Goal: Book appointment/travel/reservation

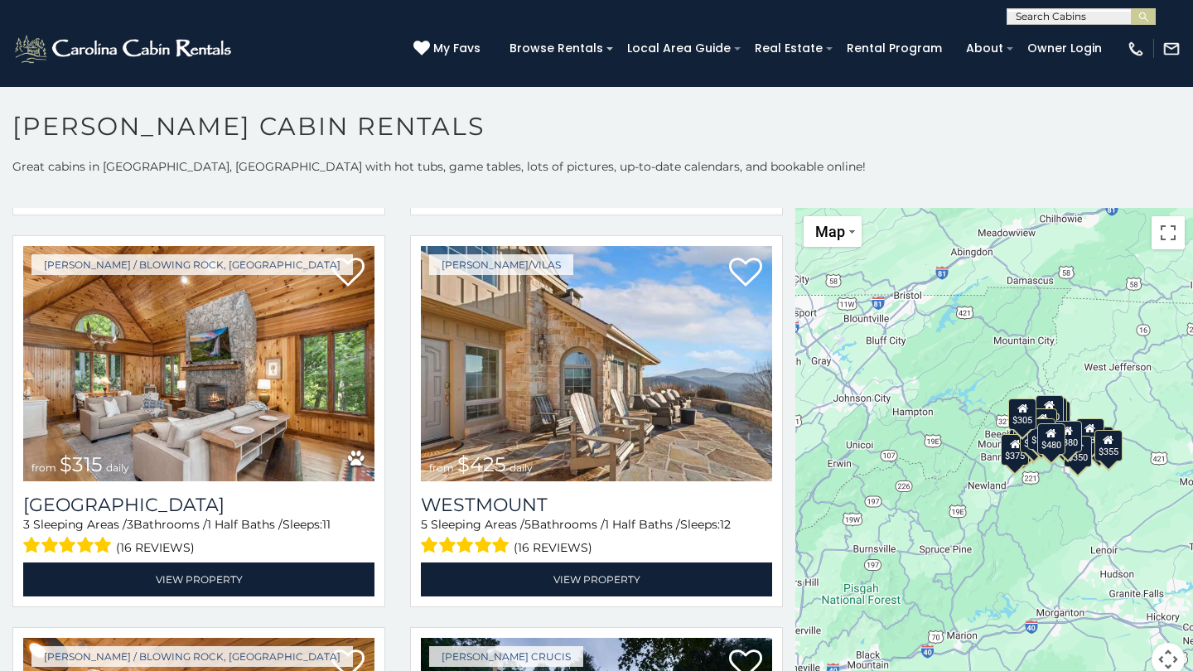
scroll to position [416, 0]
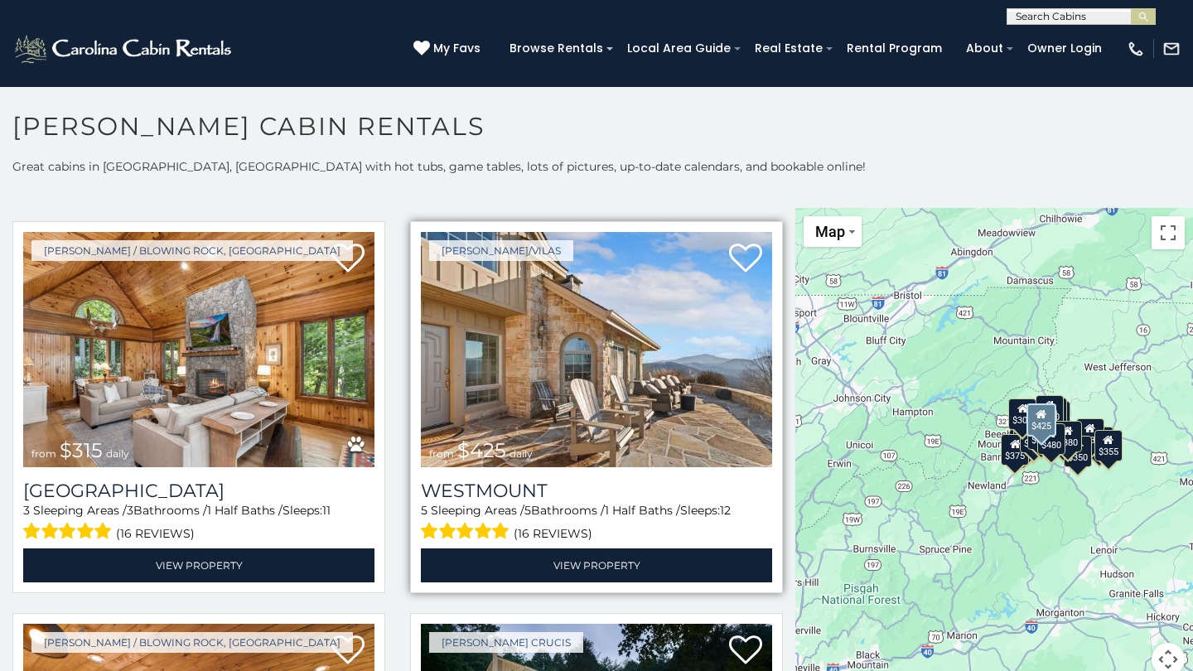
click at [613, 347] on img at bounding box center [596, 349] width 351 height 235
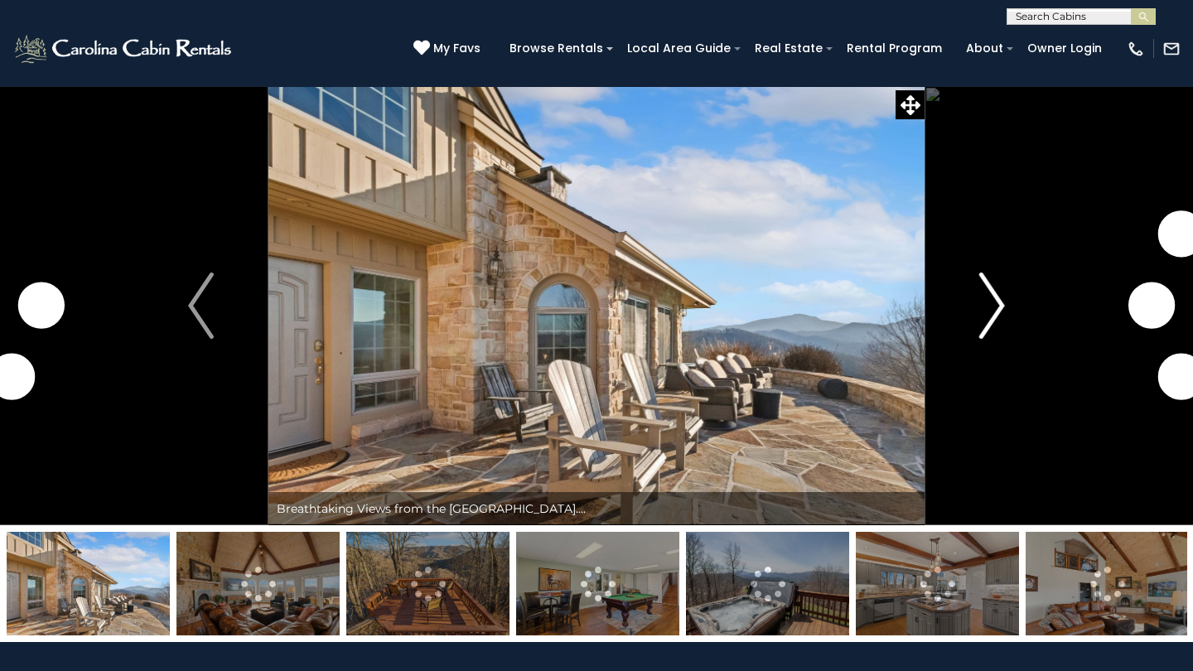
click at [988, 326] on img "Next" at bounding box center [991, 306] width 25 height 66
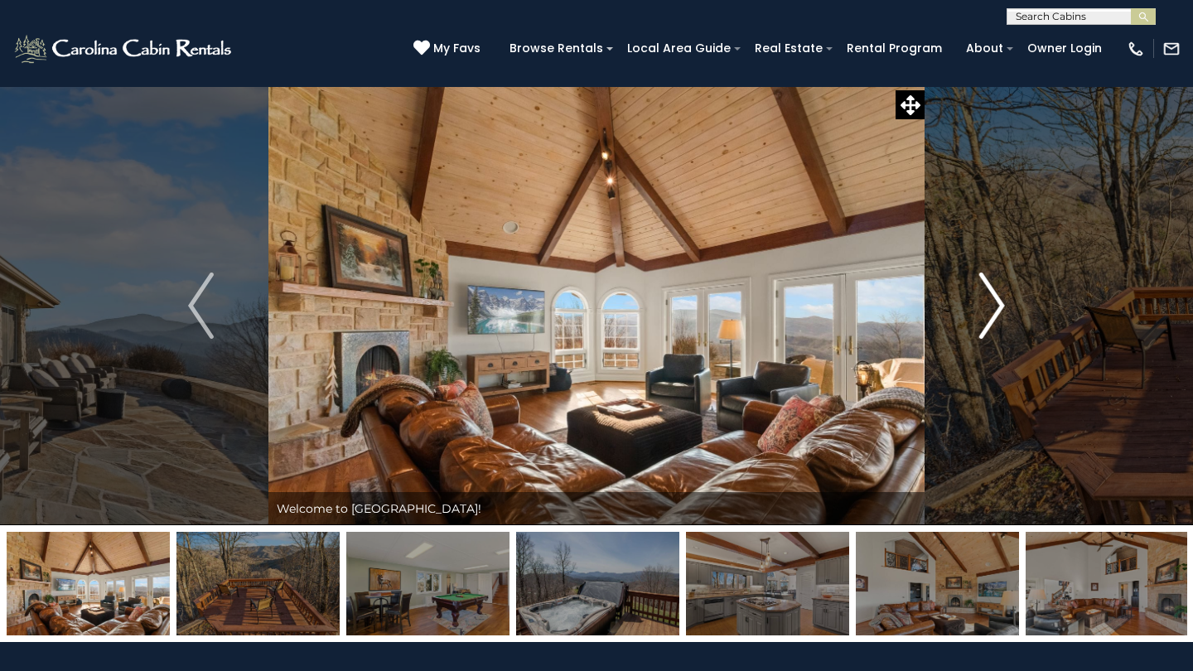
click at [988, 326] on img "Next" at bounding box center [991, 306] width 25 height 66
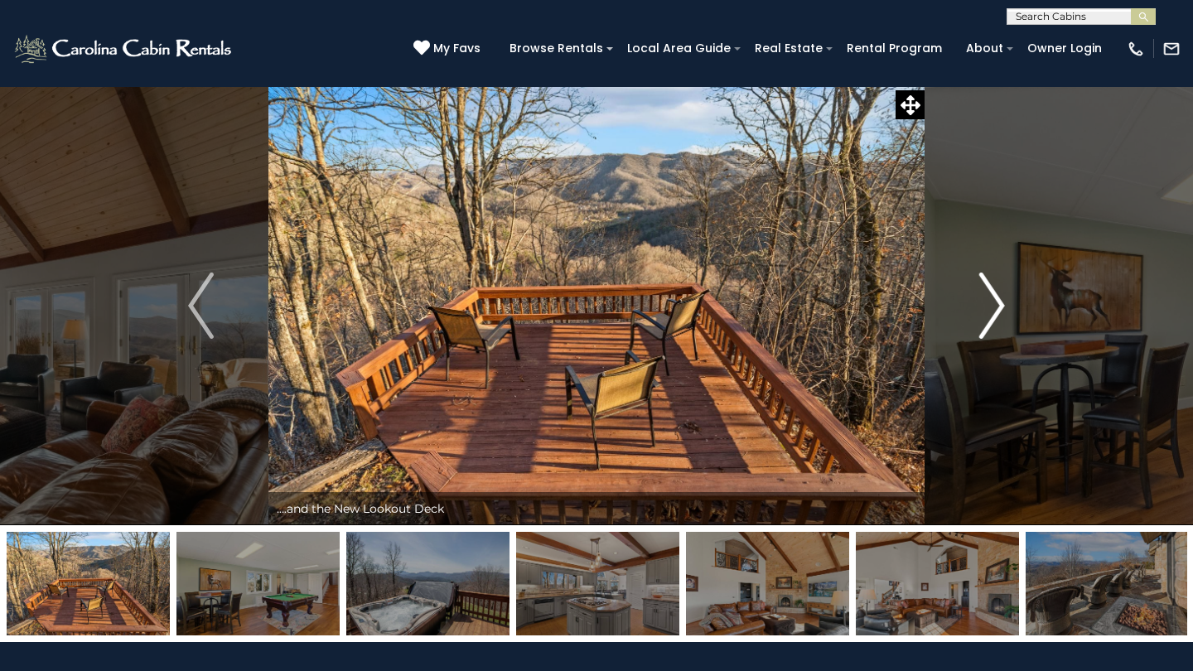
click at [988, 326] on img "Next" at bounding box center [991, 306] width 25 height 66
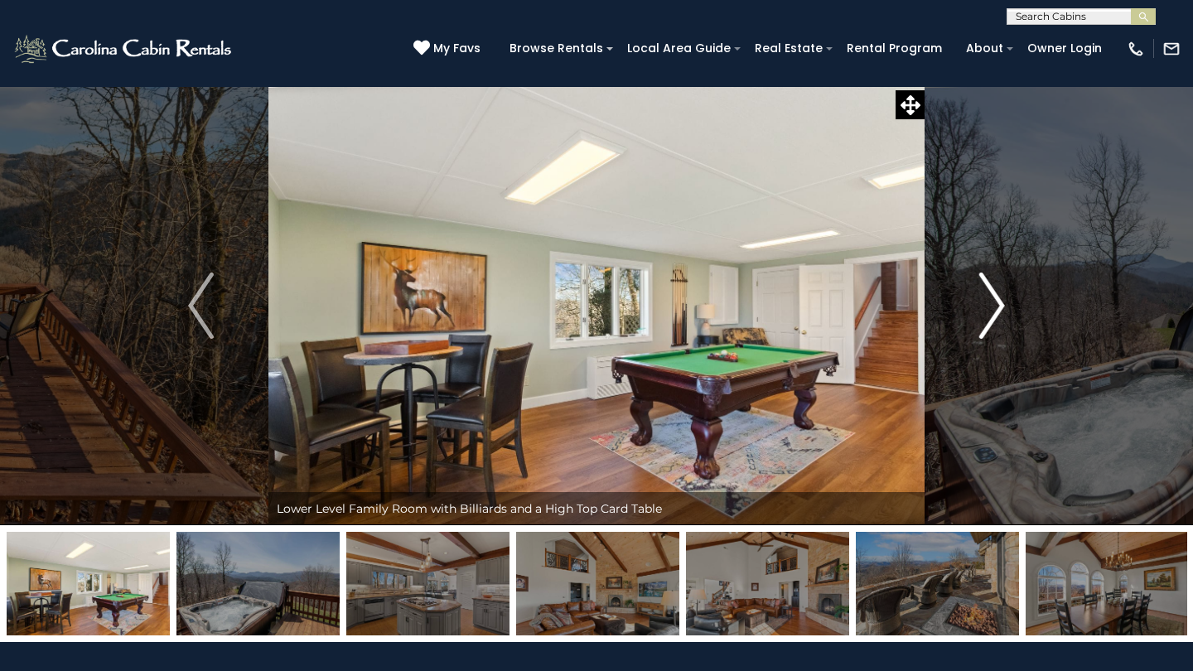
click at [988, 326] on img "Next" at bounding box center [991, 306] width 25 height 66
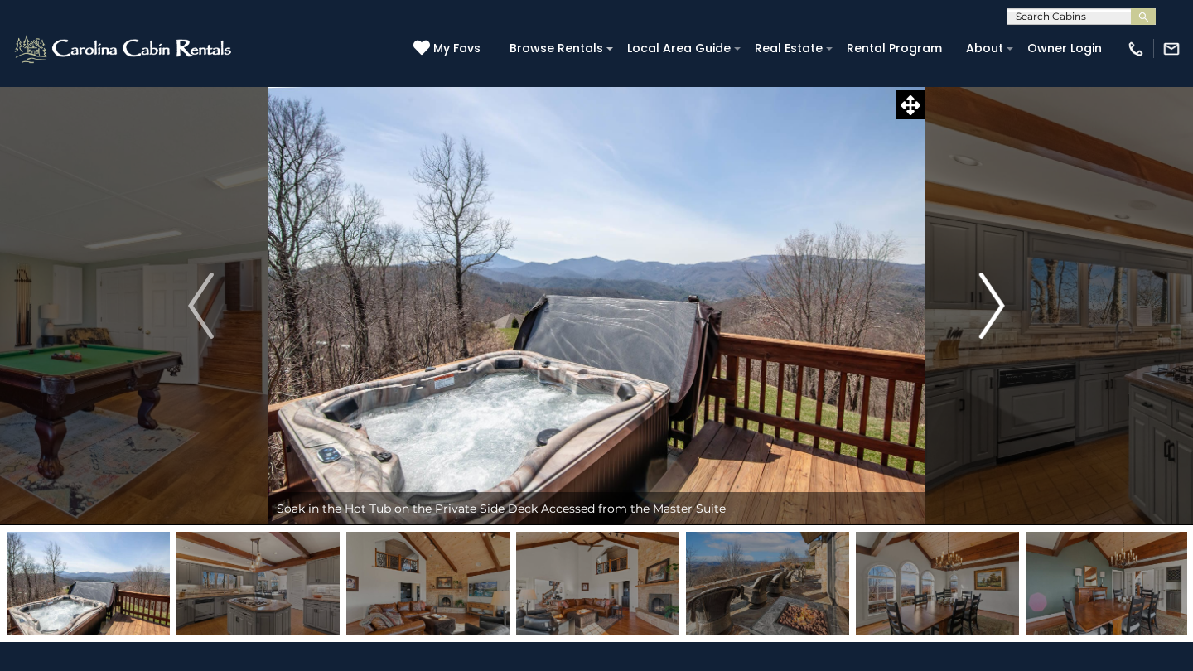
click at [988, 326] on img "Next" at bounding box center [991, 306] width 25 height 66
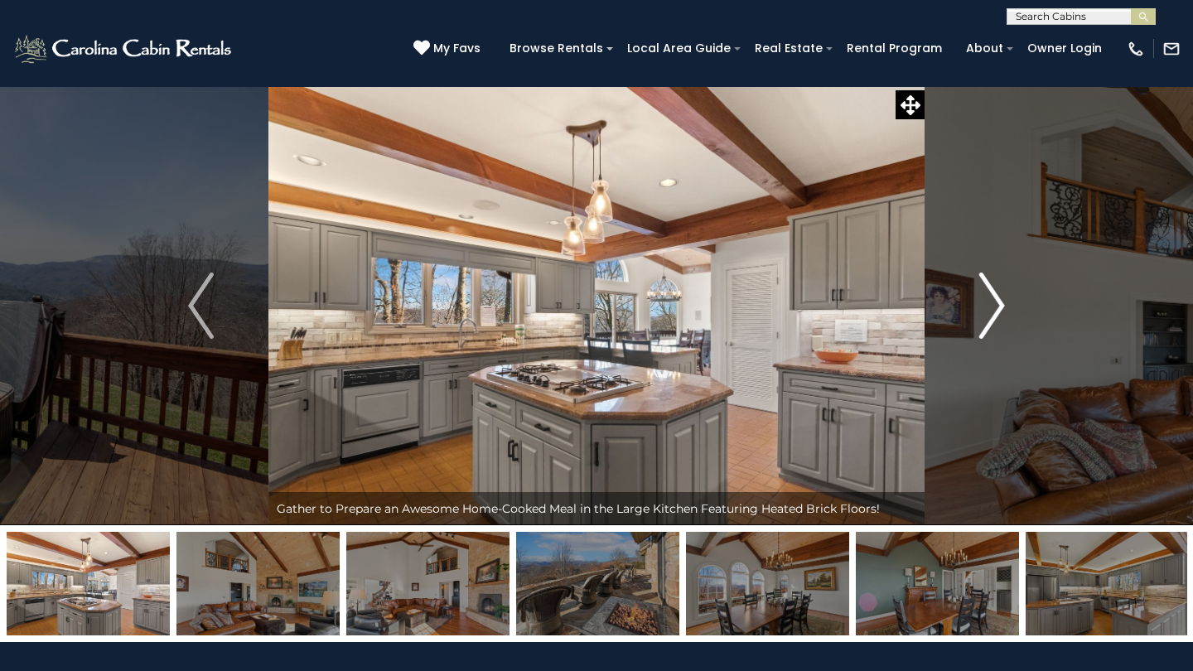
click at [988, 326] on img "Next" at bounding box center [991, 306] width 25 height 66
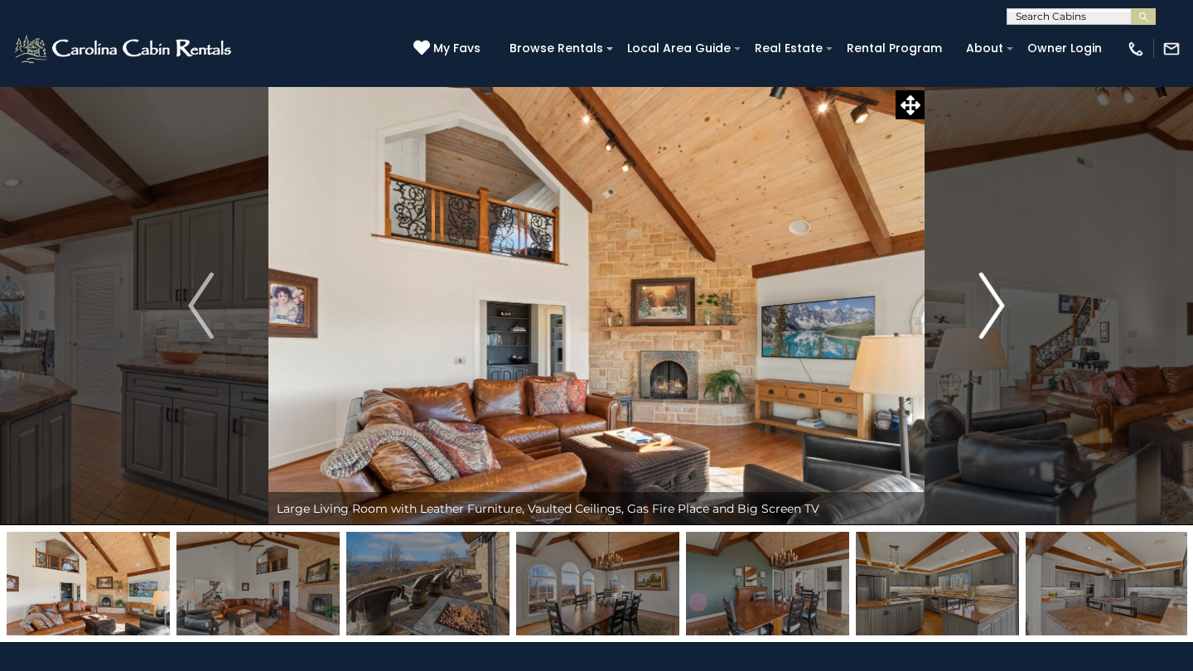
click at [988, 325] on img "Next" at bounding box center [991, 306] width 25 height 66
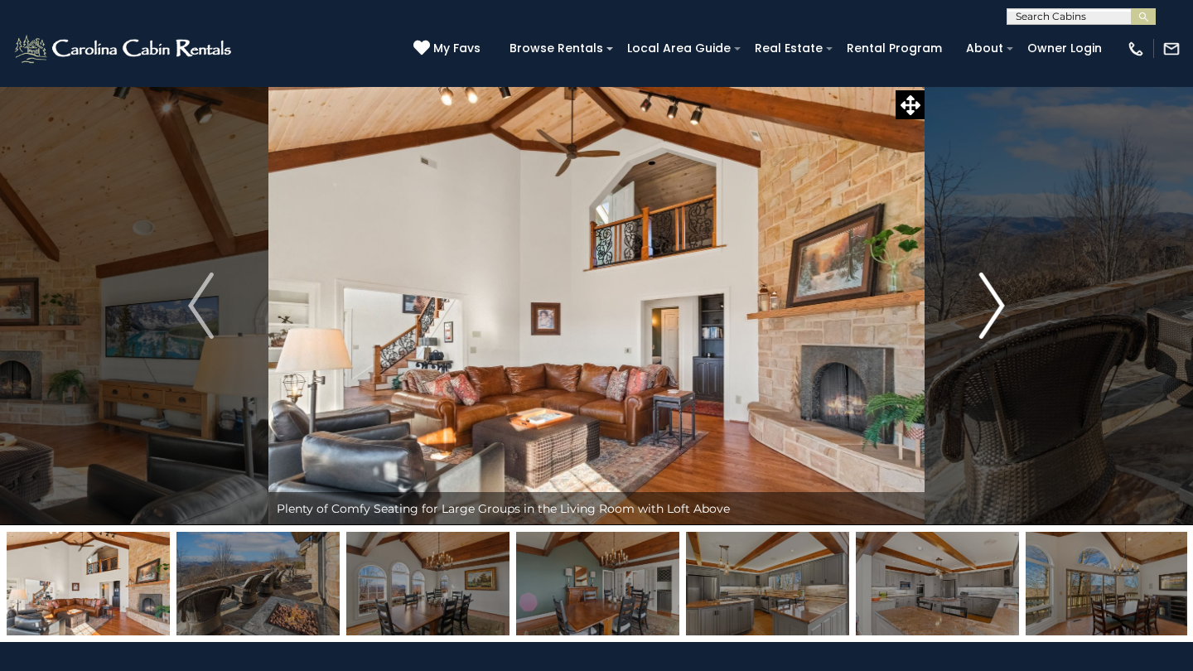
click at [988, 325] on img "Next" at bounding box center [991, 306] width 25 height 66
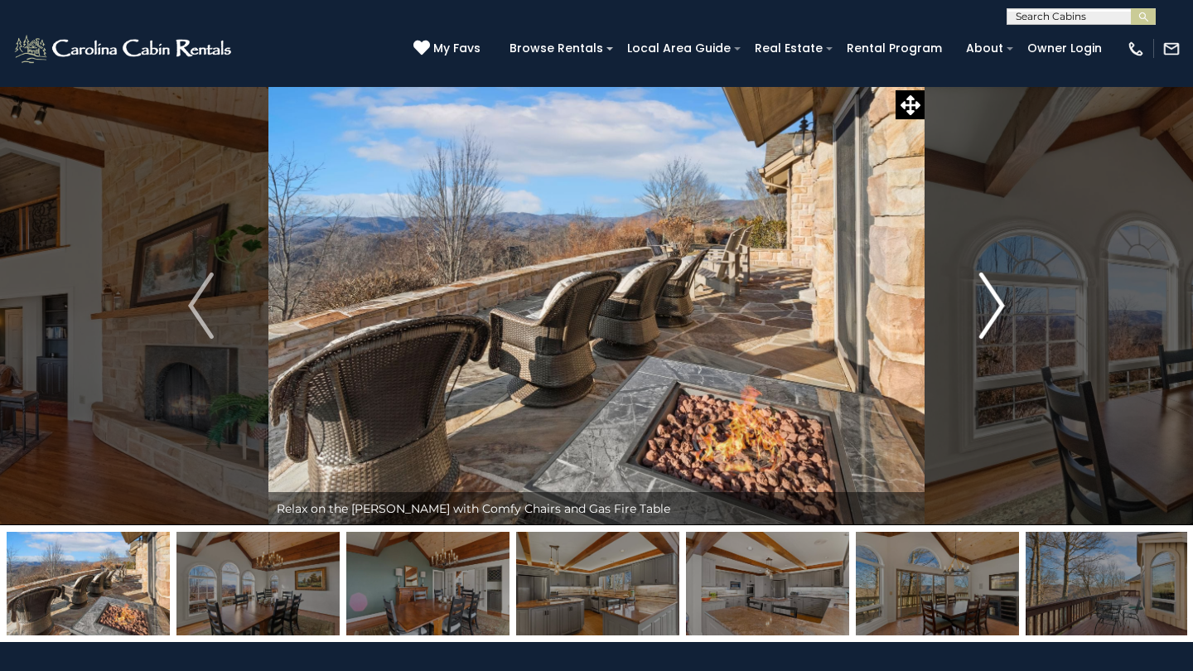
click at [988, 325] on img "Next" at bounding box center [991, 306] width 25 height 66
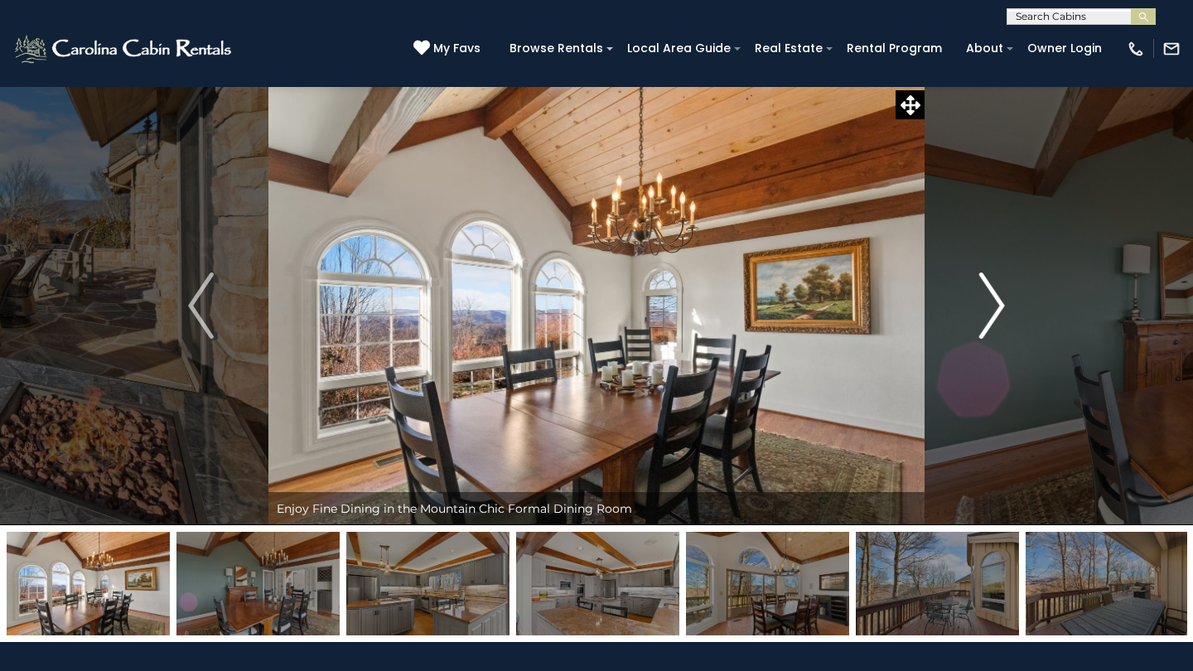
click at [990, 322] on img "Next" at bounding box center [991, 306] width 25 height 66
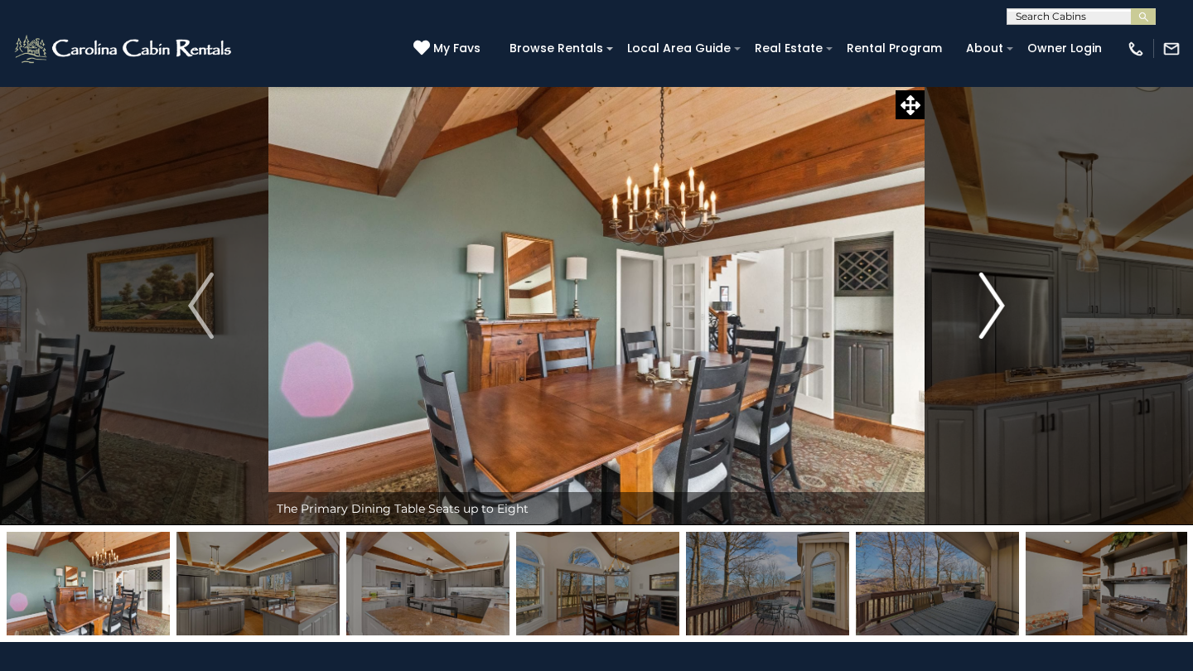
click at [990, 322] on img "Next" at bounding box center [991, 306] width 25 height 66
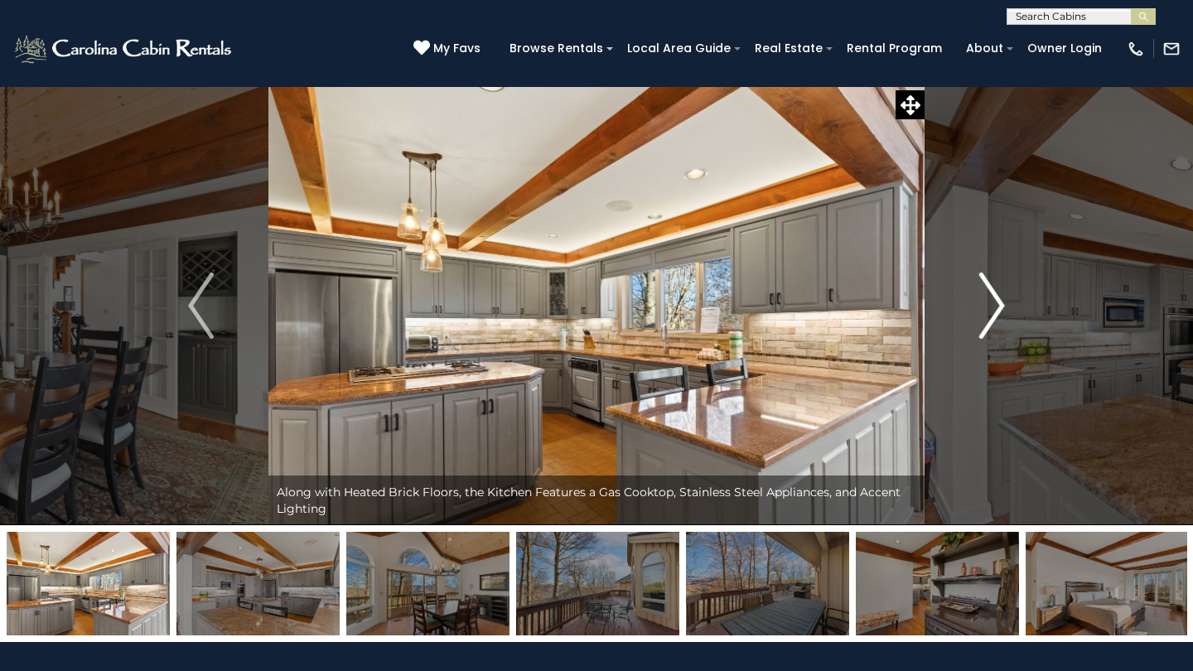
click at [990, 321] on img "Next" at bounding box center [991, 306] width 25 height 66
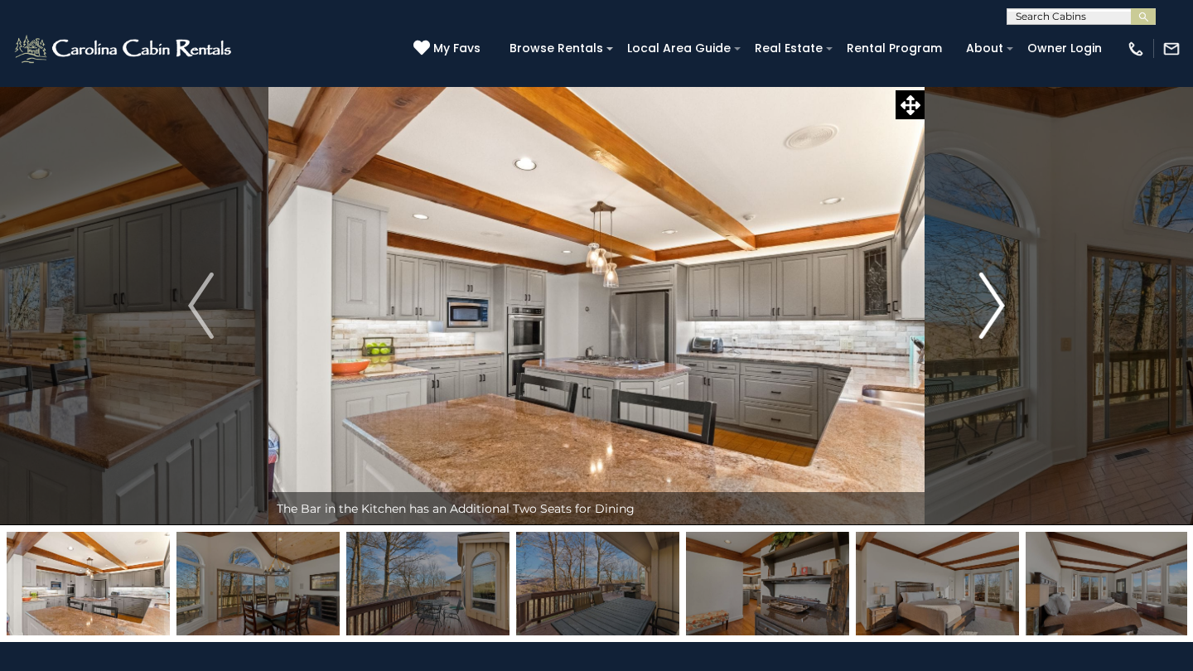
click at [992, 318] on img "Next" at bounding box center [991, 306] width 25 height 66
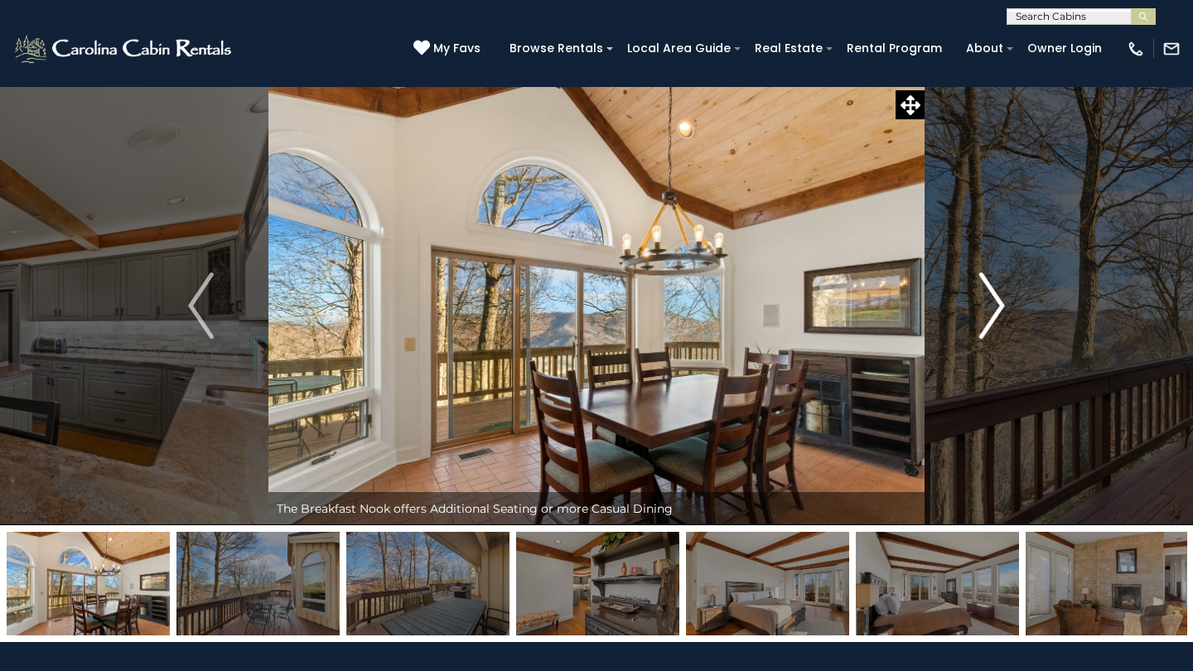
click at [992, 317] on img "Next" at bounding box center [991, 306] width 25 height 66
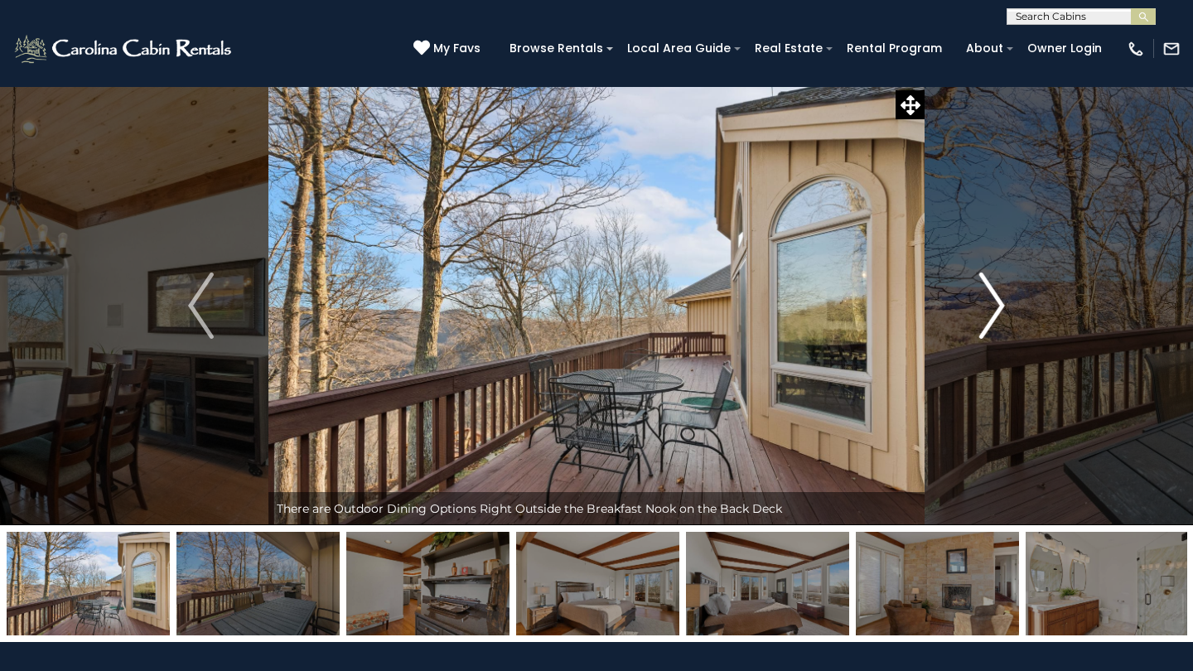
click at [992, 317] on img "Next" at bounding box center [991, 306] width 25 height 66
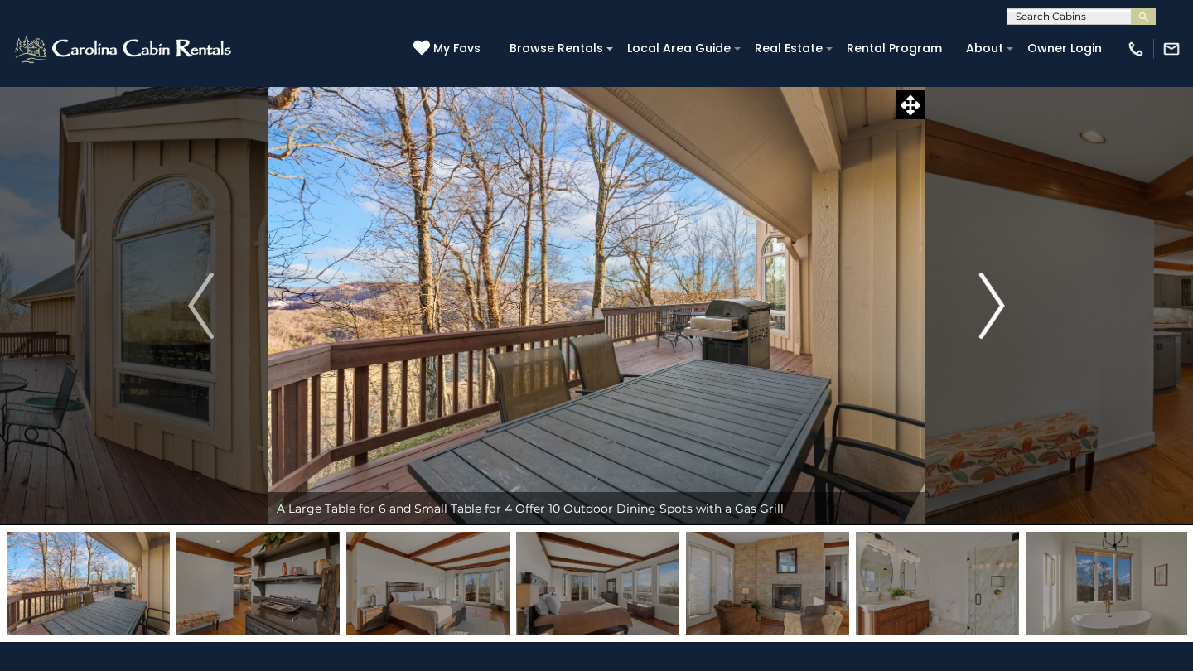
click at [992, 317] on img "Next" at bounding box center [991, 306] width 25 height 66
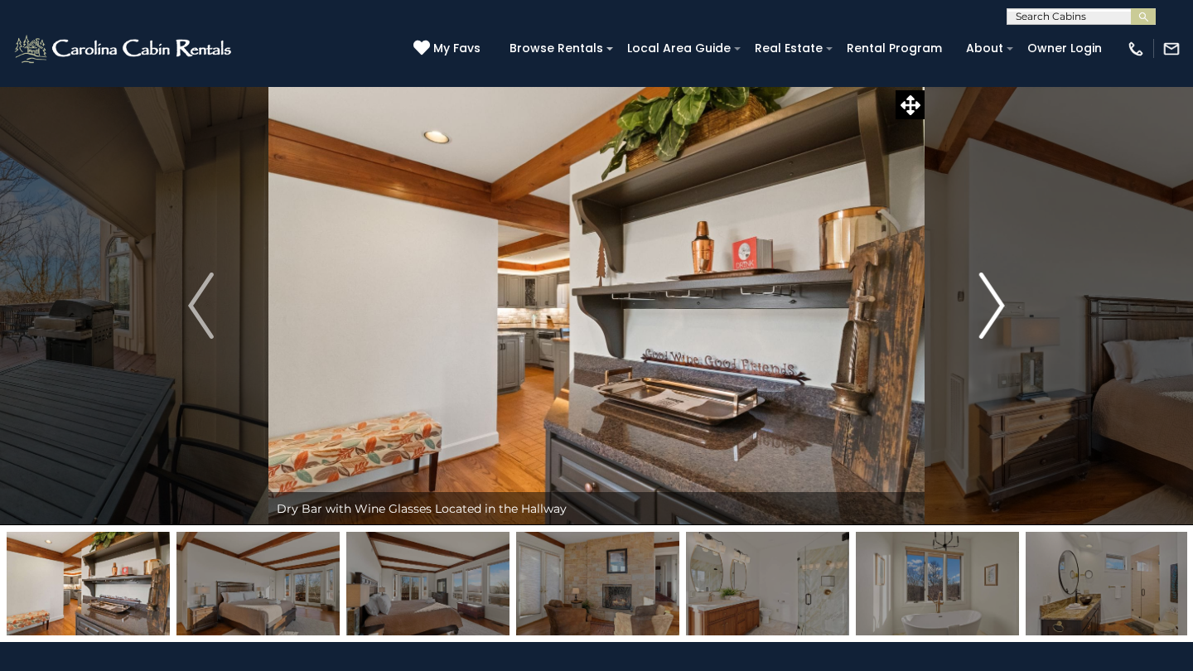
click at [992, 317] on img "Next" at bounding box center [991, 306] width 25 height 66
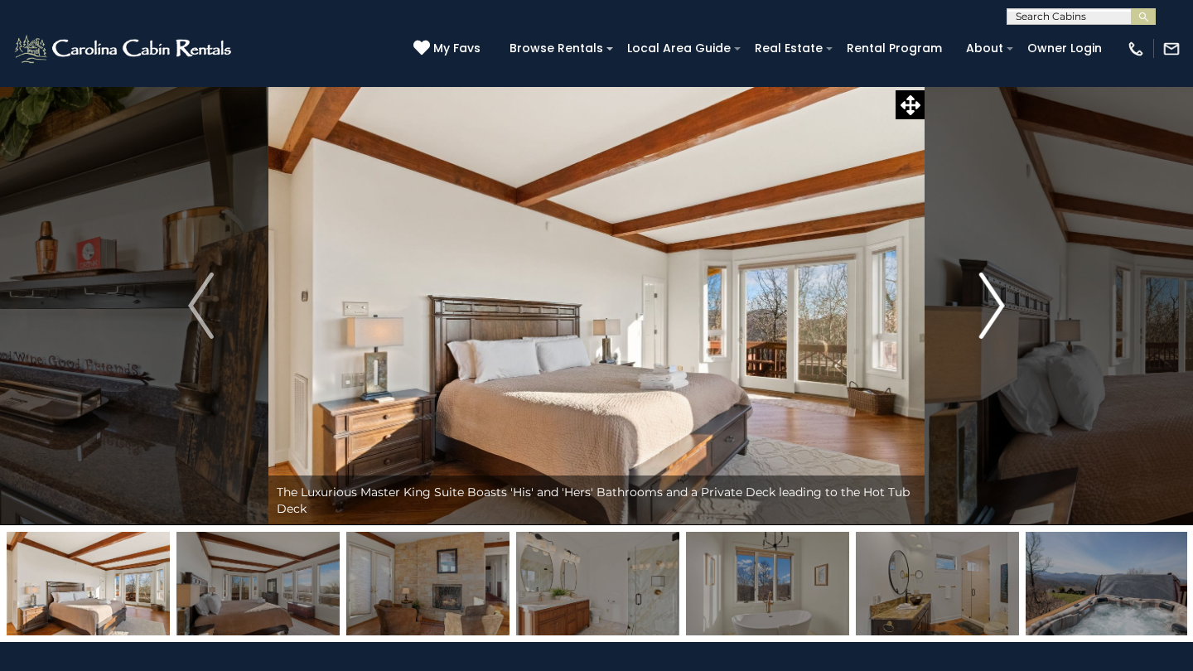
click at [993, 317] on img "Next" at bounding box center [991, 306] width 25 height 66
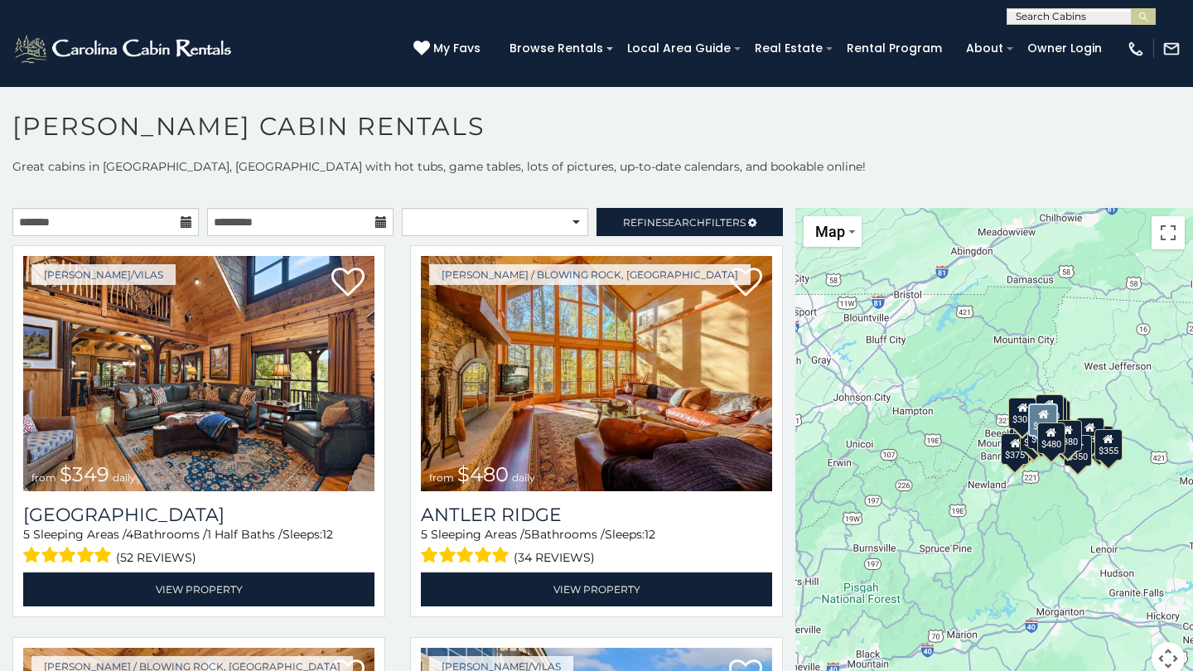
click at [181, 221] on icon at bounding box center [187, 222] width 12 height 12
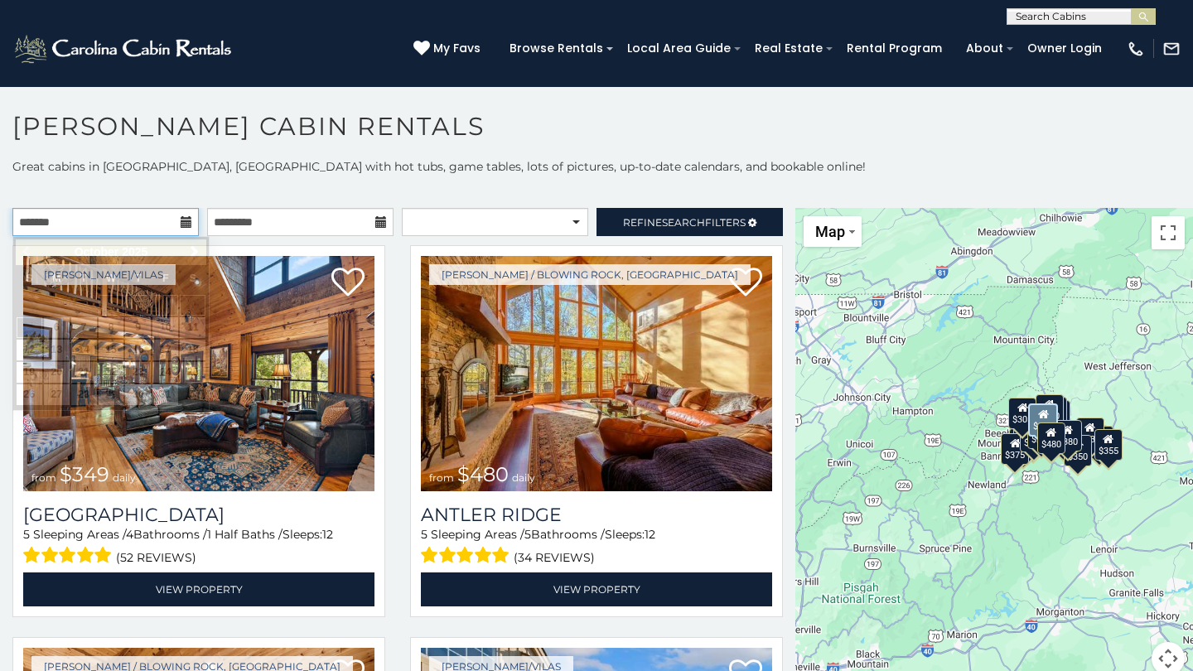
click at [132, 226] on input "text" at bounding box center [105, 222] width 186 height 28
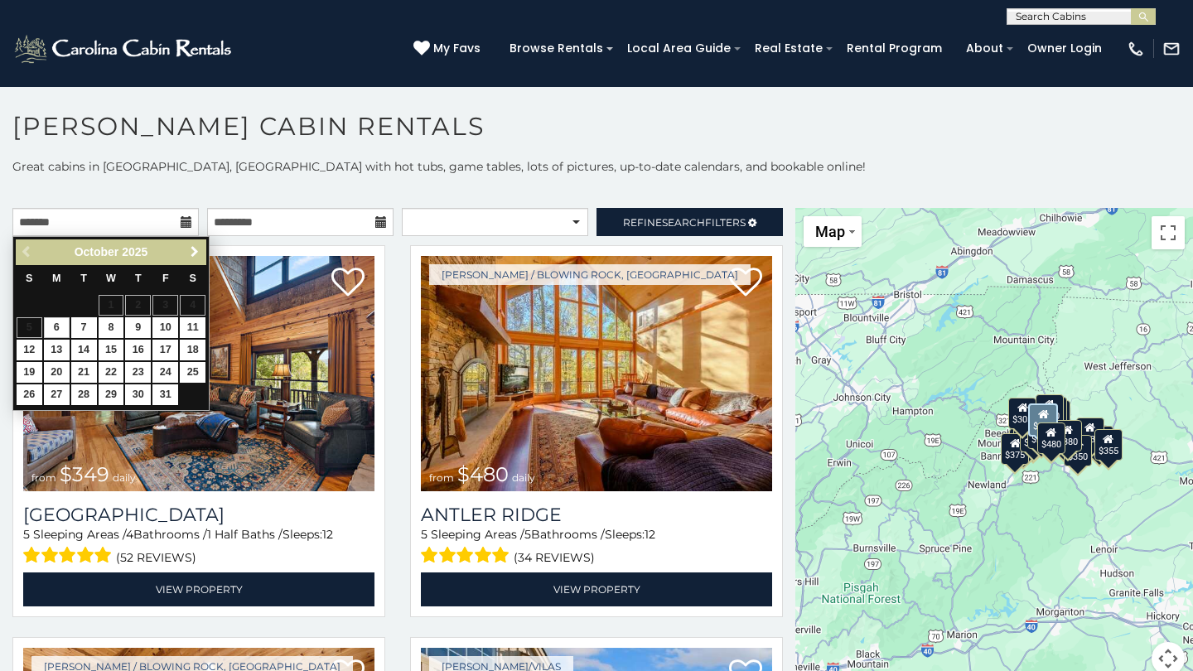
click at [200, 253] on span "Next" at bounding box center [194, 251] width 13 height 13
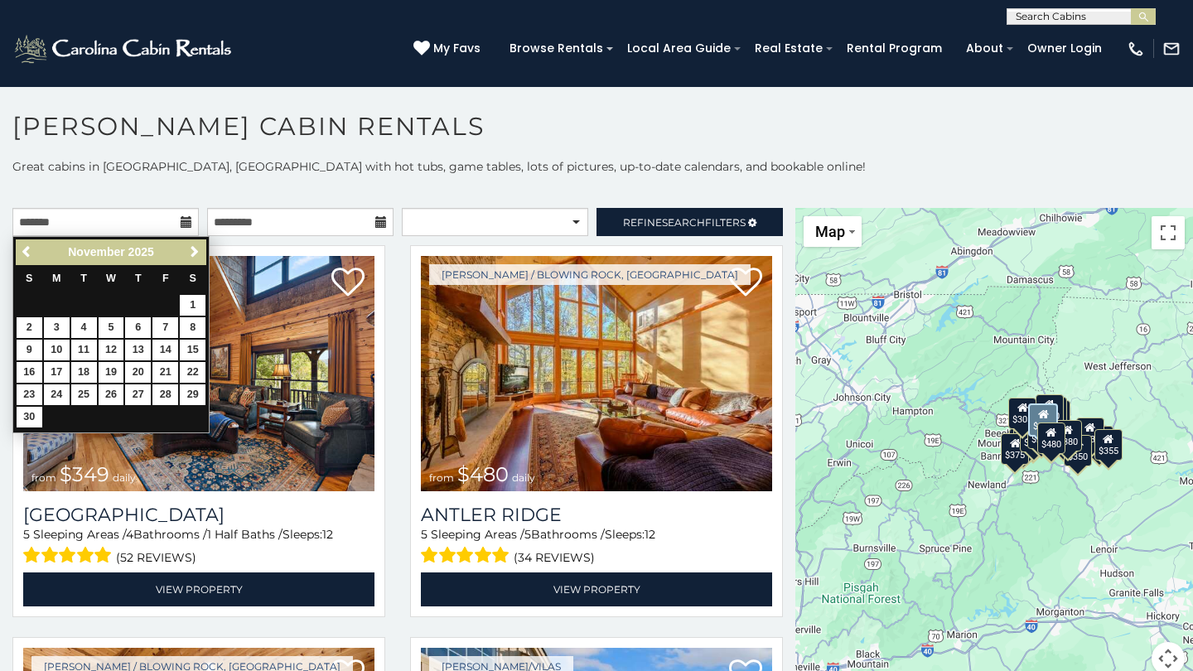
click at [200, 253] on span "Next" at bounding box center [194, 251] width 13 height 13
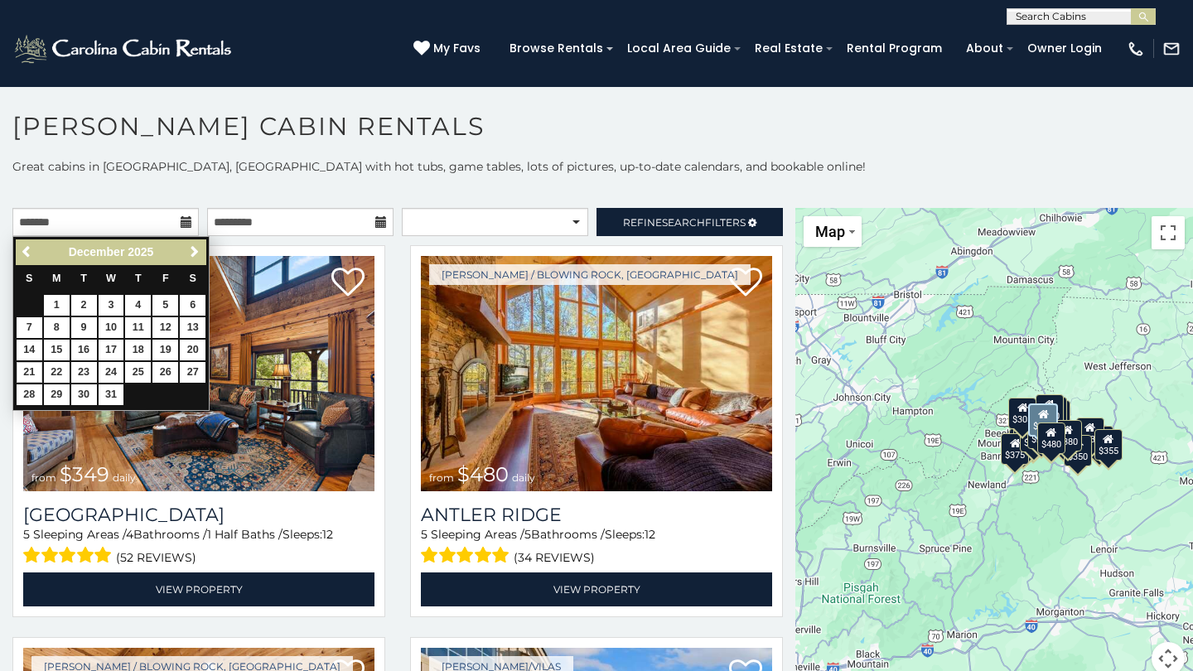
click at [31, 370] on link "21" at bounding box center [30, 372] width 26 height 21
type input "**********"
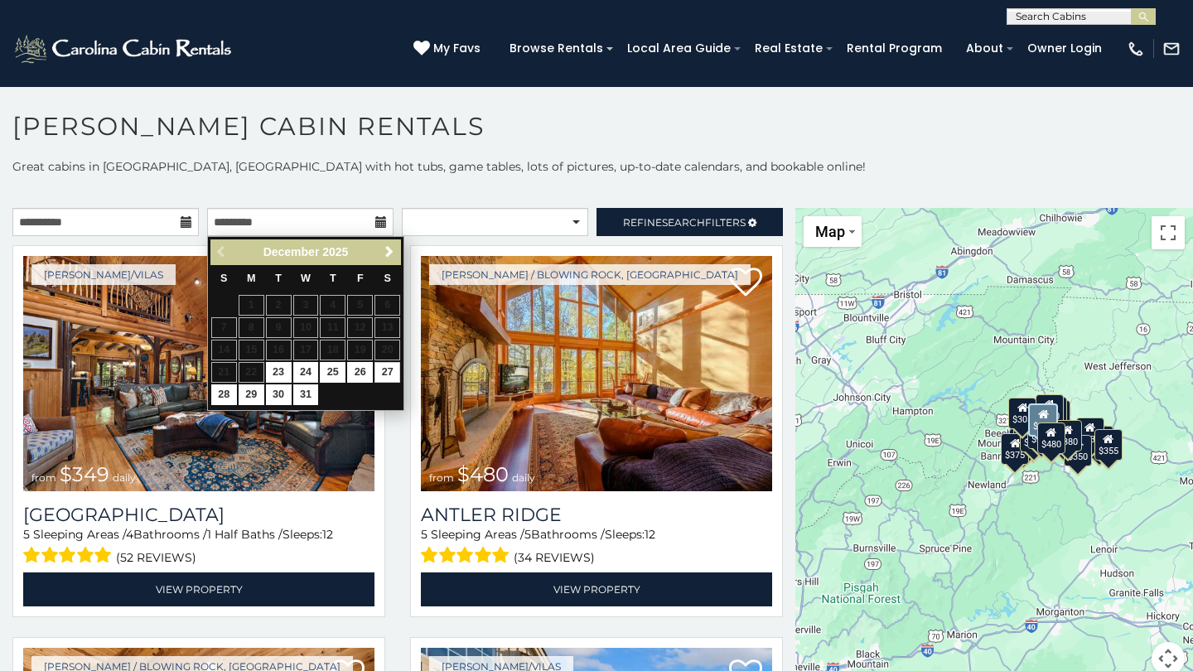
click at [391, 370] on link "27" at bounding box center [387, 372] width 26 height 21
type input "**********"
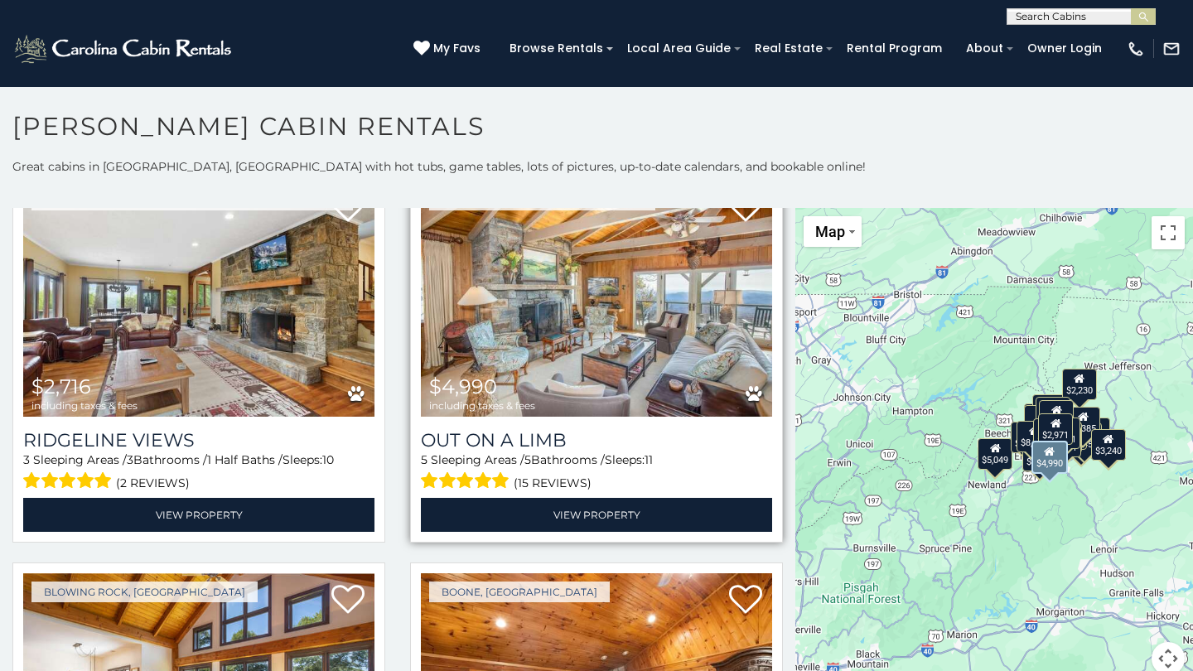
scroll to position [3998, 0]
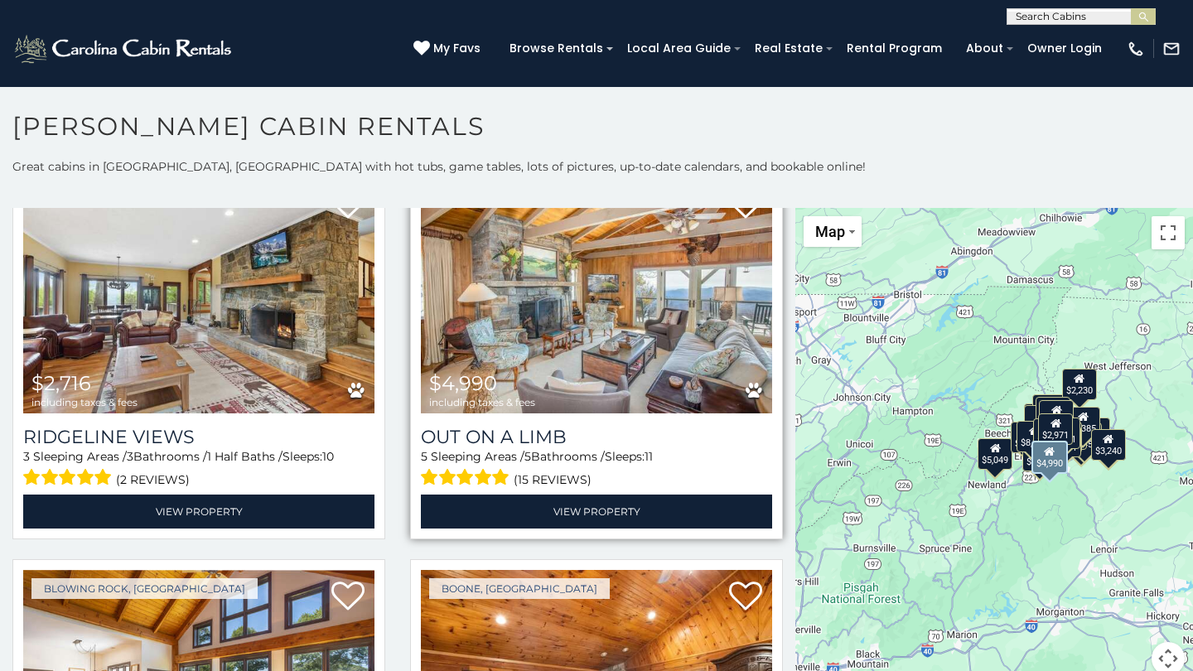
click at [567, 345] on img at bounding box center [596, 295] width 351 height 235
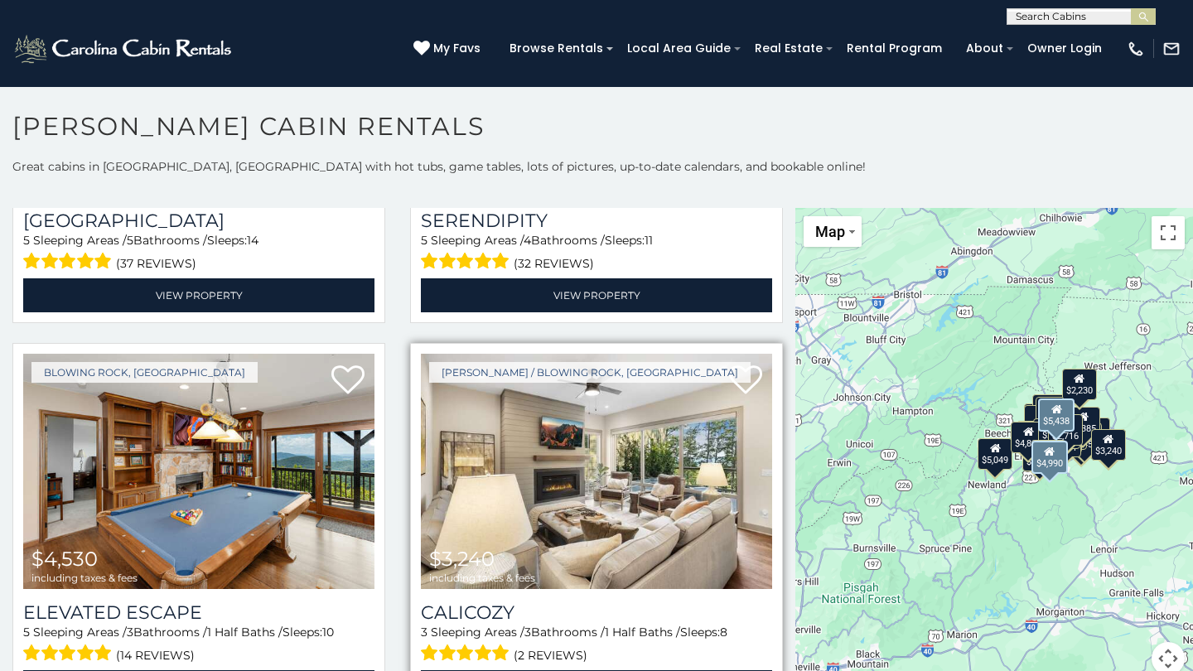
scroll to position [2255, 0]
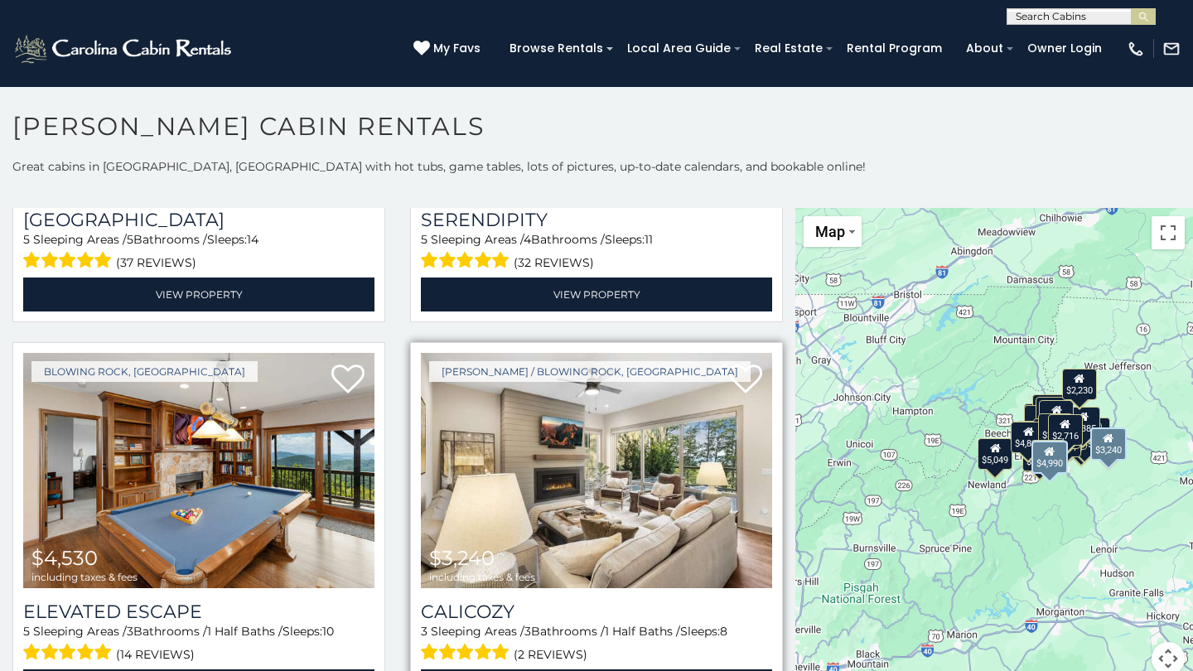
click at [461, 471] on img at bounding box center [596, 470] width 351 height 235
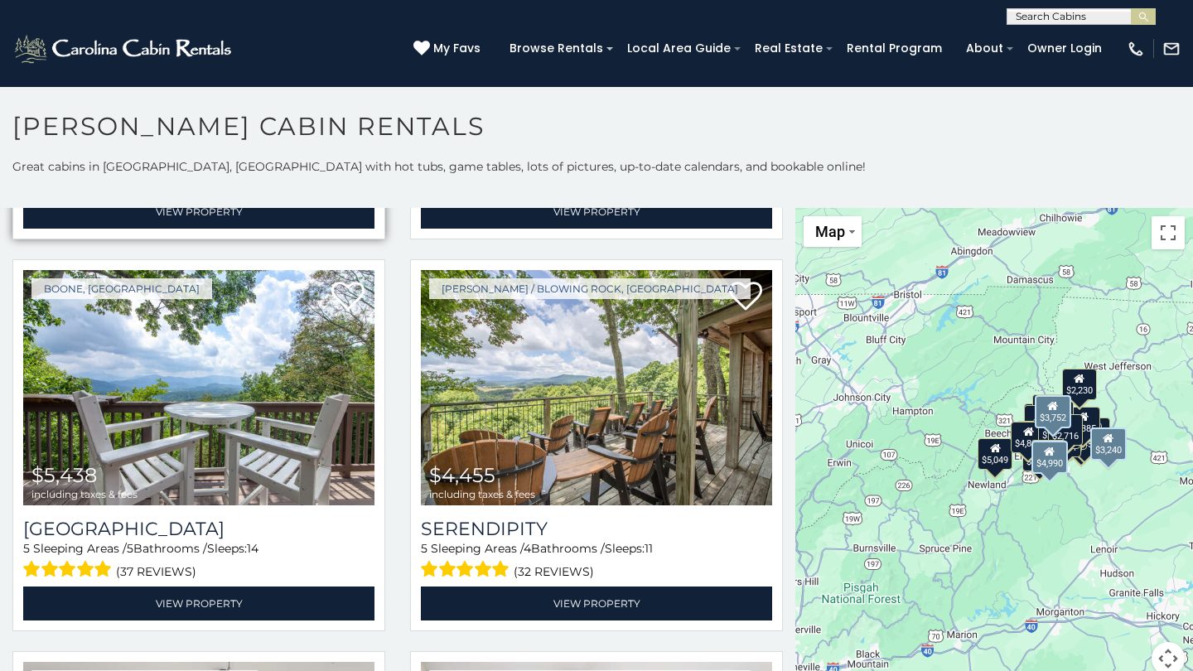
scroll to position [1944, 0]
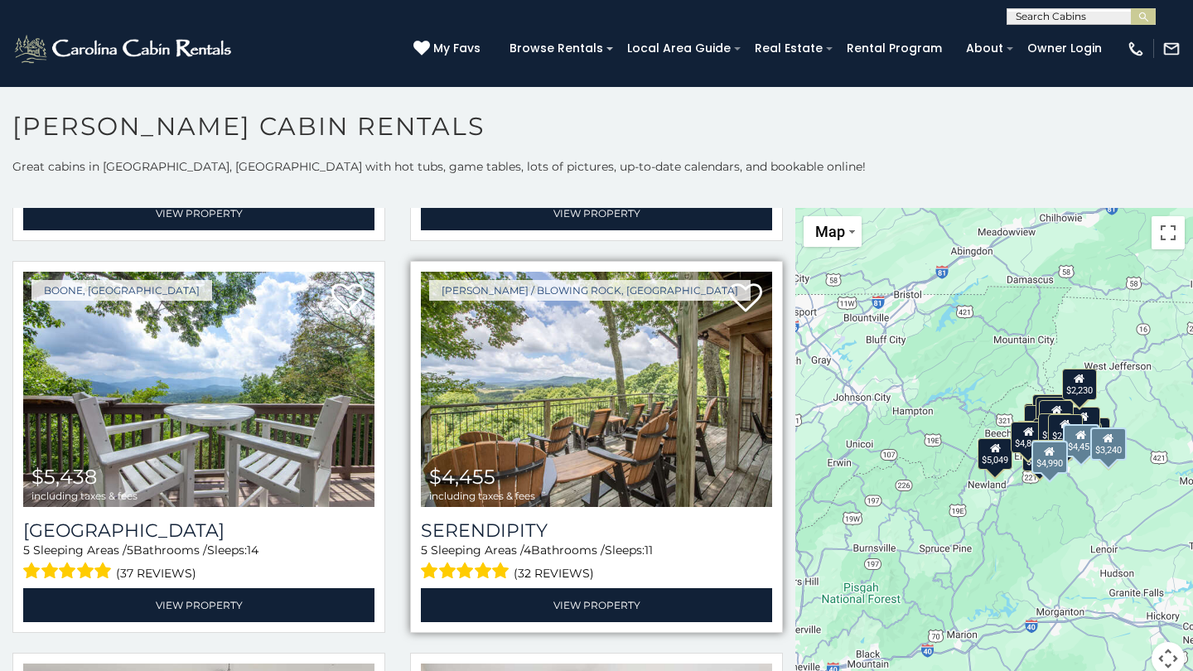
click at [560, 384] on img at bounding box center [596, 389] width 351 height 235
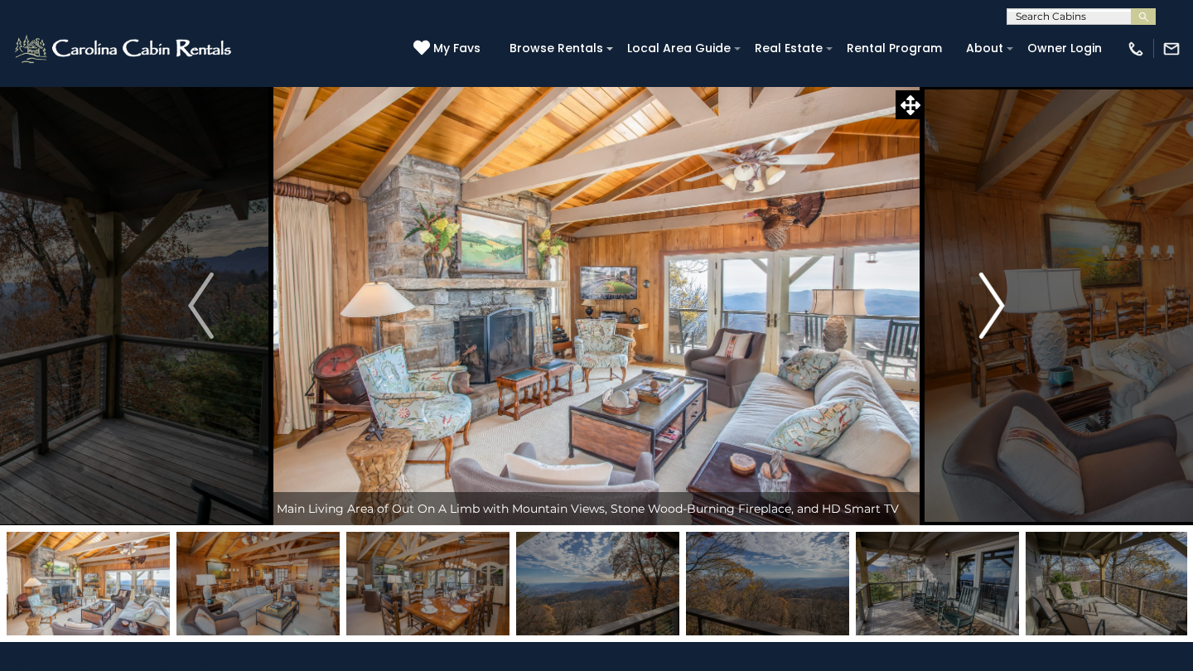
click at [1001, 310] on img "Next" at bounding box center [991, 306] width 25 height 66
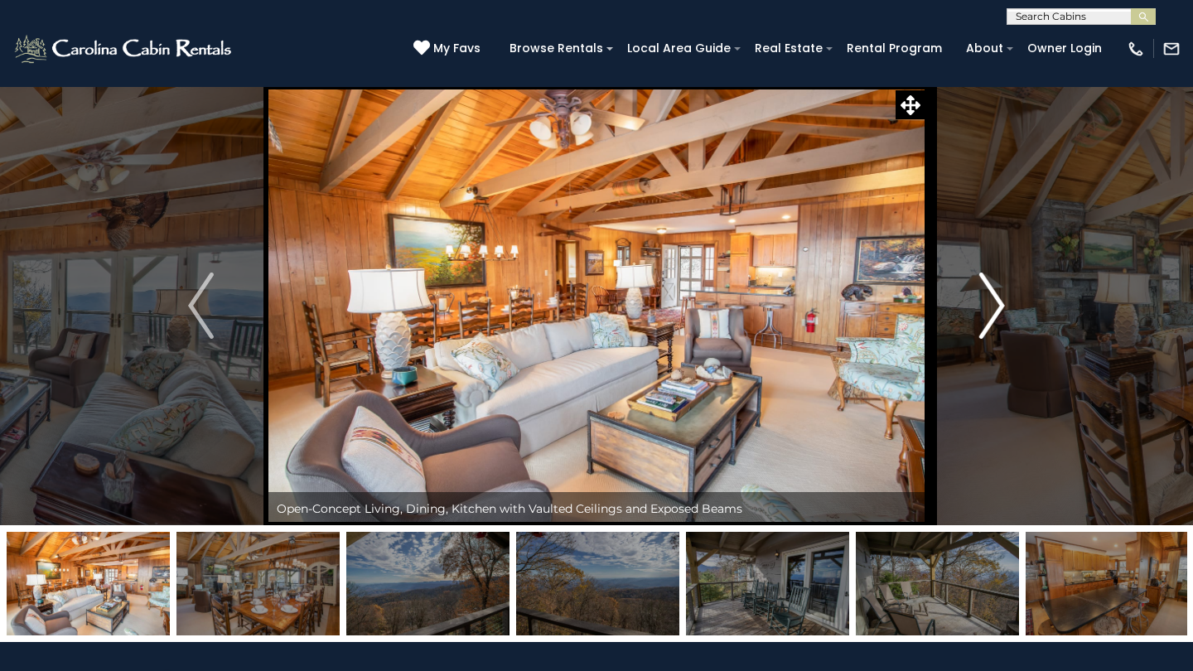
click at [1001, 310] on img "Next" at bounding box center [991, 306] width 25 height 66
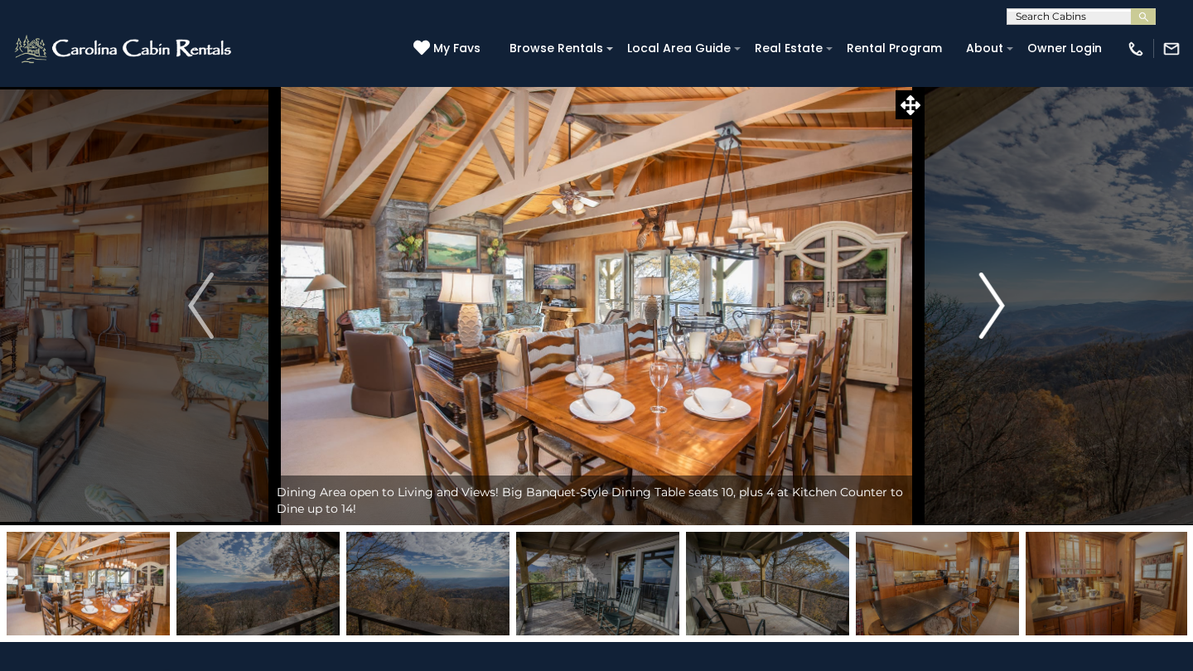
click at [1001, 310] on img "Next" at bounding box center [991, 306] width 25 height 66
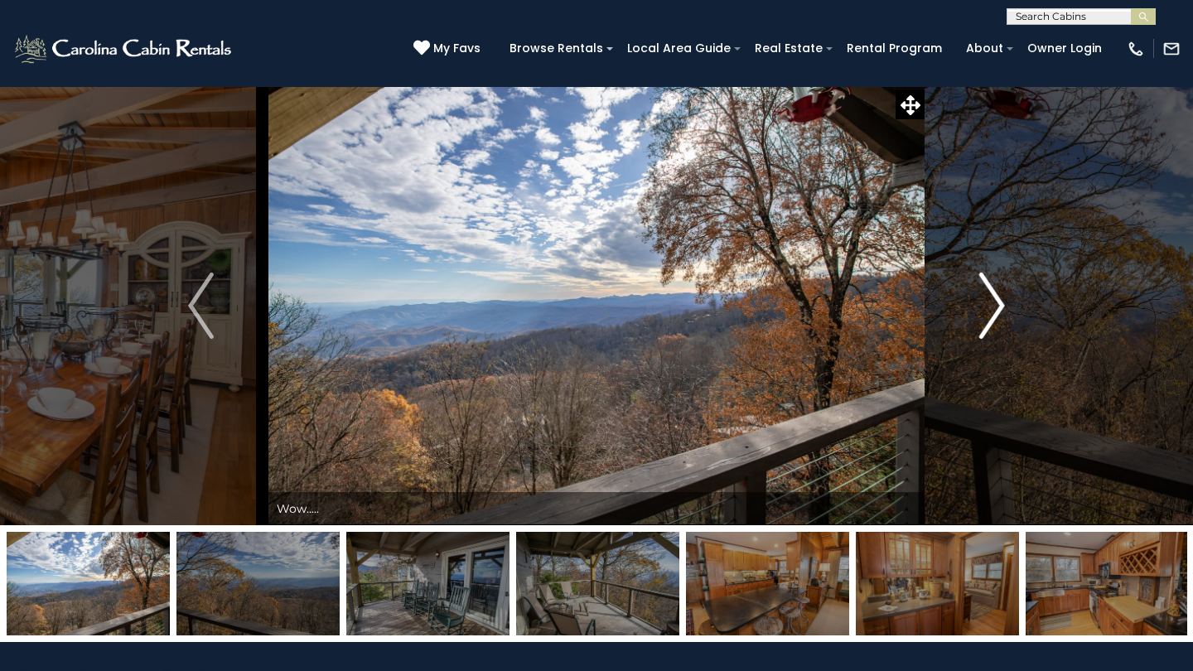
click at [1001, 310] on img "Next" at bounding box center [991, 306] width 25 height 66
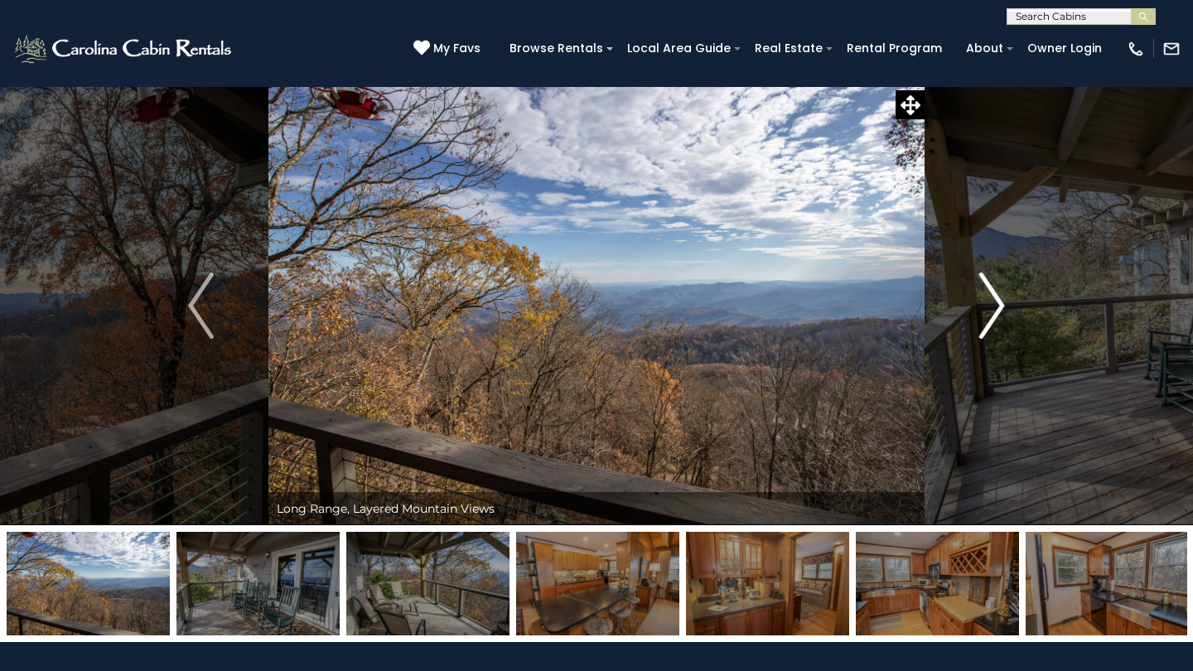
click at [1001, 310] on img "Next" at bounding box center [991, 306] width 25 height 66
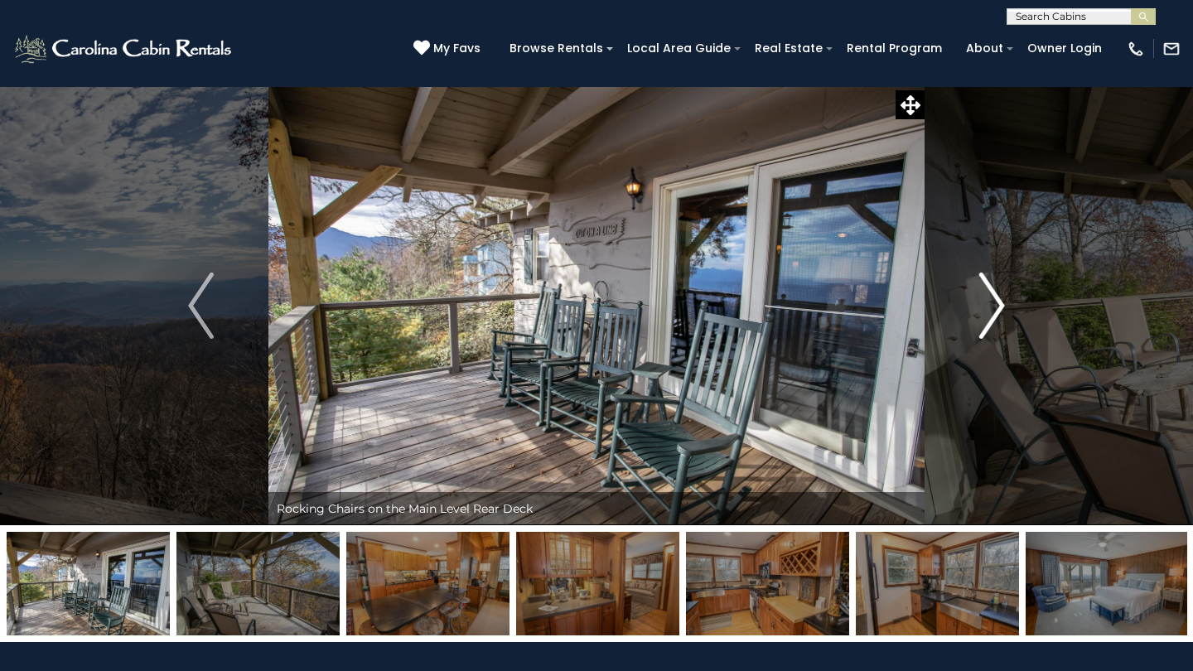
click at [1001, 310] on img "Next" at bounding box center [991, 306] width 25 height 66
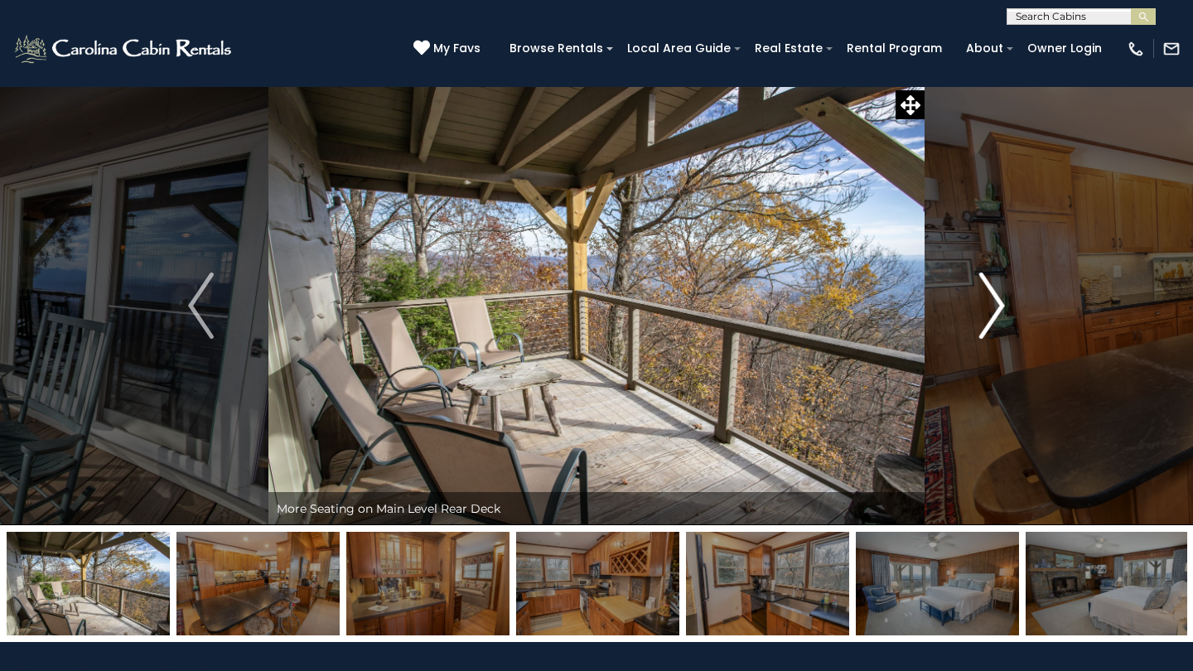
click at [1001, 310] on img "Next" at bounding box center [991, 306] width 25 height 66
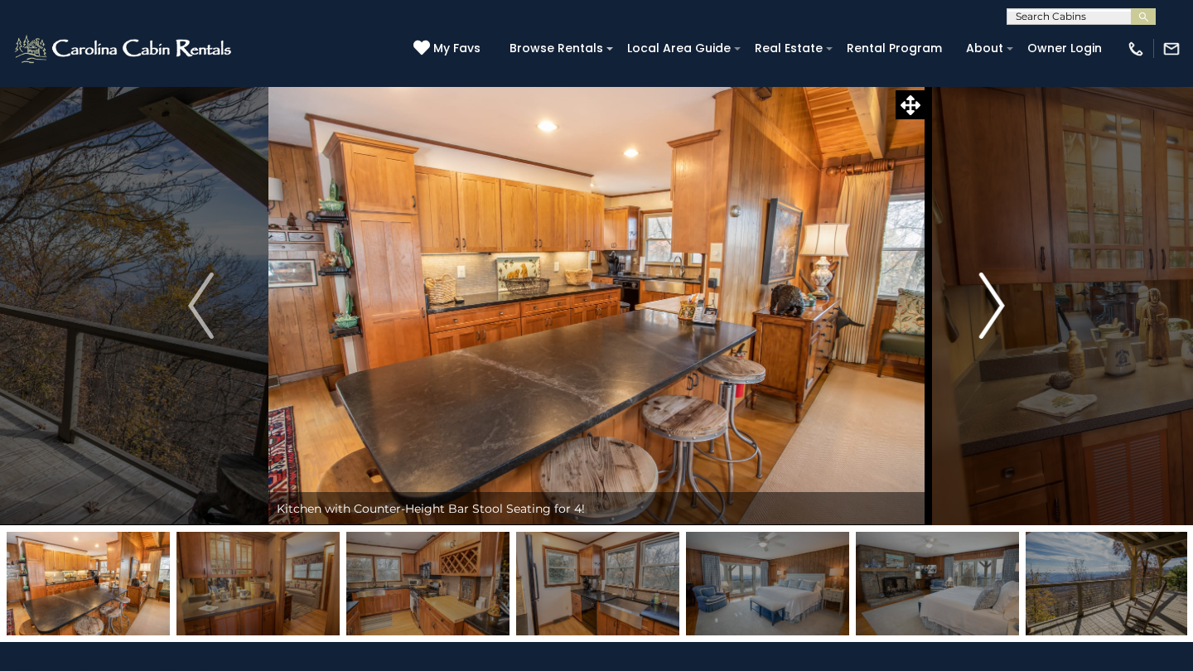
click at [1001, 310] on img "Next" at bounding box center [991, 306] width 25 height 66
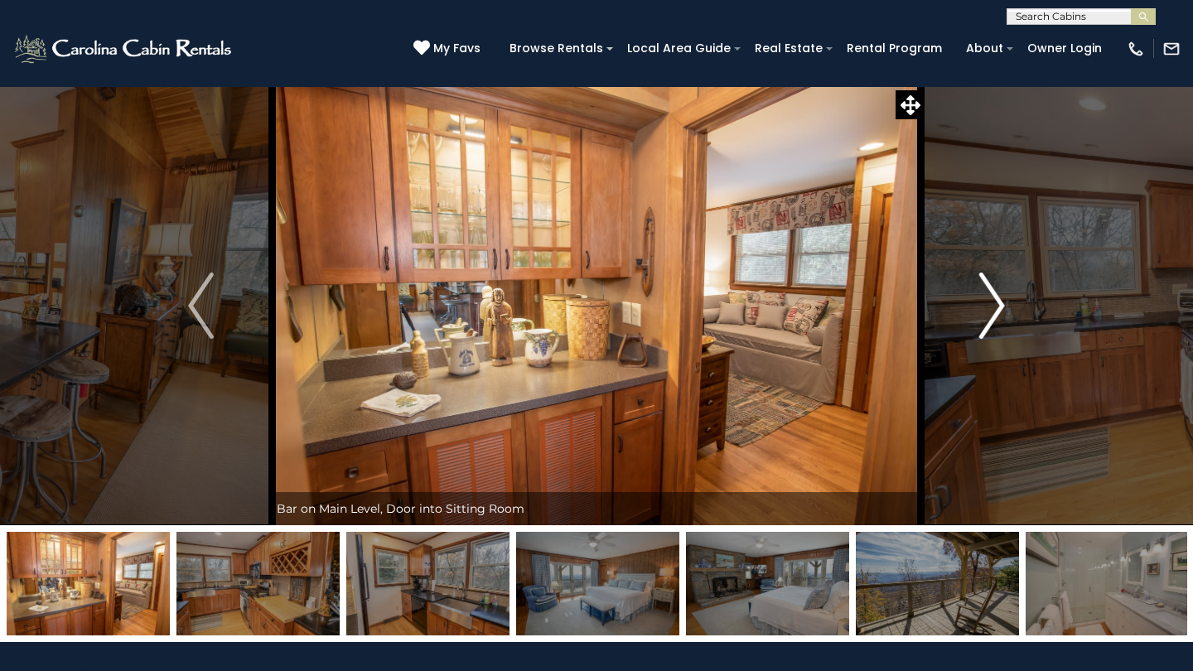
click at [1001, 310] on img "Next" at bounding box center [991, 306] width 25 height 66
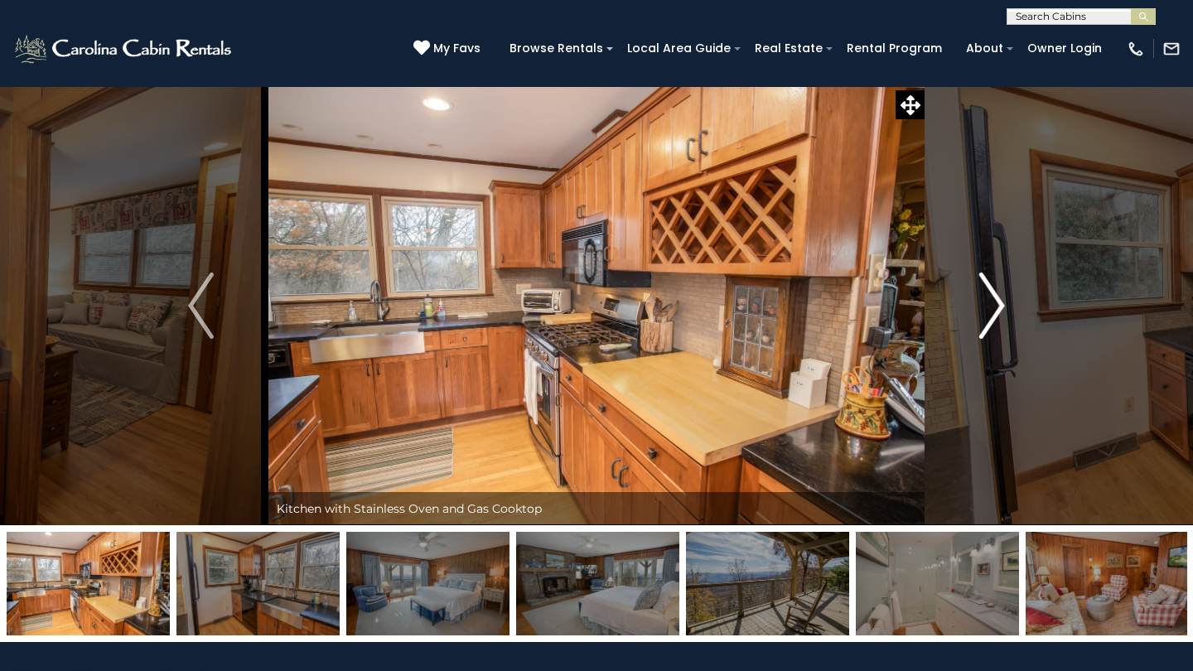
click at [1001, 310] on img "Next" at bounding box center [991, 306] width 25 height 66
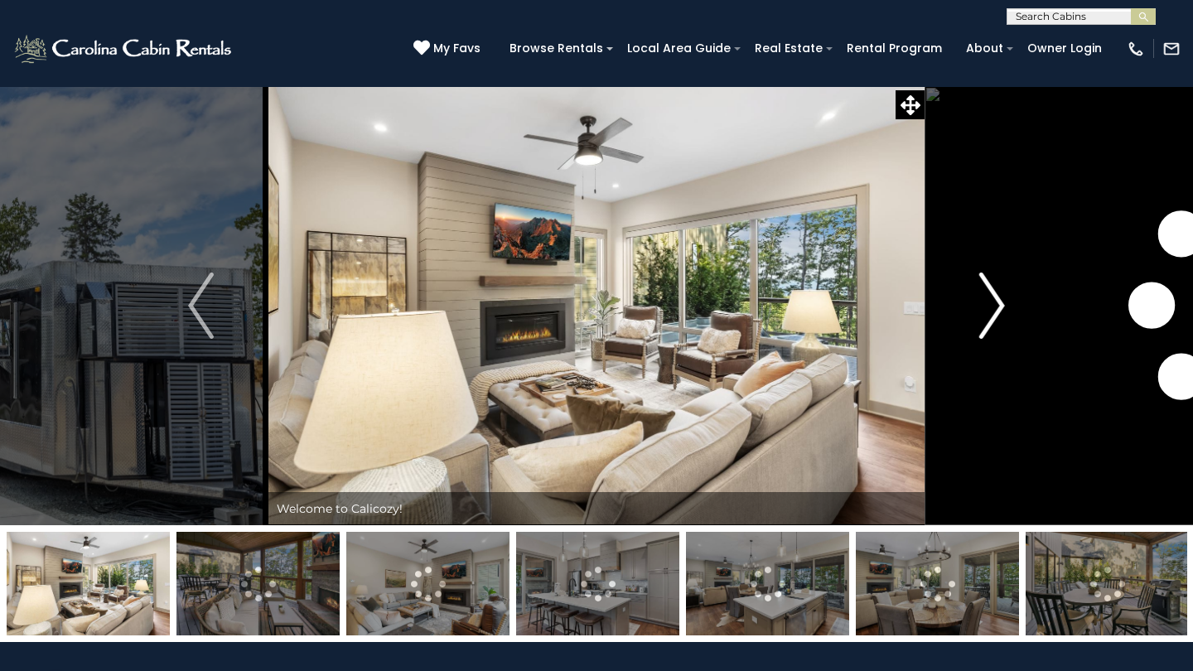
click at [997, 309] on img "Next" at bounding box center [991, 306] width 25 height 66
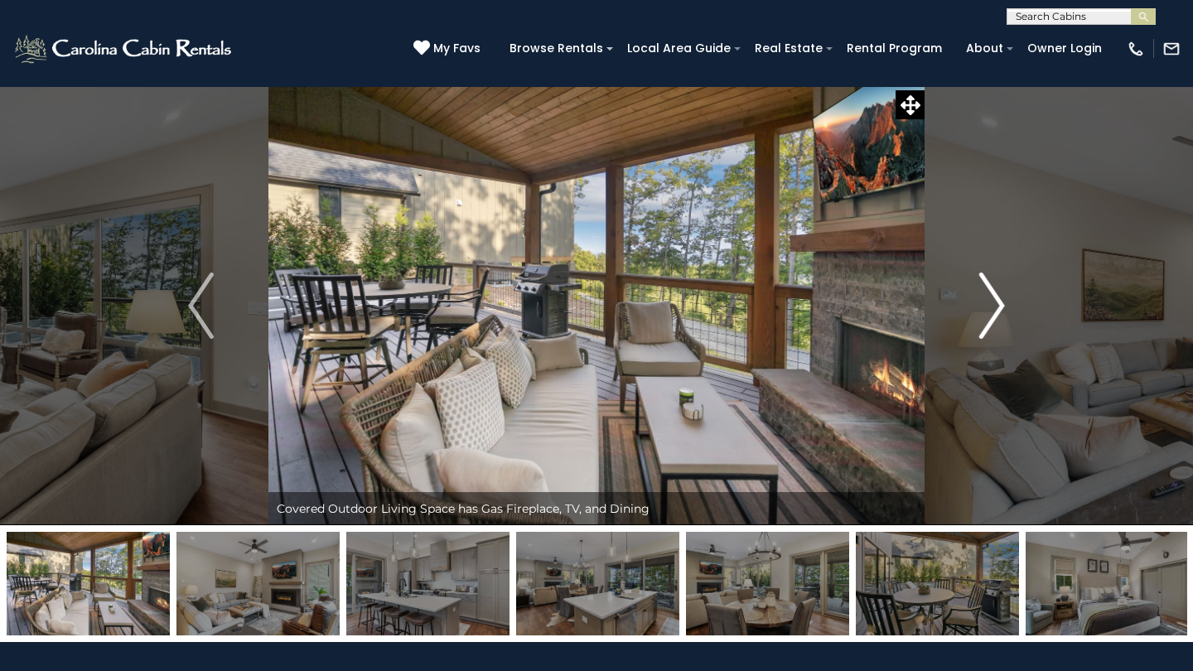
click at [997, 309] on img "Next" at bounding box center [991, 306] width 25 height 66
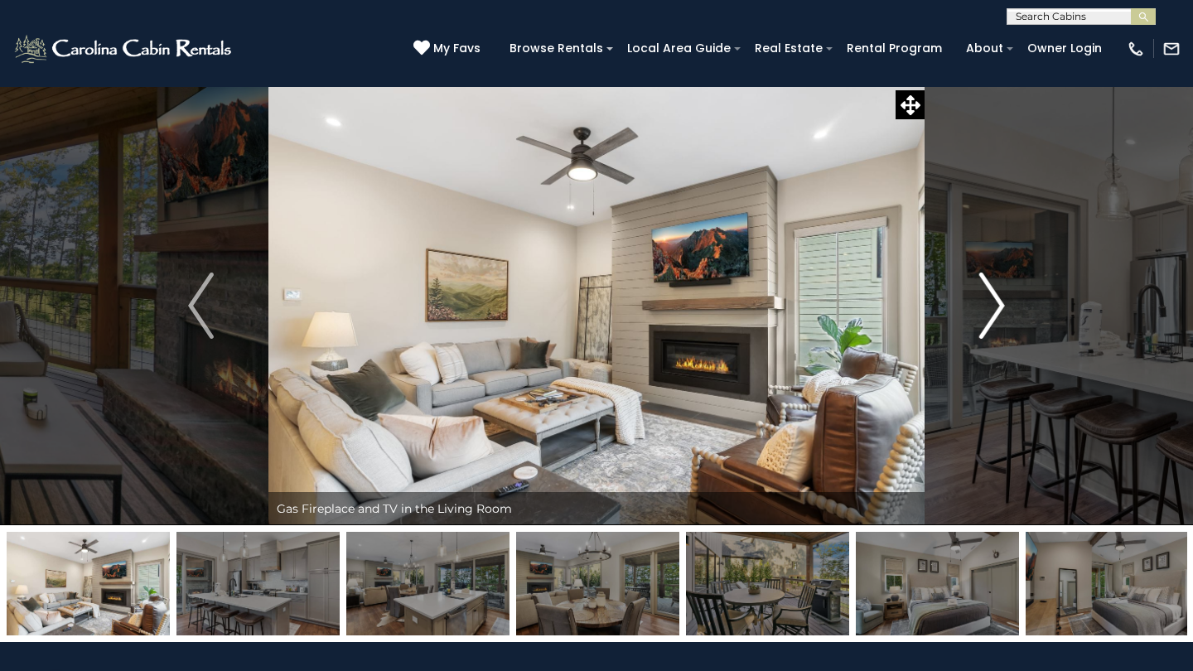
click at [997, 309] on img "Next" at bounding box center [991, 306] width 25 height 66
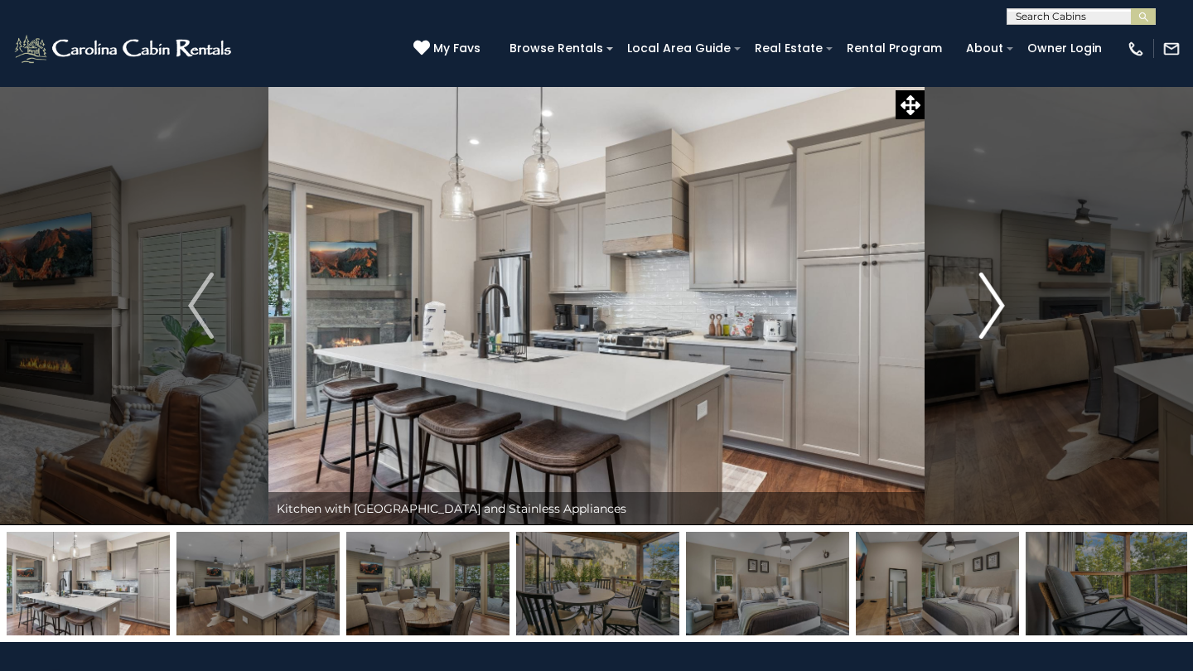
click at [997, 309] on img "Next" at bounding box center [991, 306] width 25 height 66
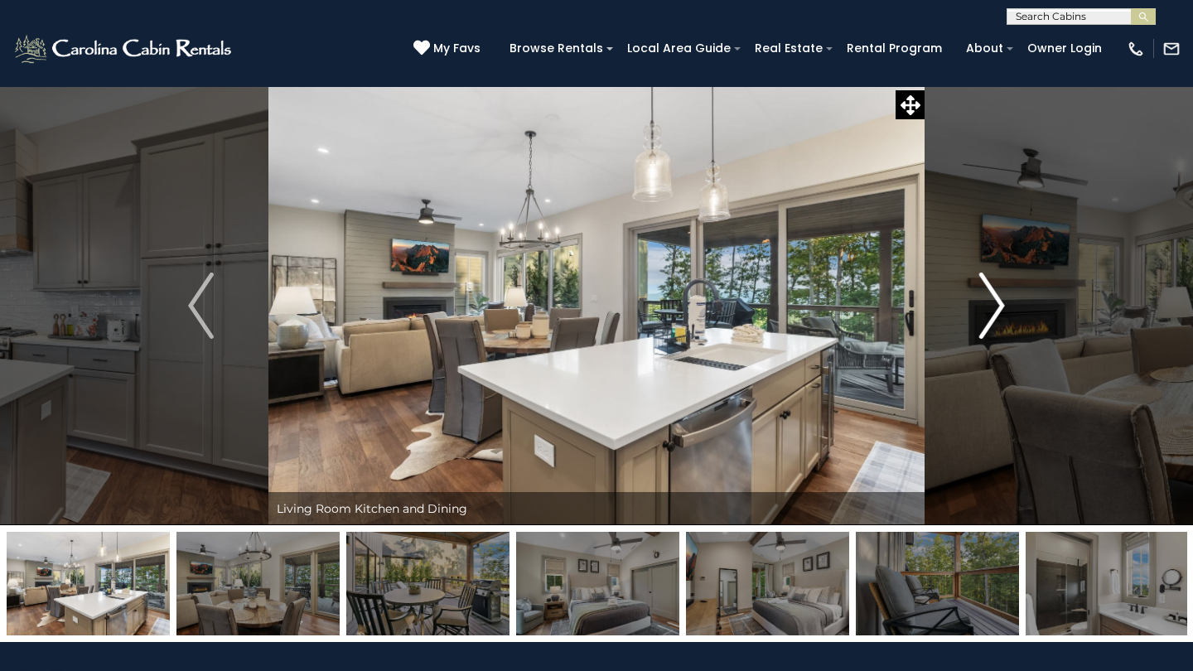
click at [997, 309] on img "Next" at bounding box center [991, 306] width 25 height 66
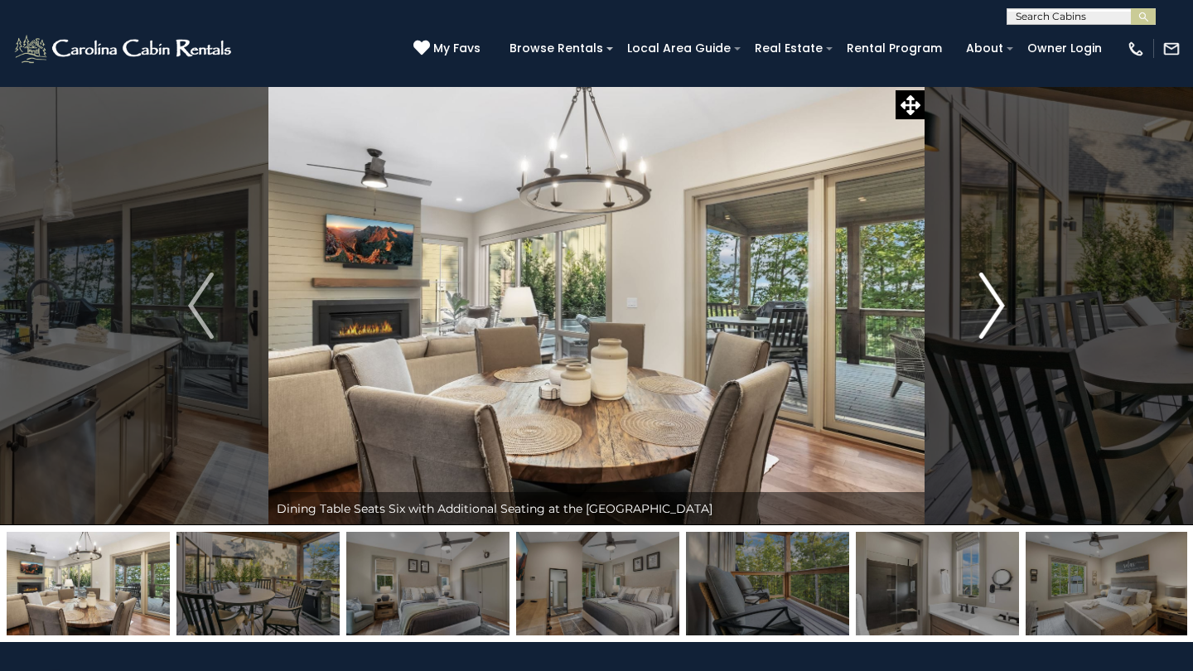
click at [997, 309] on img "Next" at bounding box center [991, 306] width 25 height 66
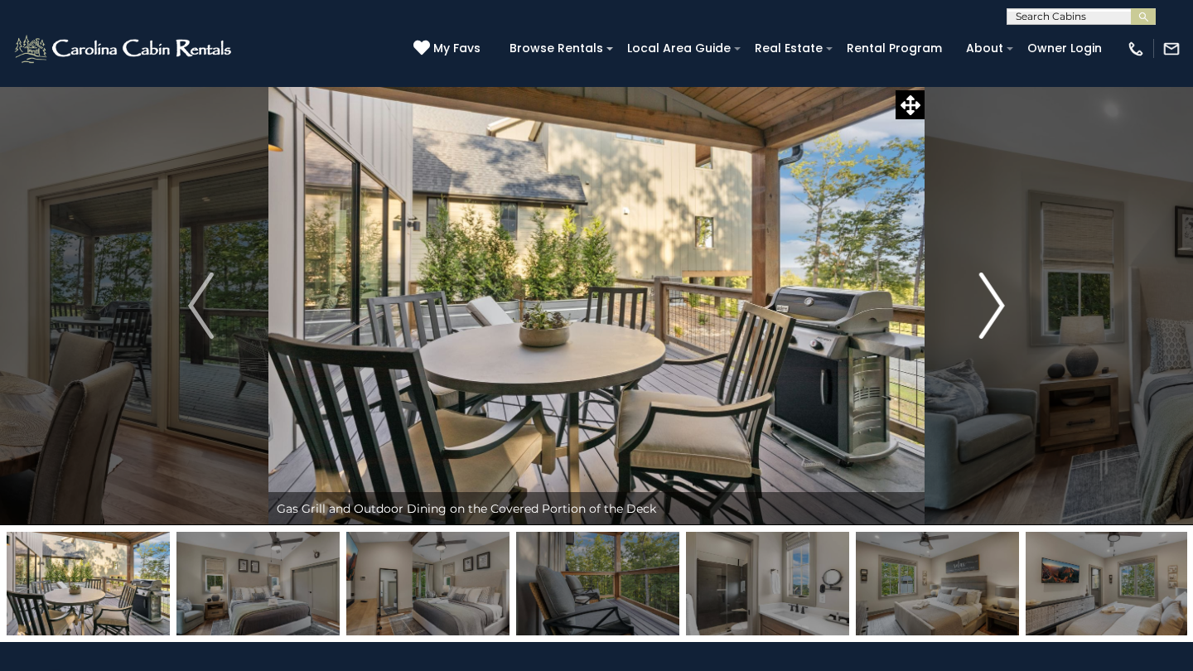
click at [997, 308] on img "Next" at bounding box center [991, 306] width 25 height 66
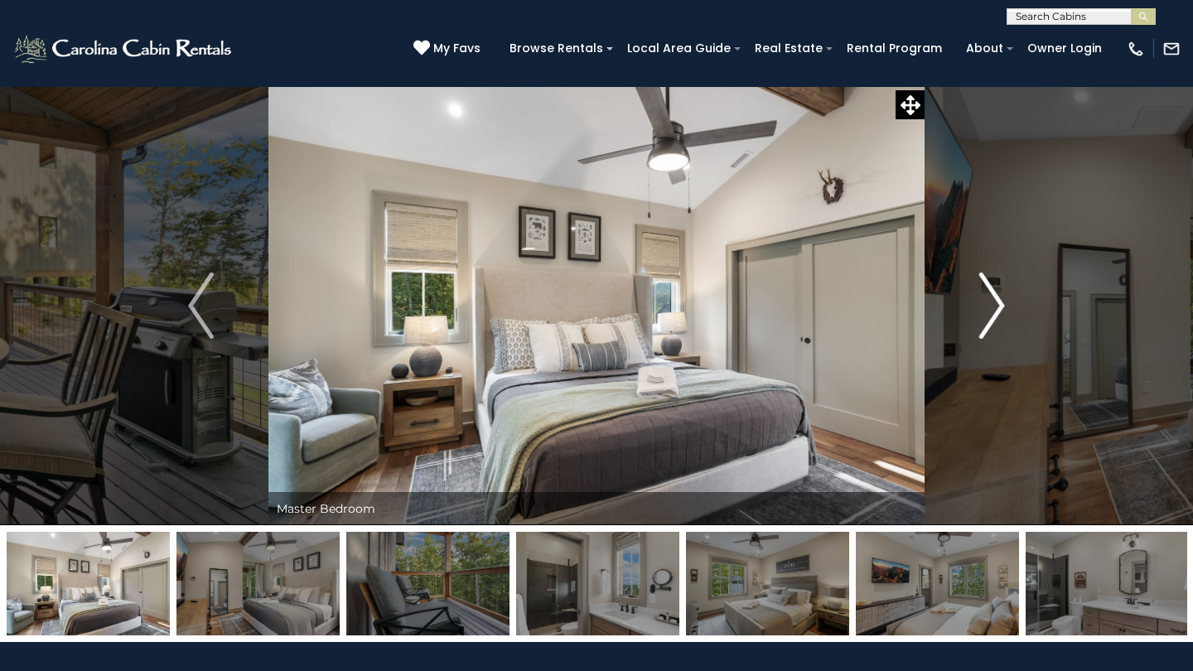
click at [997, 307] on img "Next" at bounding box center [991, 306] width 25 height 66
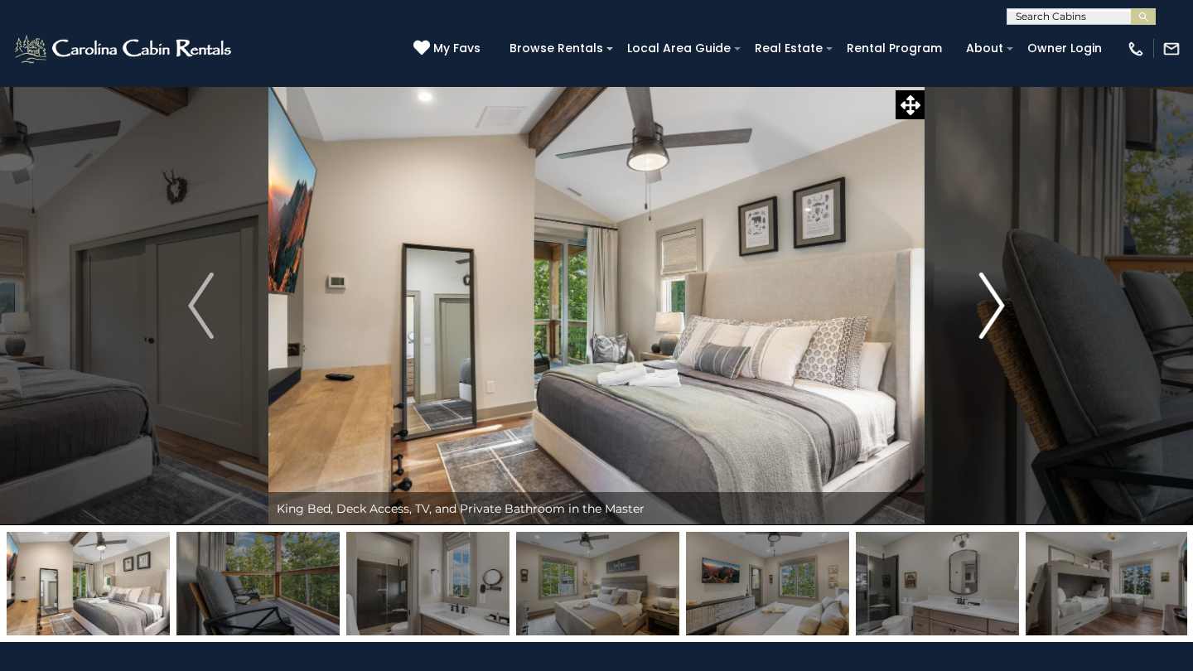
click at [996, 307] on img "Next" at bounding box center [991, 306] width 25 height 66
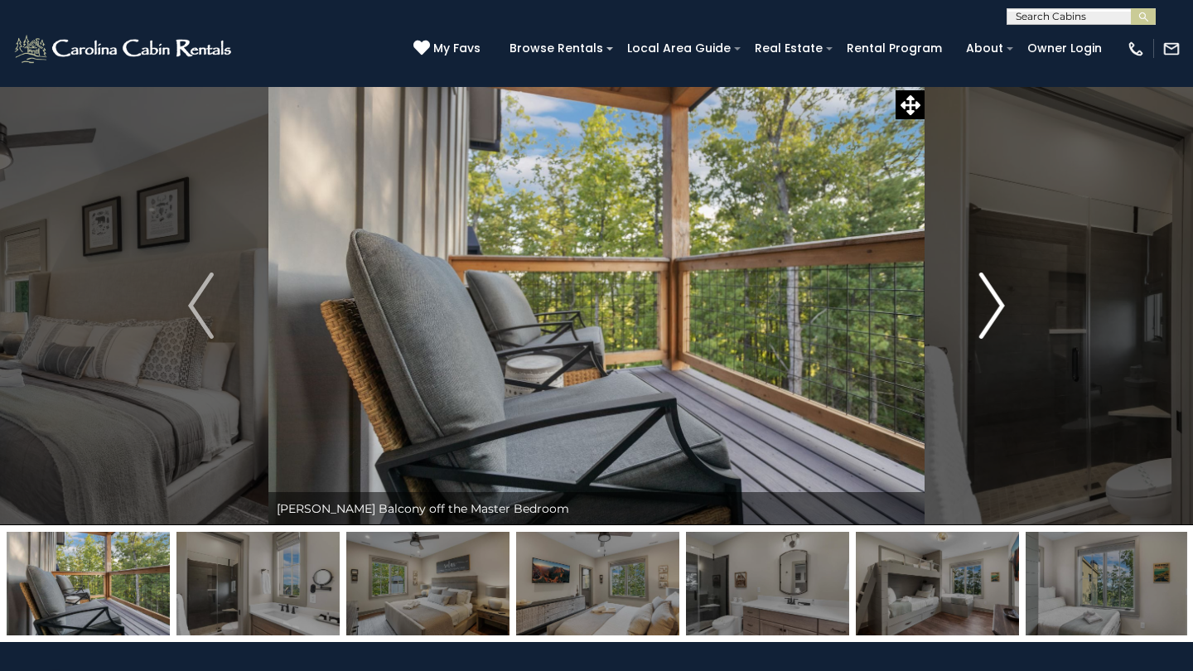
click at [996, 307] on img "Next" at bounding box center [991, 306] width 25 height 66
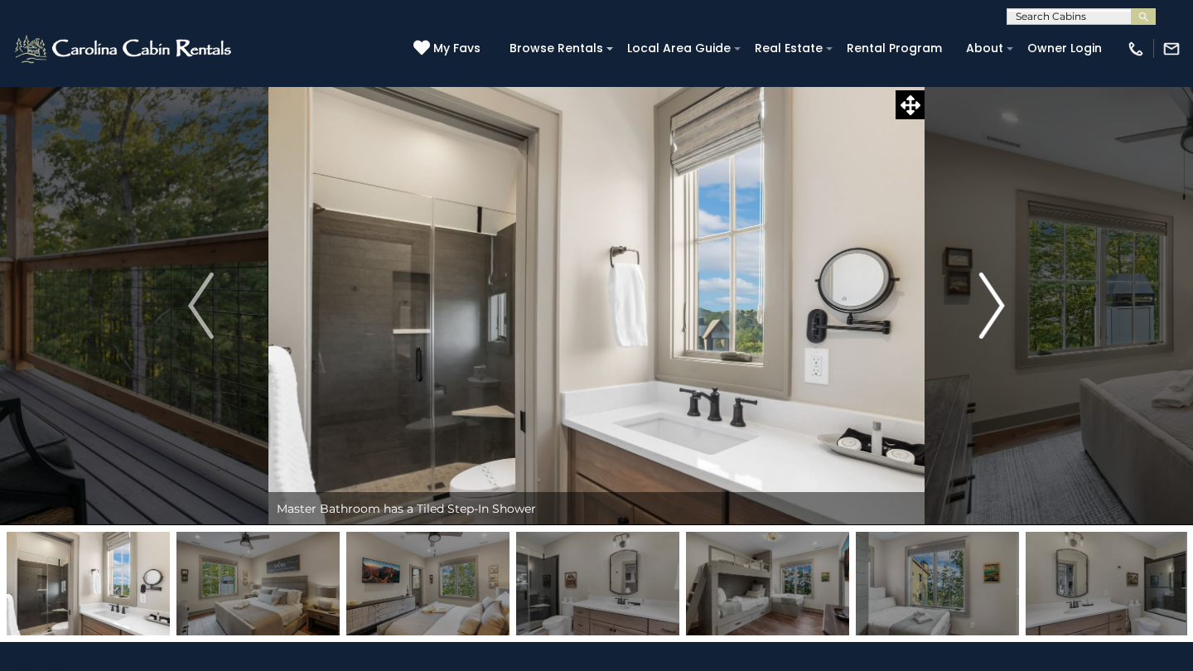
click at [996, 307] on img "Next" at bounding box center [991, 306] width 25 height 66
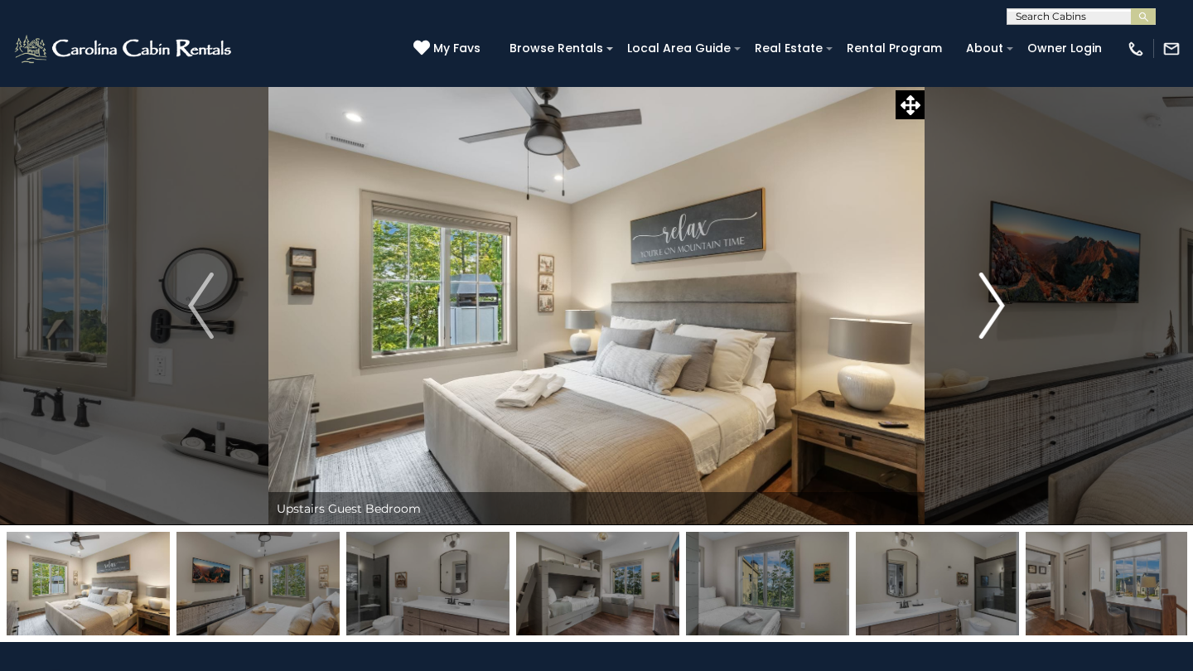
click at [996, 307] on img "Next" at bounding box center [991, 306] width 25 height 66
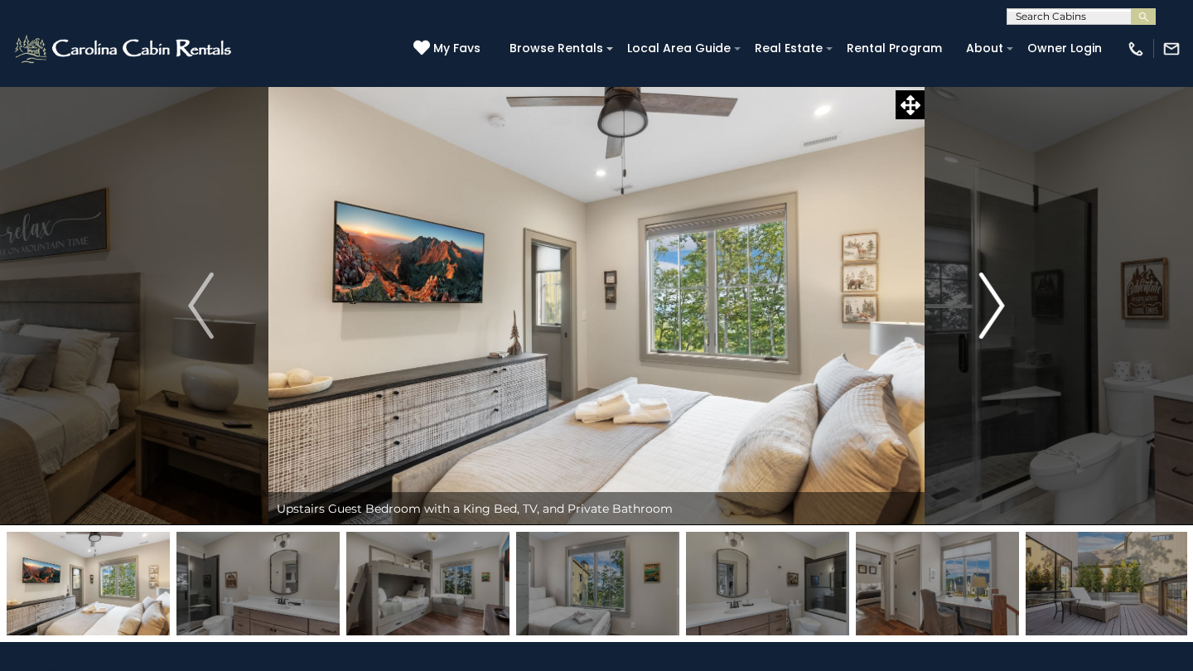
click at [996, 307] on img "Next" at bounding box center [991, 306] width 25 height 66
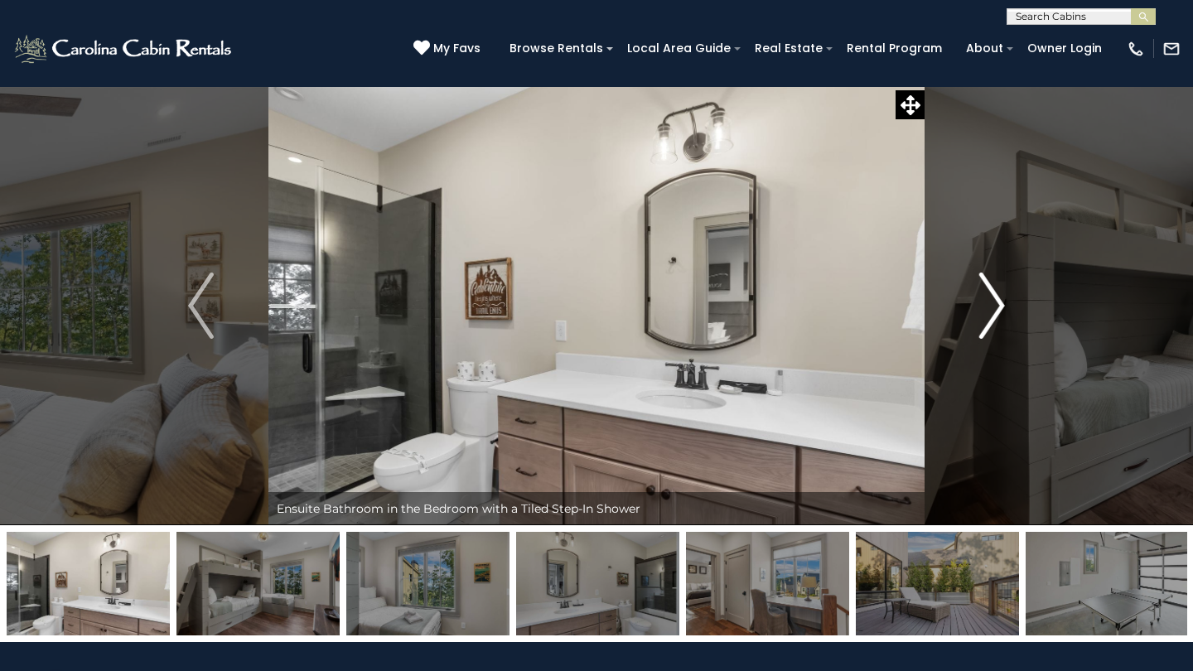
click at [996, 307] on img "Next" at bounding box center [991, 306] width 25 height 66
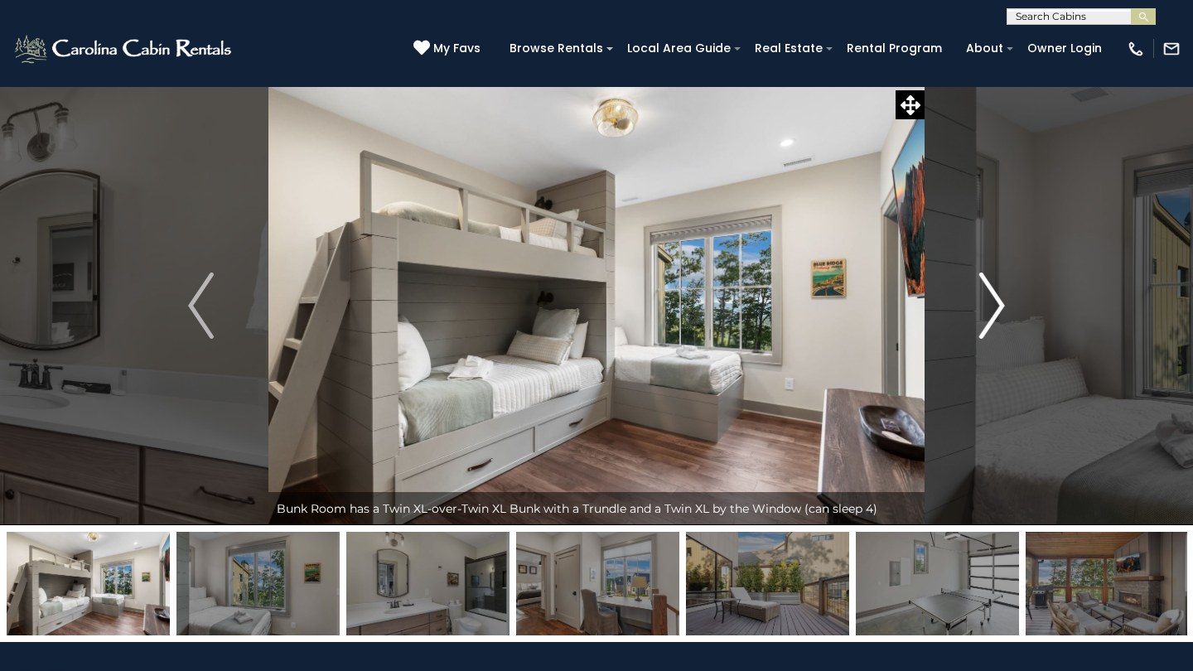
click at [996, 310] on img "Next" at bounding box center [991, 306] width 25 height 66
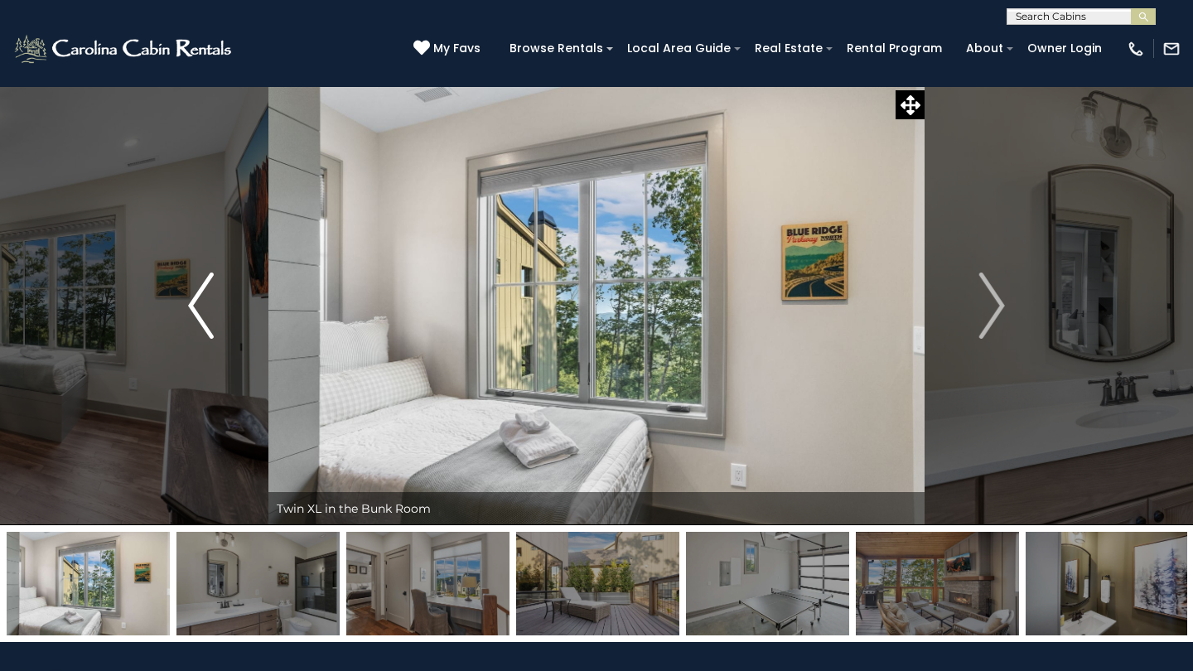
click at [186, 299] on button "Previous" at bounding box center [200, 305] width 135 height 439
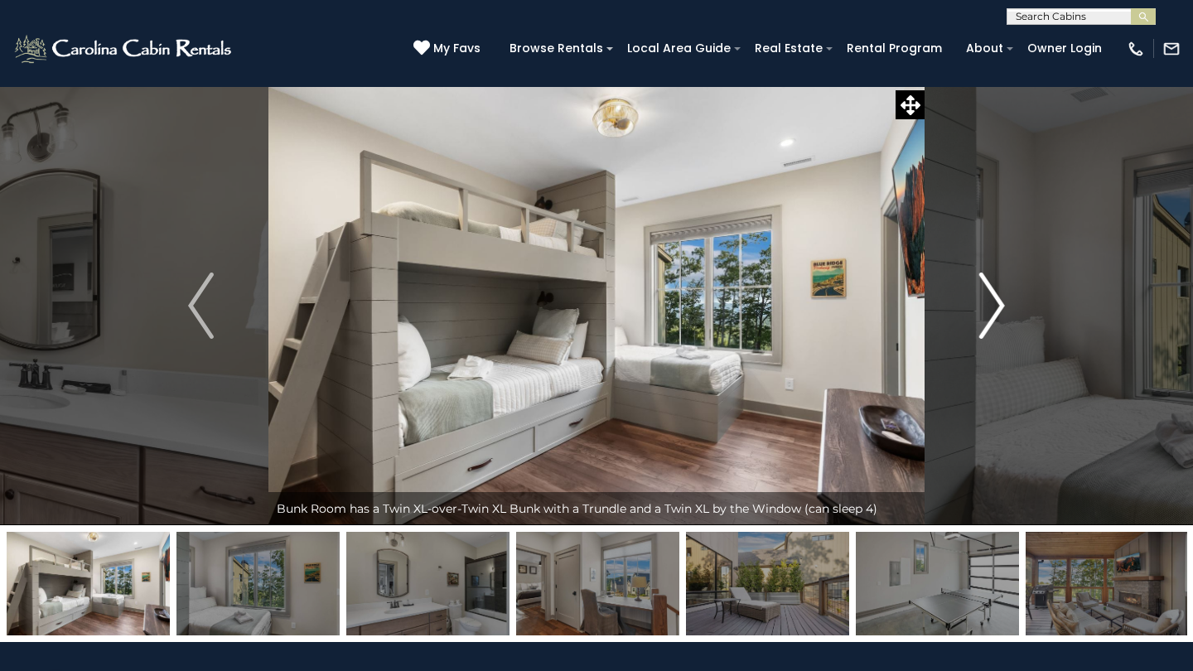
click at [987, 310] on img "Next" at bounding box center [991, 306] width 25 height 66
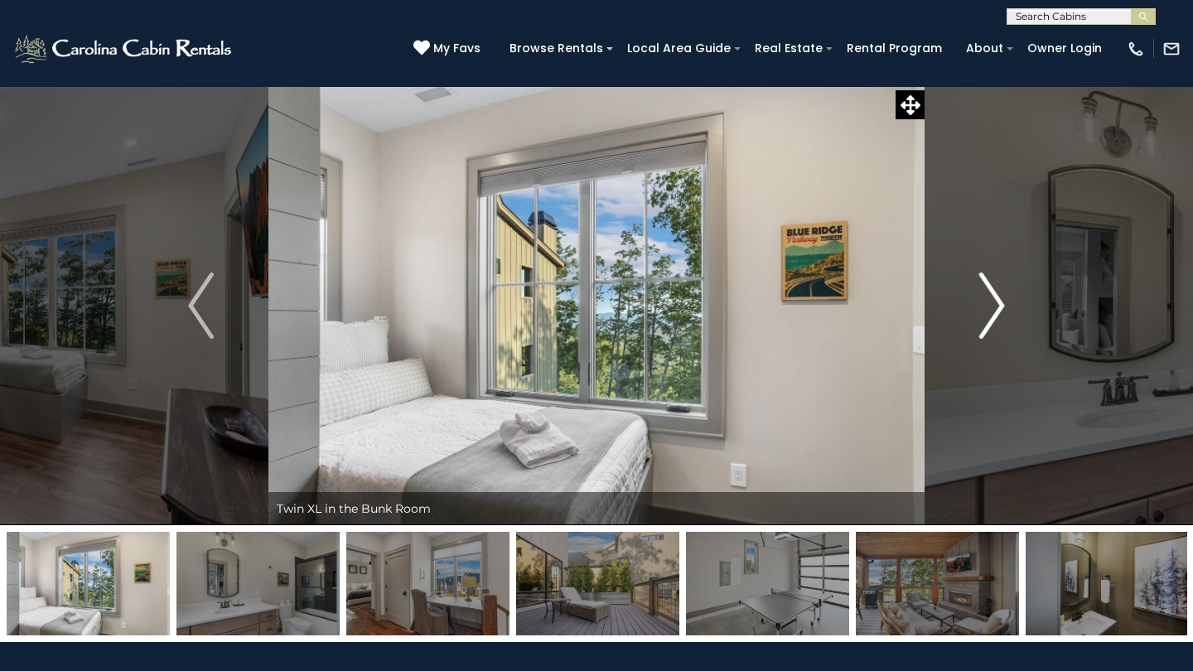
click at [987, 310] on img "Next" at bounding box center [991, 306] width 25 height 66
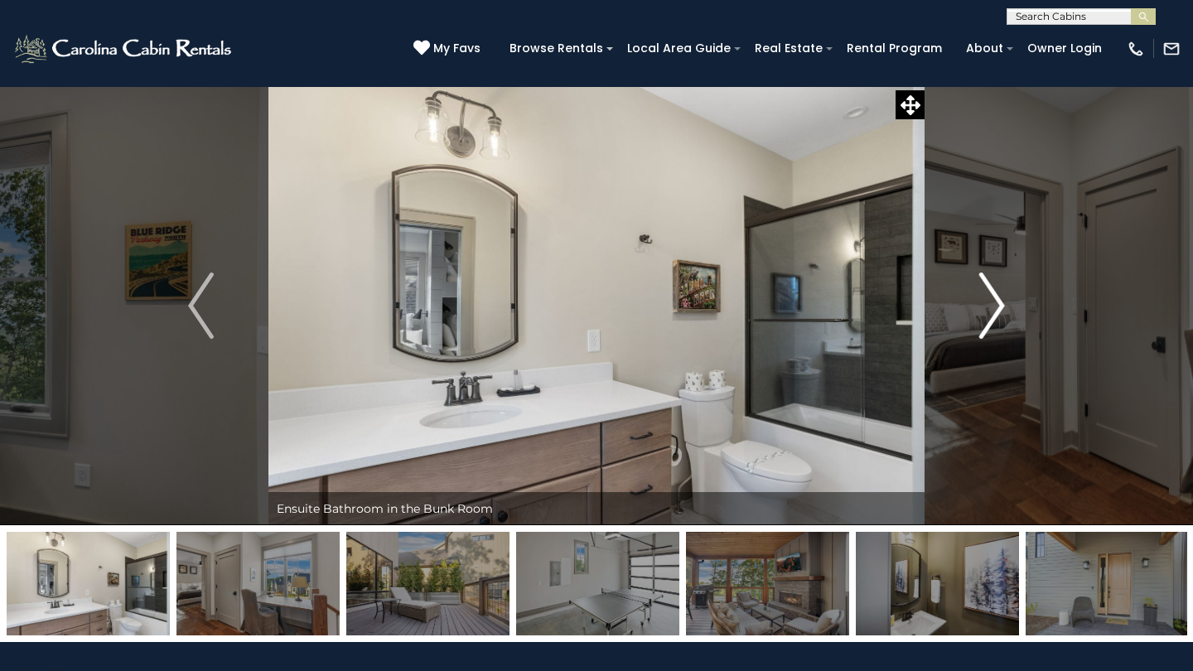
click at [987, 310] on img "Next" at bounding box center [991, 306] width 25 height 66
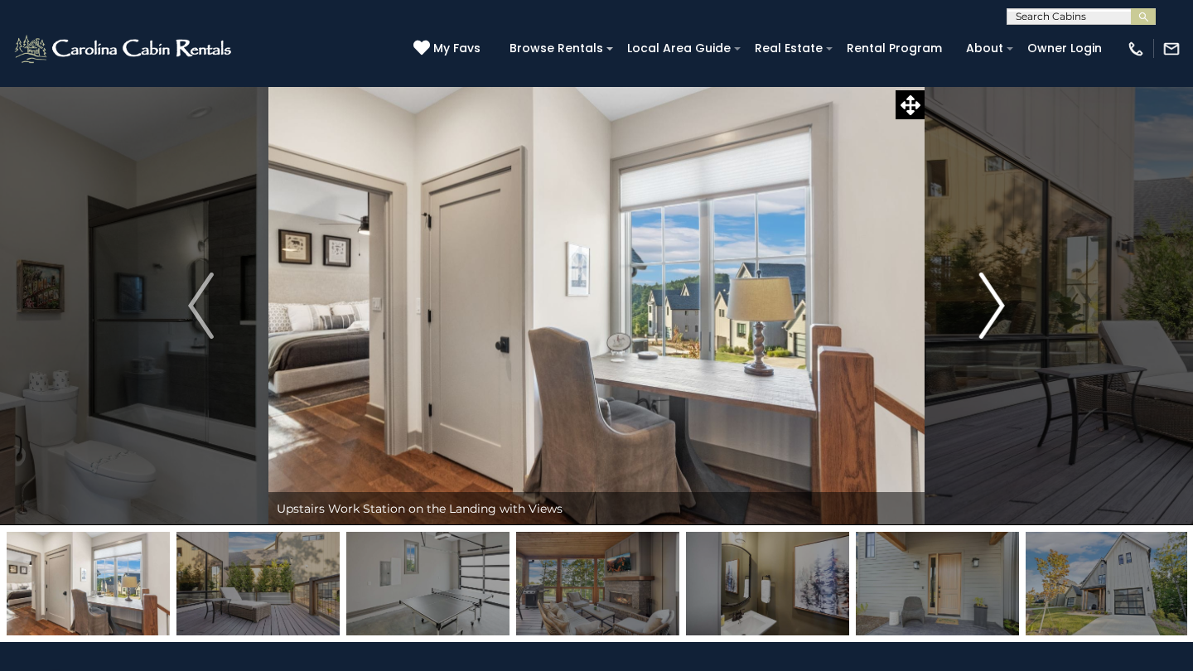
click at [987, 310] on img "Next" at bounding box center [991, 306] width 25 height 66
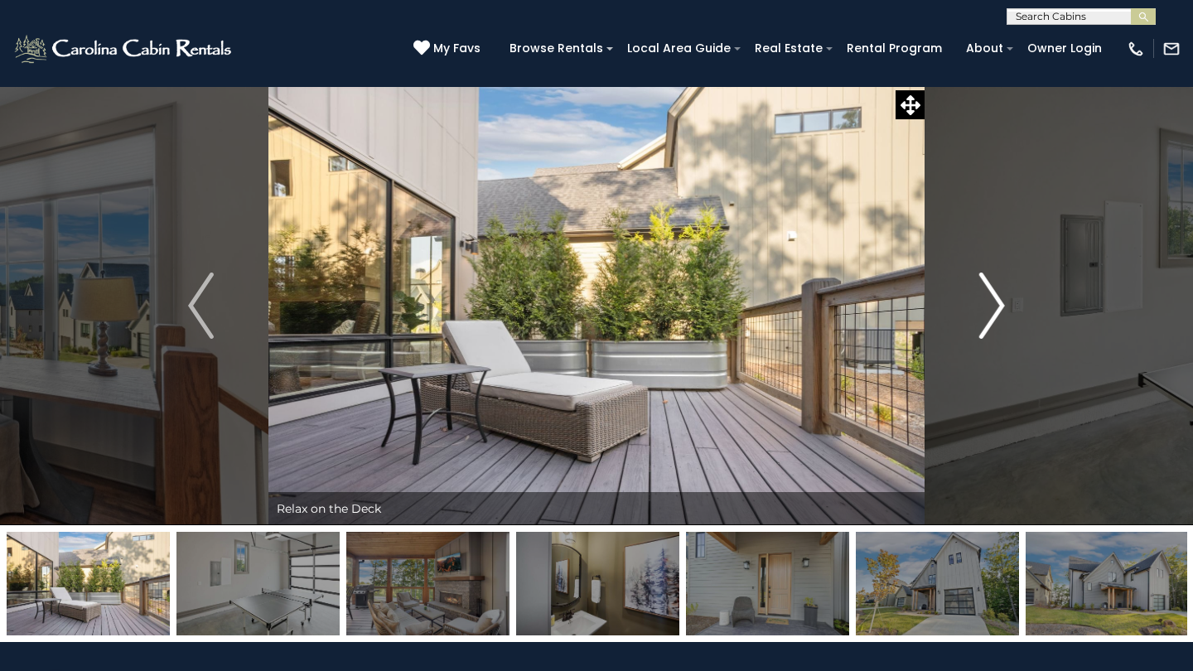
click at [987, 310] on img "Next" at bounding box center [991, 306] width 25 height 66
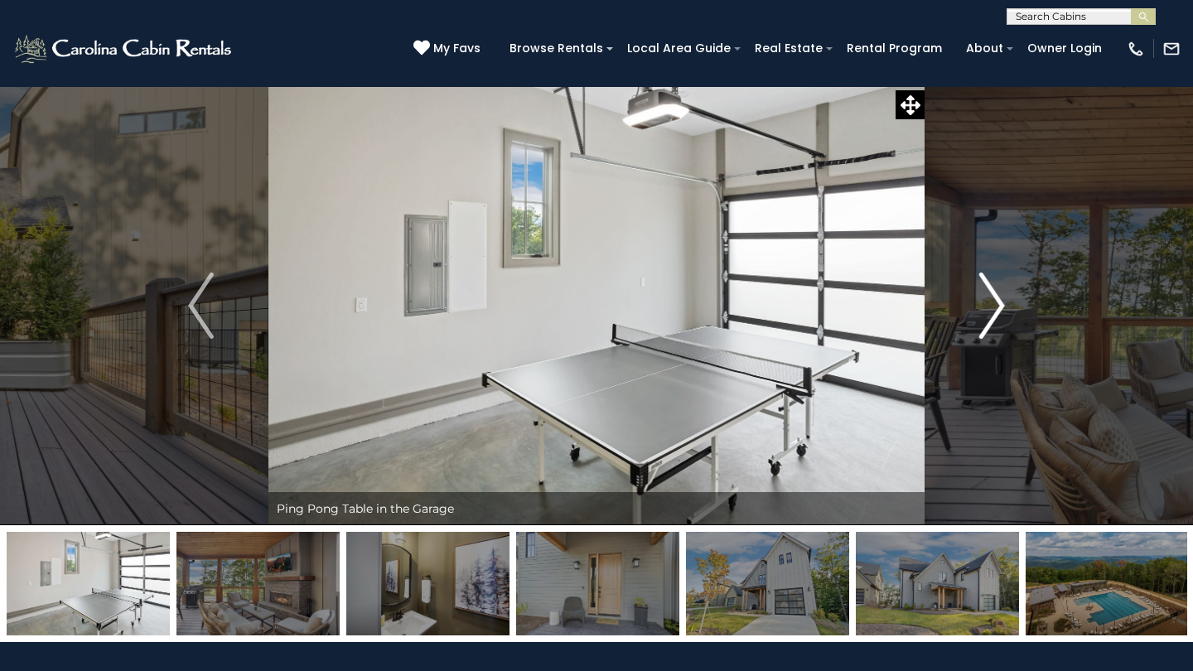
click at [987, 310] on img "Next" at bounding box center [991, 306] width 25 height 66
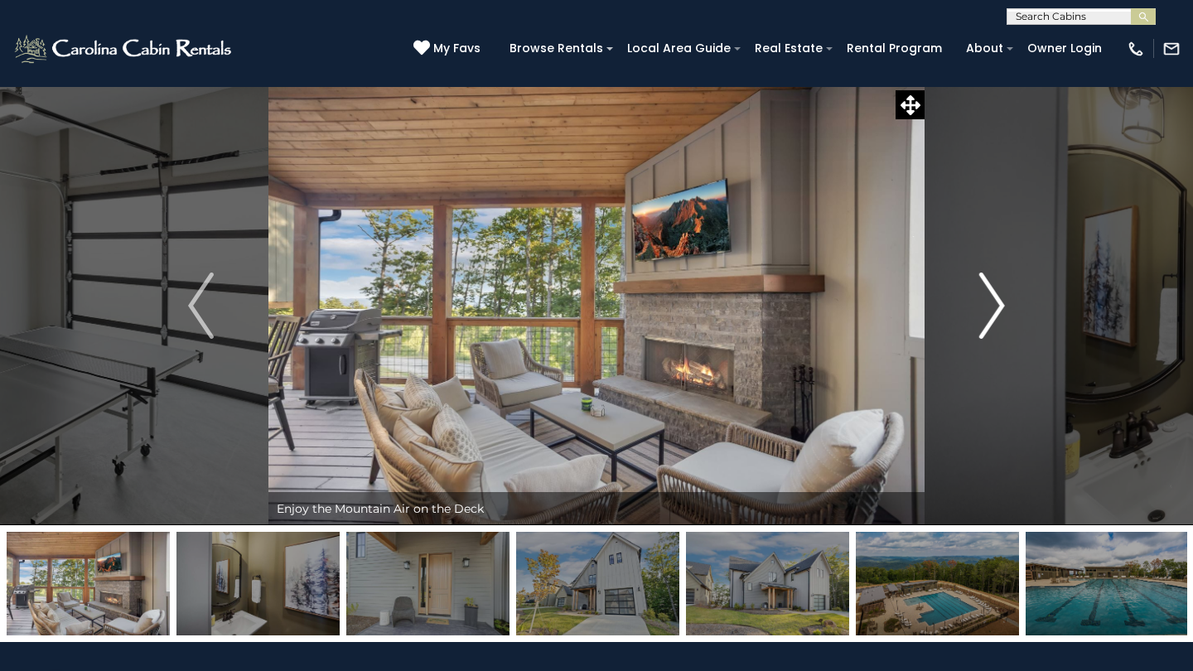
click at [987, 310] on img "Next" at bounding box center [991, 306] width 25 height 66
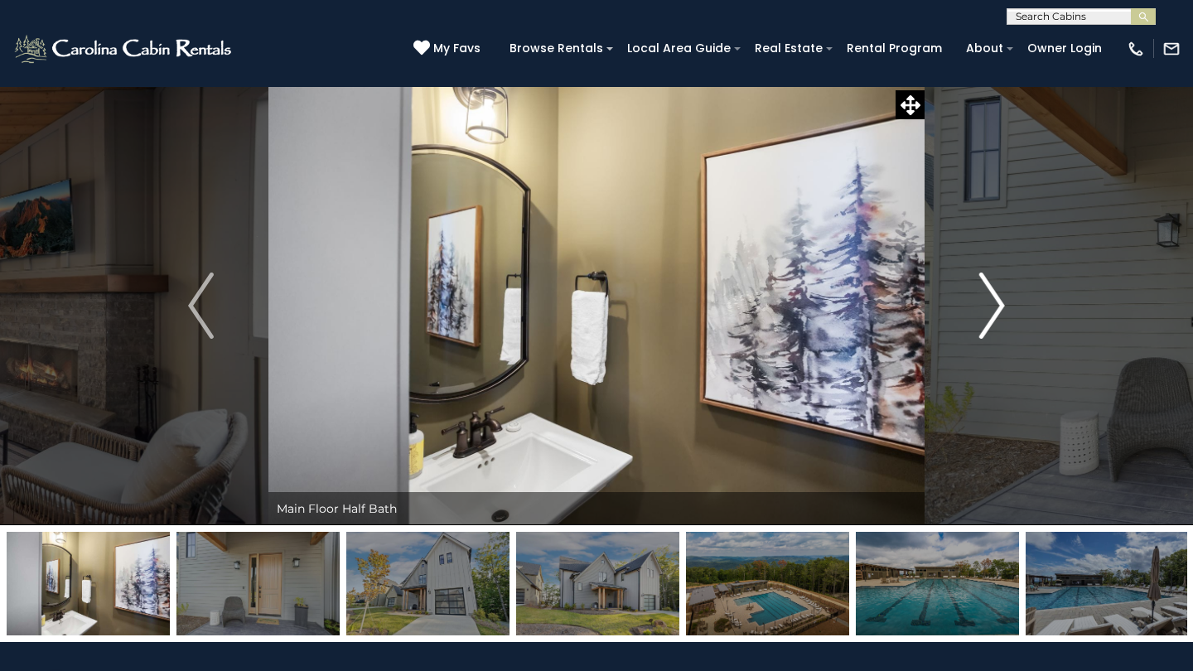
click at [987, 310] on img "Next" at bounding box center [991, 306] width 25 height 66
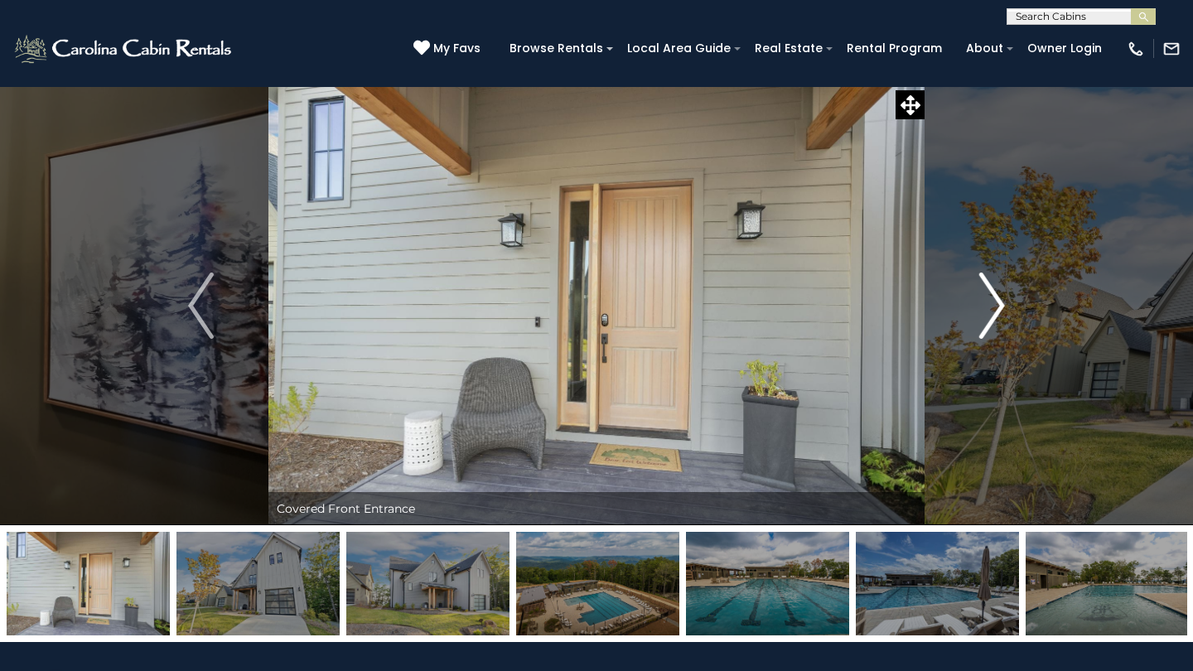
click at [987, 310] on img "Next" at bounding box center [991, 306] width 25 height 66
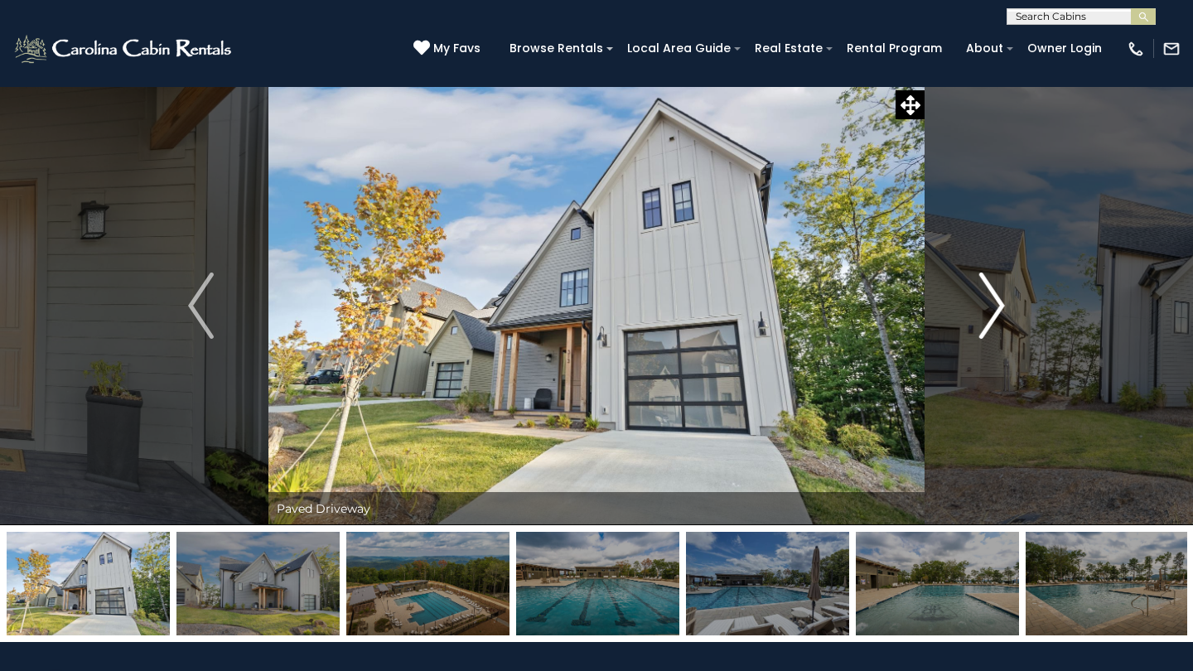
click at [987, 311] on img "Next" at bounding box center [991, 306] width 25 height 66
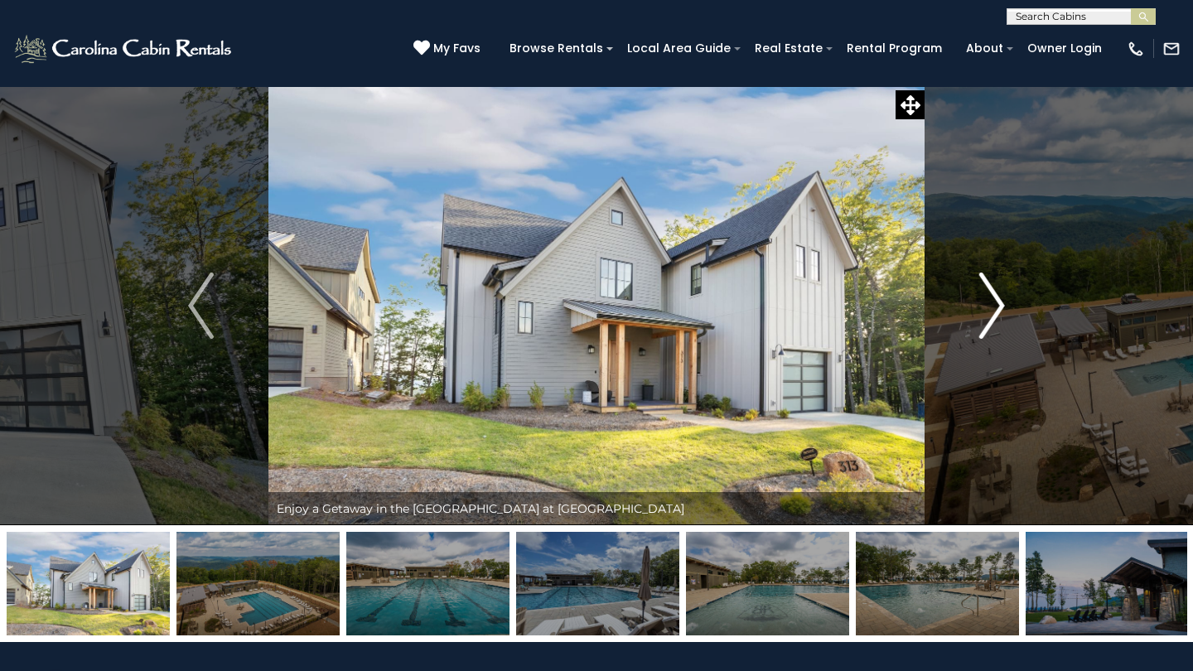
click at [987, 311] on img "Next" at bounding box center [991, 306] width 25 height 66
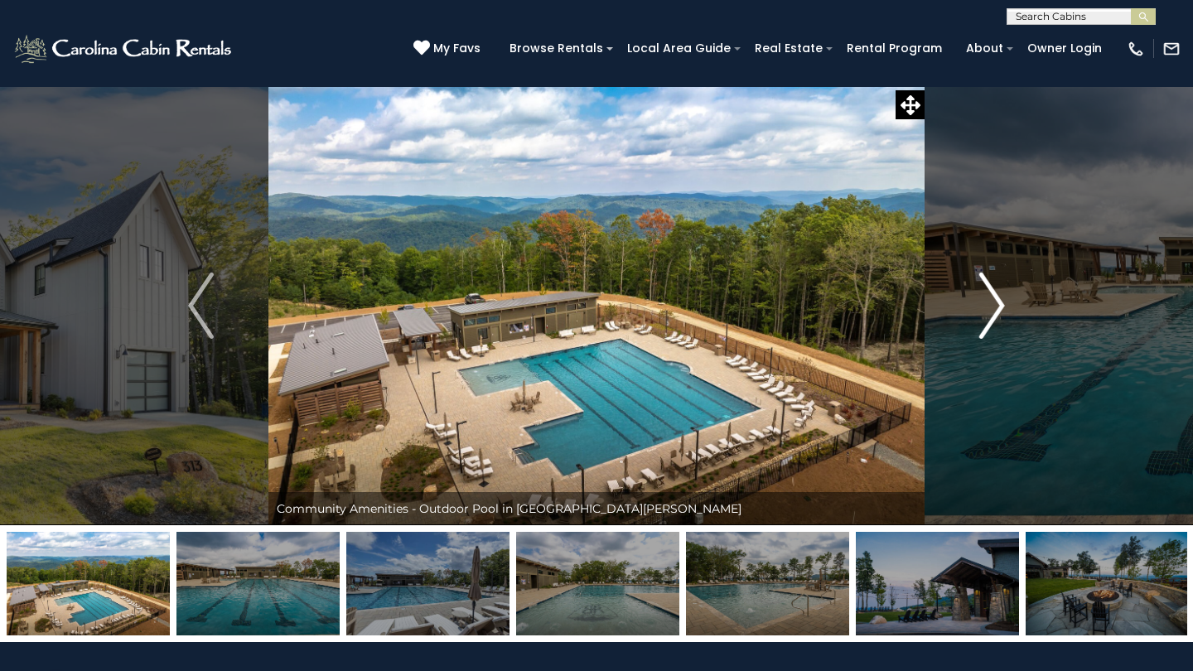
click at [987, 311] on img "Next" at bounding box center [991, 306] width 25 height 66
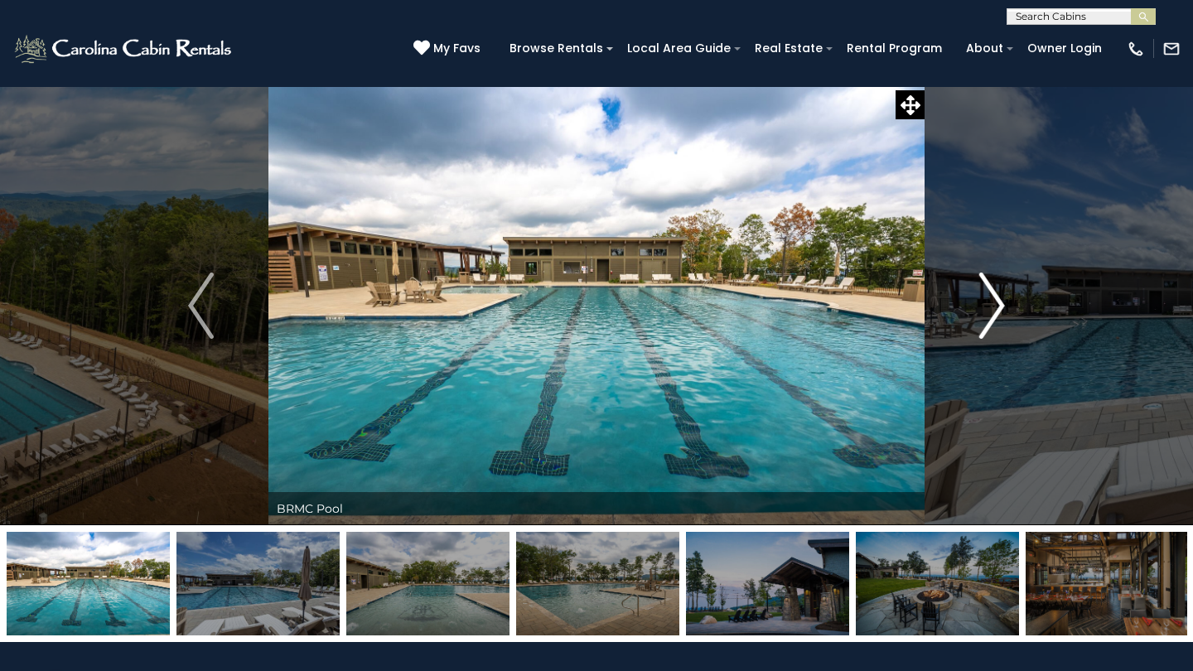
click at [987, 311] on img "Next" at bounding box center [991, 306] width 25 height 66
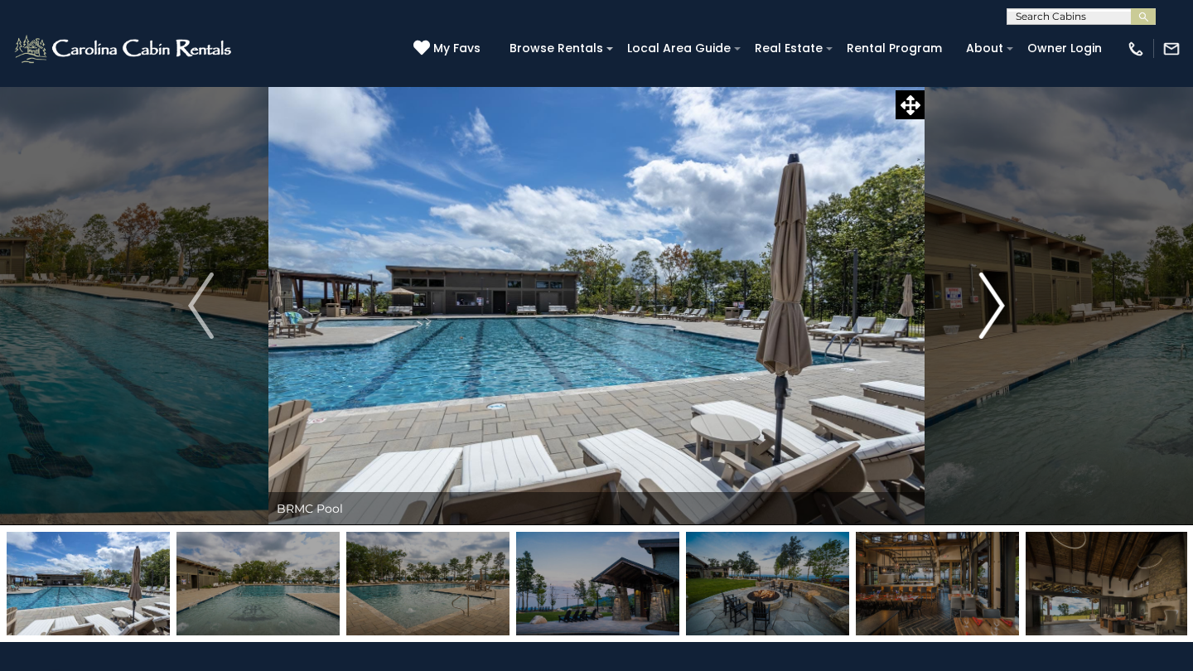
click at [987, 311] on img "Next" at bounding box center [991, 306] width 25 height 66
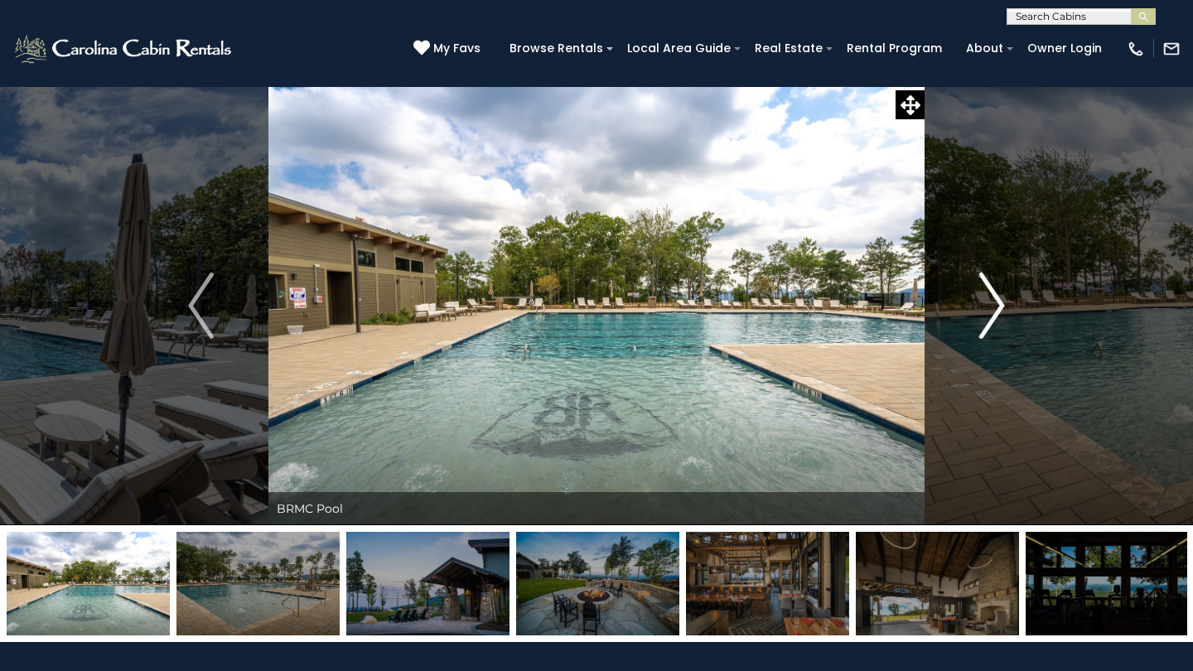
click at [987, 311] on img "Next" at bounding box center [991, 306] width 25 height 66
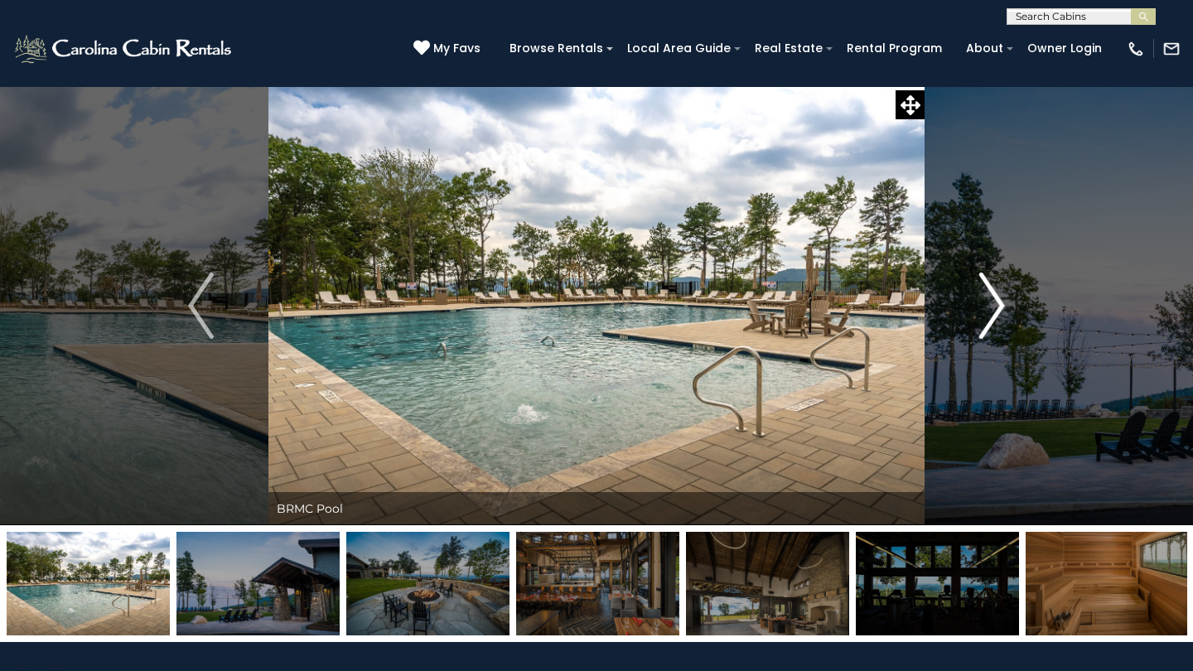
click at [987, 311] on img "Next" at bounding box center [991, 306] width 25 height 66
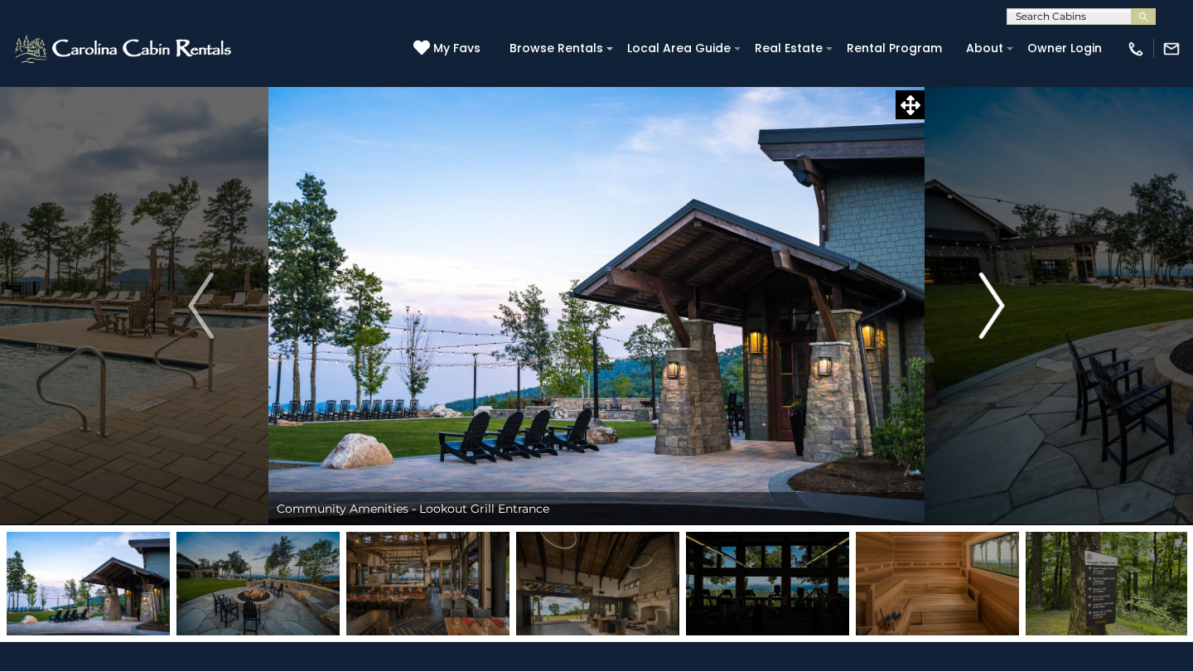
click at [987, 311] on img "Next" at bounding box center [991, 306] width 25 height 66
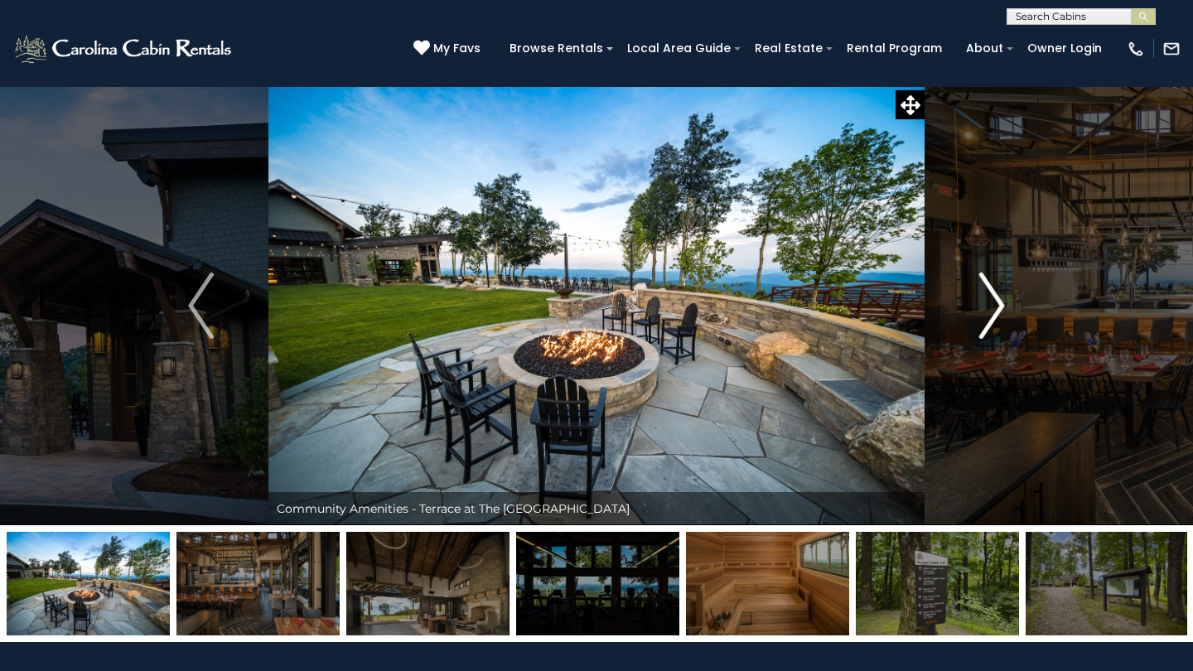
click at [987, 311] on img "Next" at bounding box center [991, 306] width 25 height 66
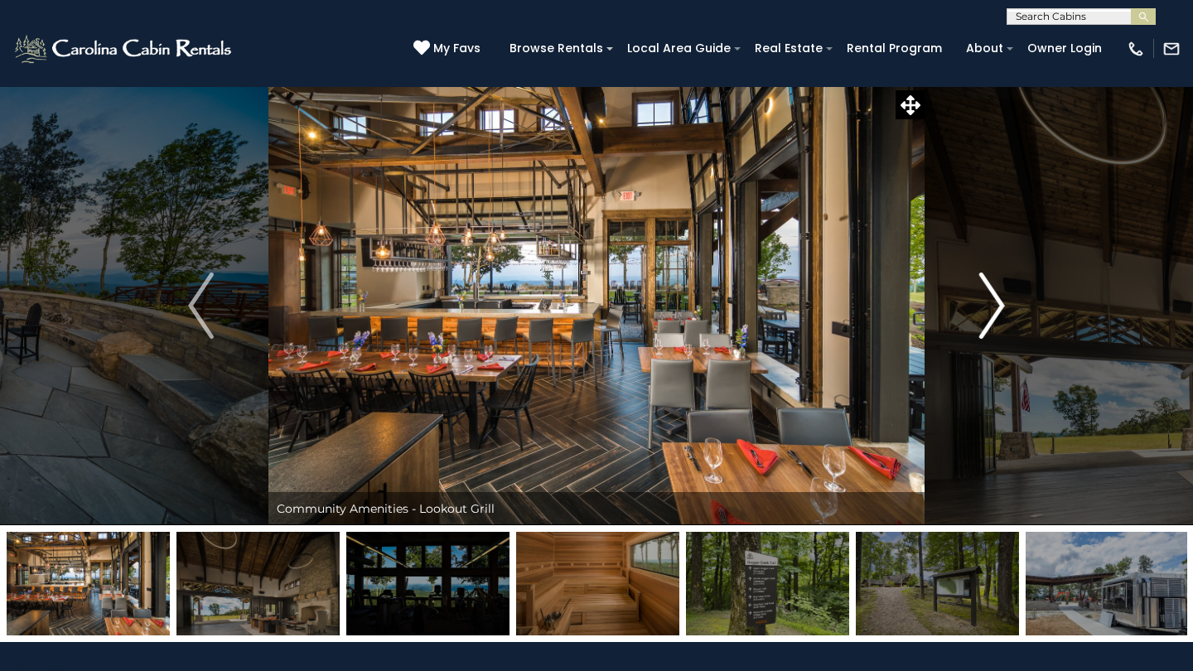
click at [987, 311] on img "Next" at bounding box center [991, 306] width 25 height 66
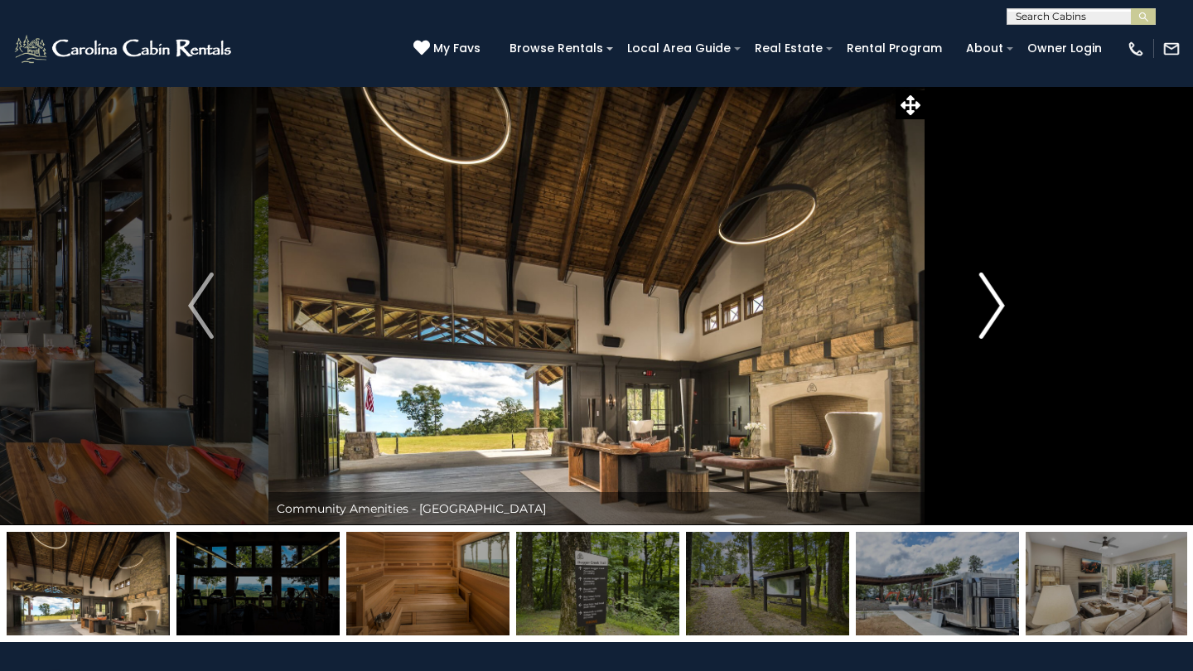
click at [987, 311] on img "Next" at bounding box center [991, 306] width 25 height 66
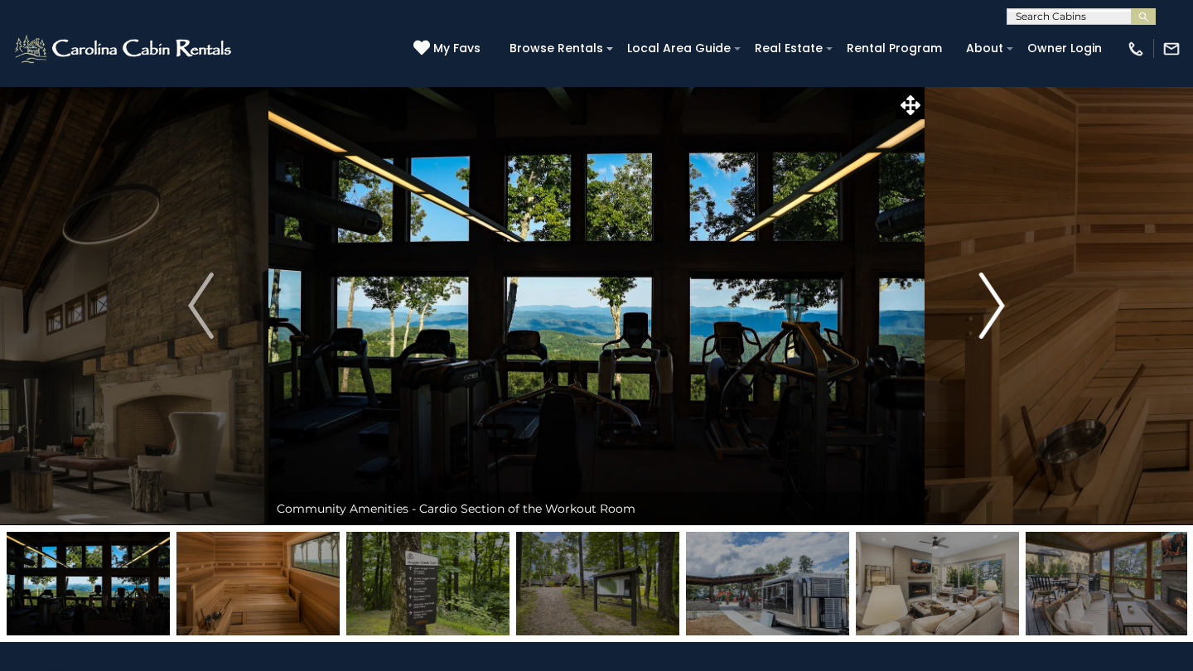
click at [987, 311] on img "Next" at bounding box center [991, 306] width 25 height 66
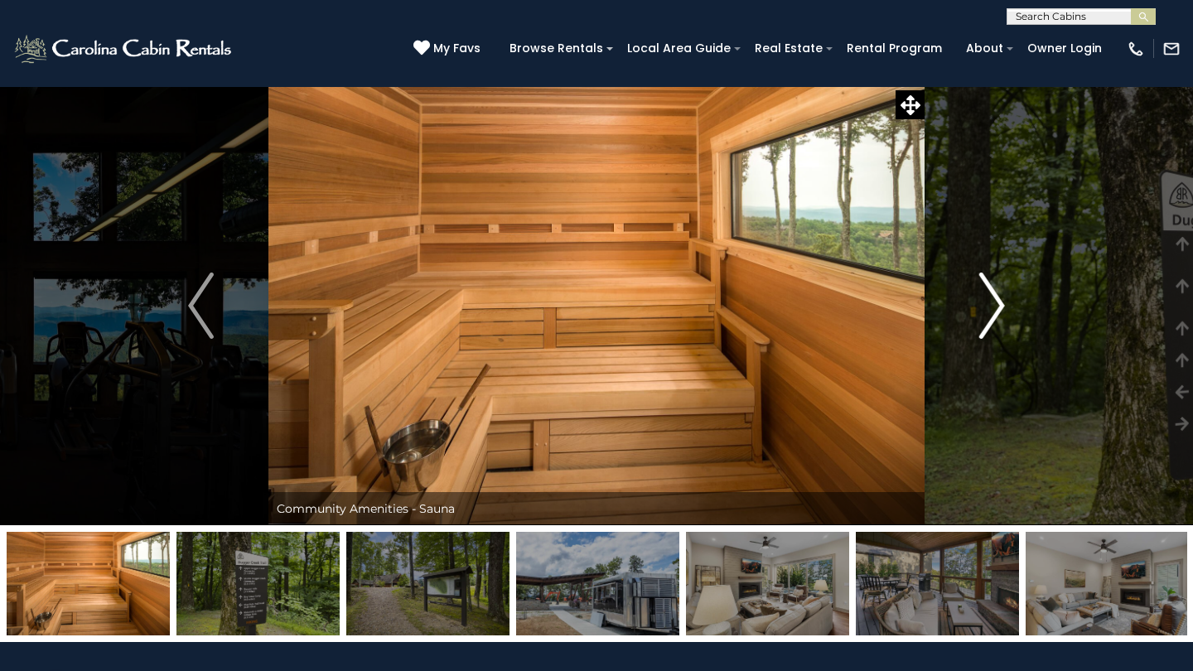
click at [987, 311] on img "Next" at bounding box center [991, 306] width 25 height 66
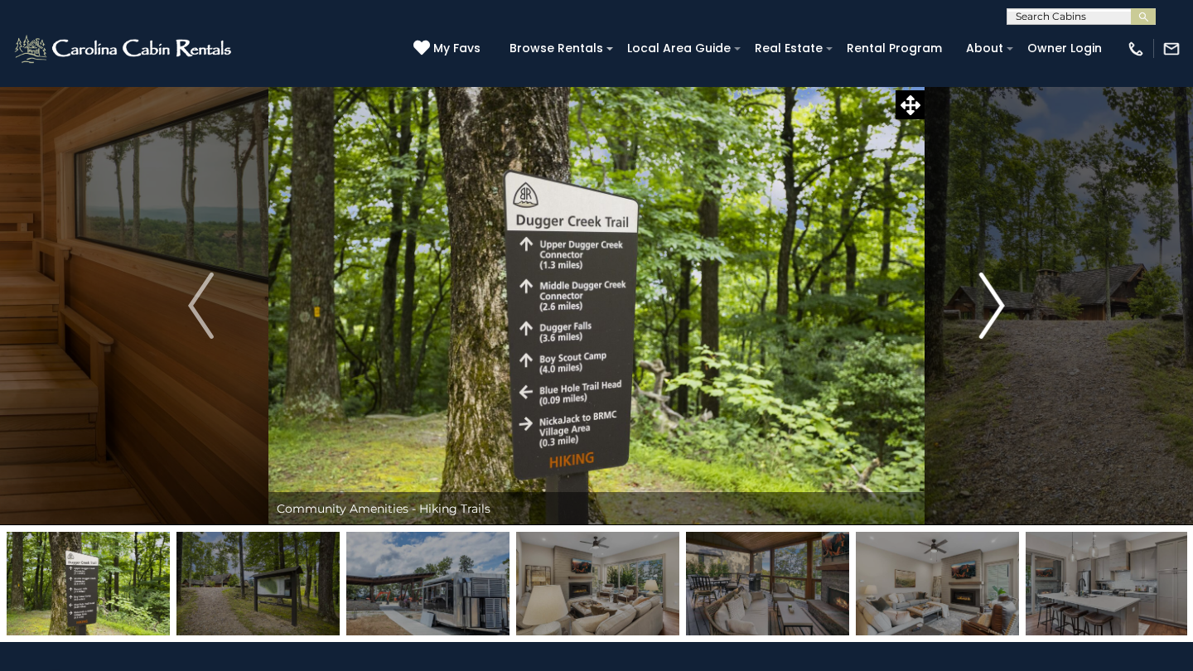
click at [987, 311] on img "Next" at bounding box center [991, 306] width 25 height 66
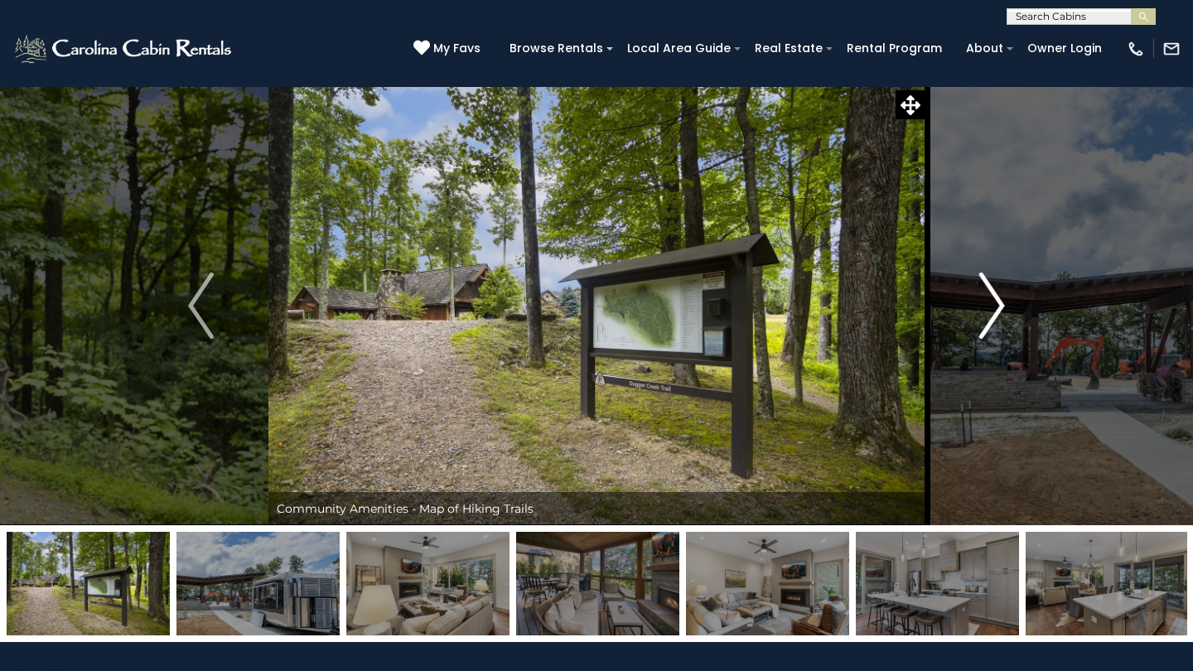
click at [987, 311] on img "Next" at bounding box center [991, 306] width 25 height 66
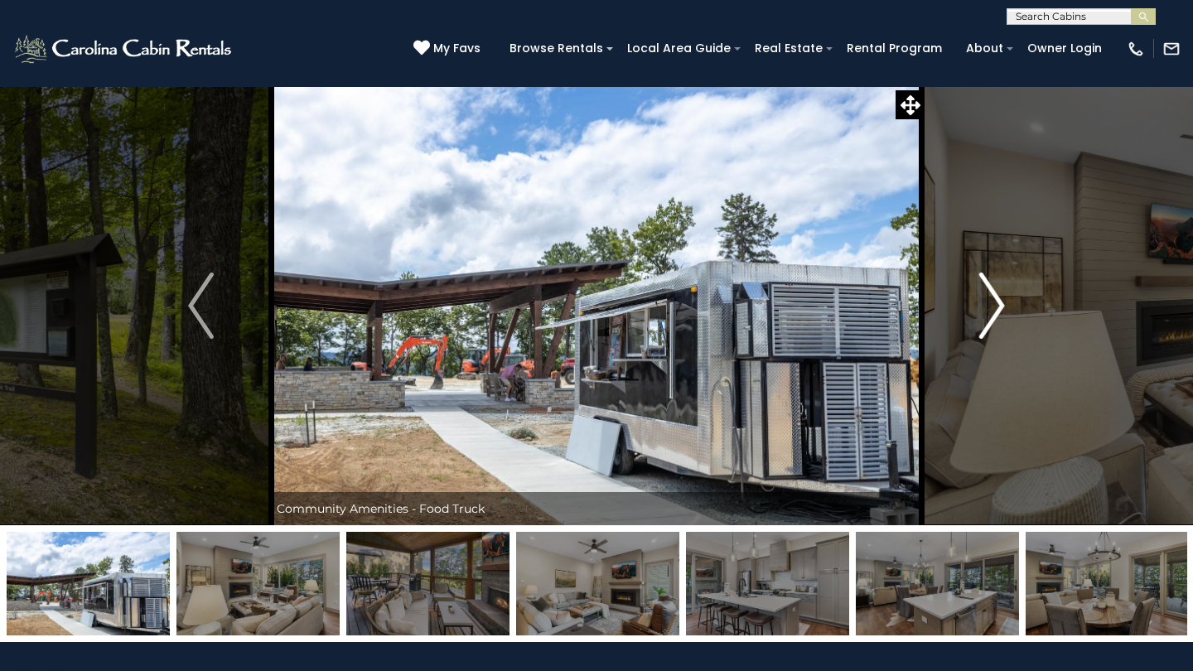
click at [987, 311] on img "Next" at bounding box center [991, 306] width 25 height 66
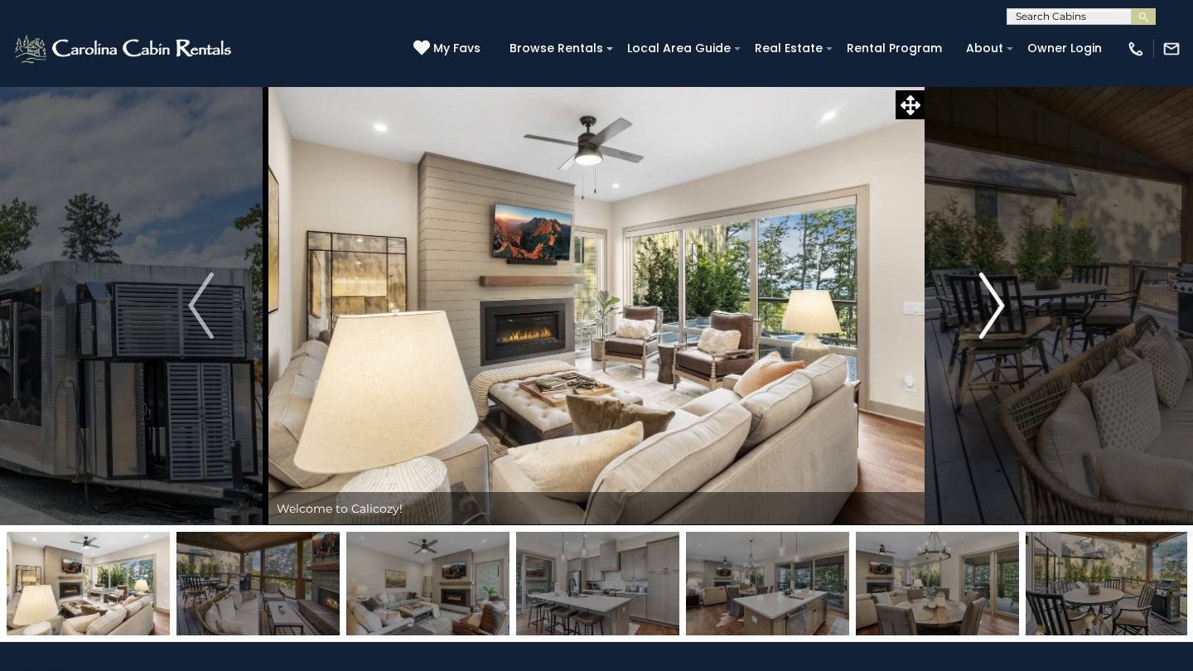
click at [987, 311] on img "Next" at bounding box center [991, 306] width 25 height 66
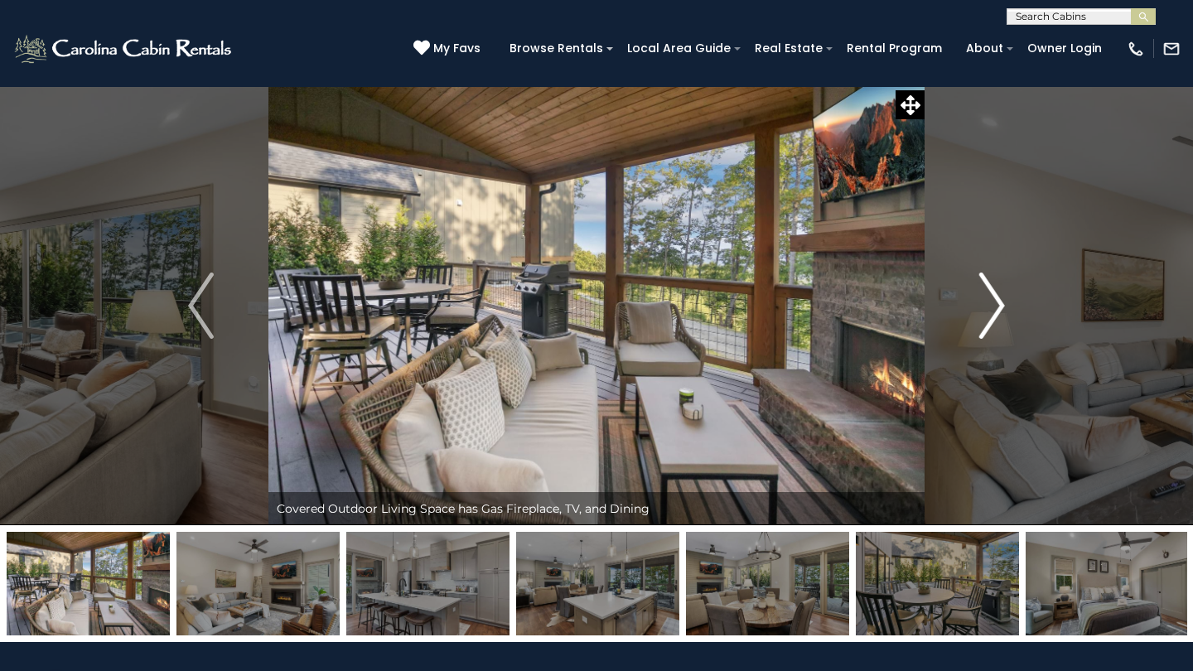
click at [999, 307] on img "Next" at bounding box center [991, 306] width 25 height 66
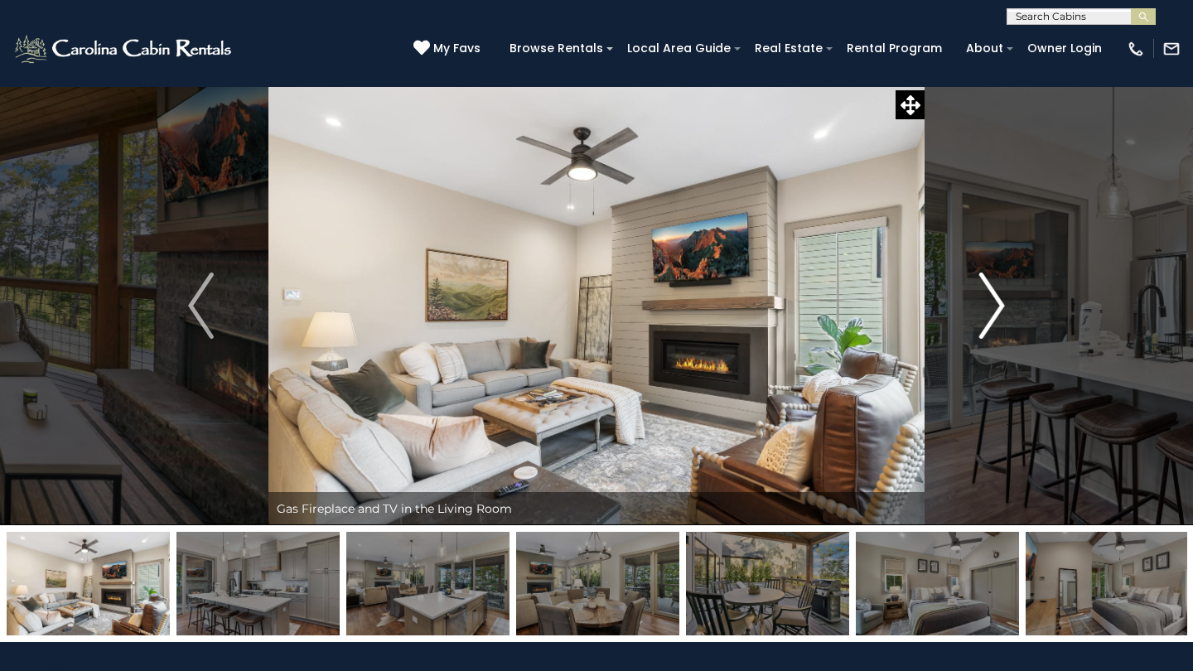
click at [999, 307] on img "Next" at bounding box center [991, 306] width 25 height 66
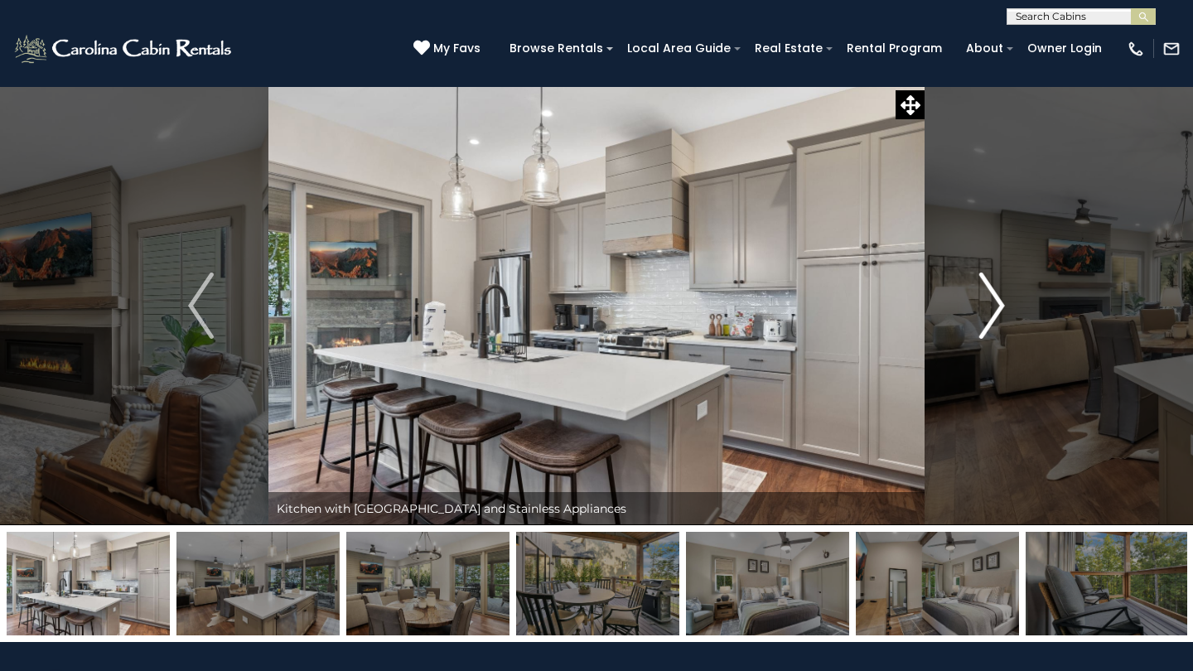
click at [1000, 306] on img "Next" at bounding box center [991, 306] width 25 height 66
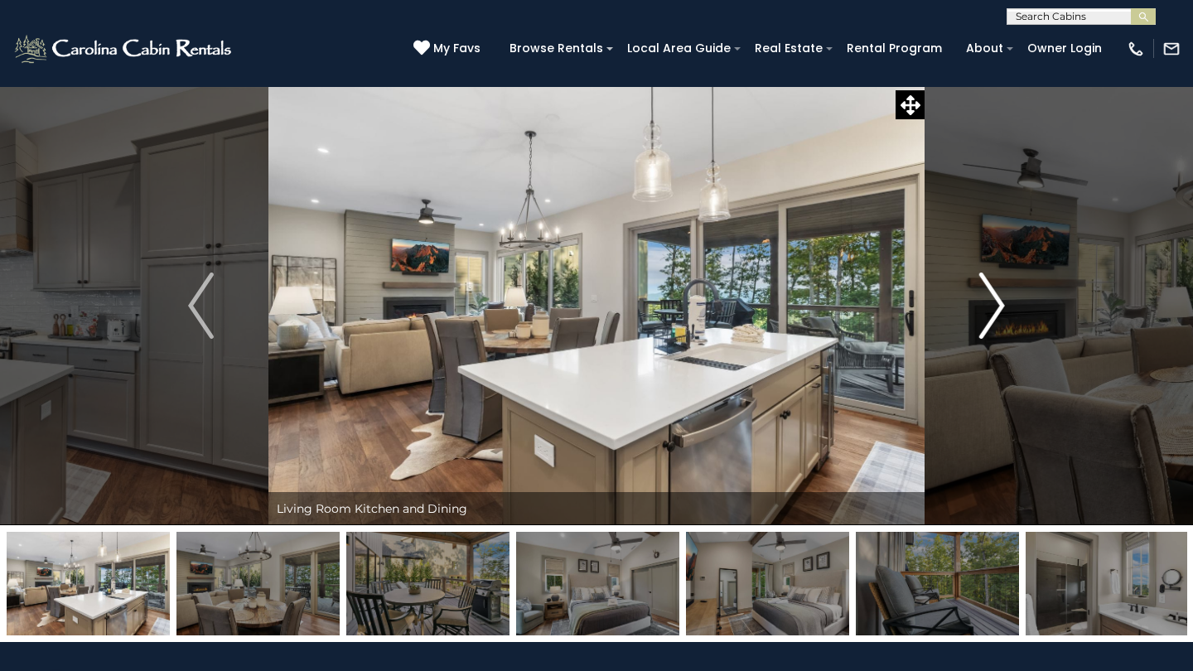
click at [1001, 304] on img "Next" at bounding box center [991, 306] width 25 height 66
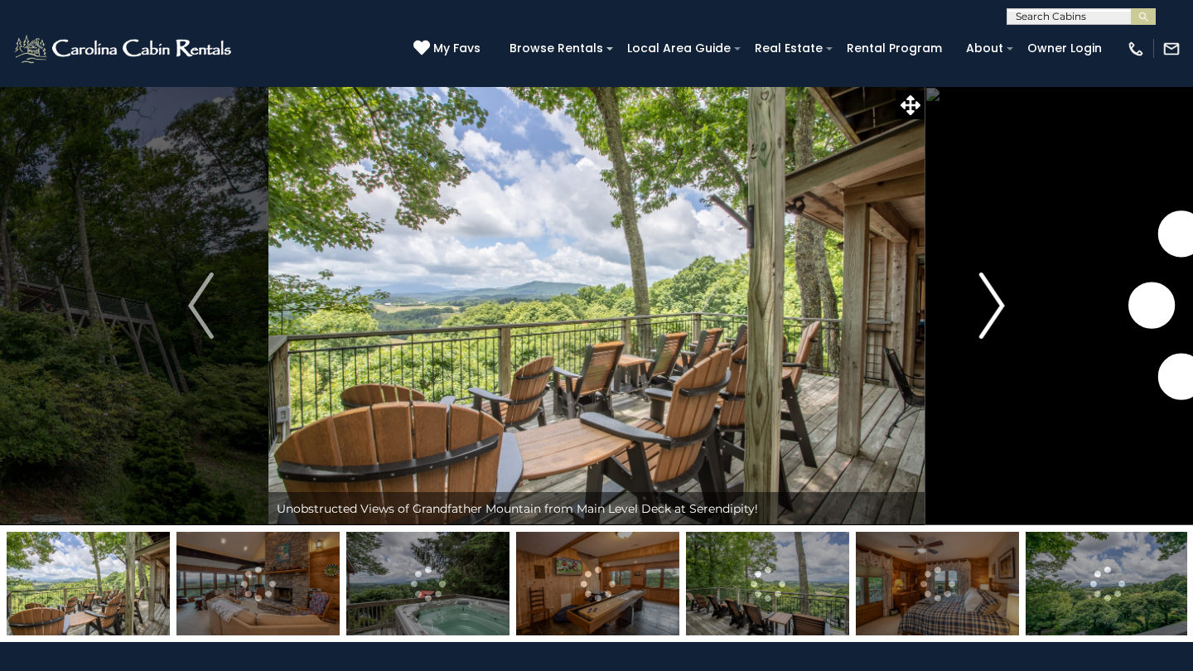
click at [993, 324] on img "Next" at bounding box center [991, 306] width 25 height 66
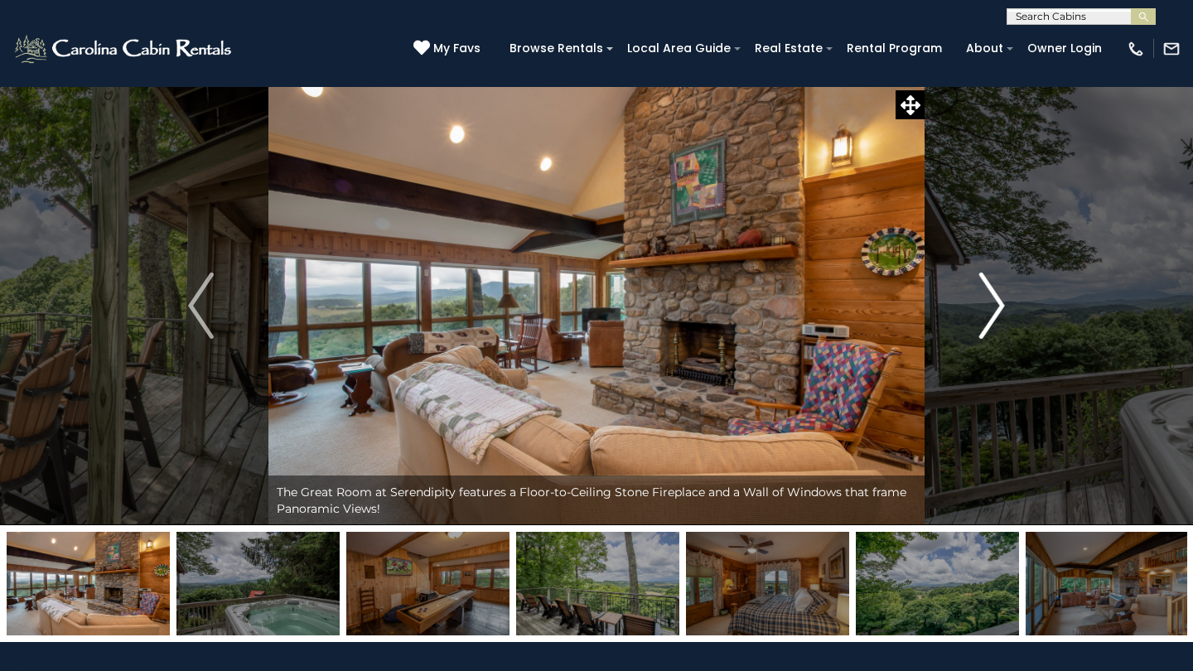
click at [992, 319] on img "Next" at bounding box center [991, 306] width 25 height 66
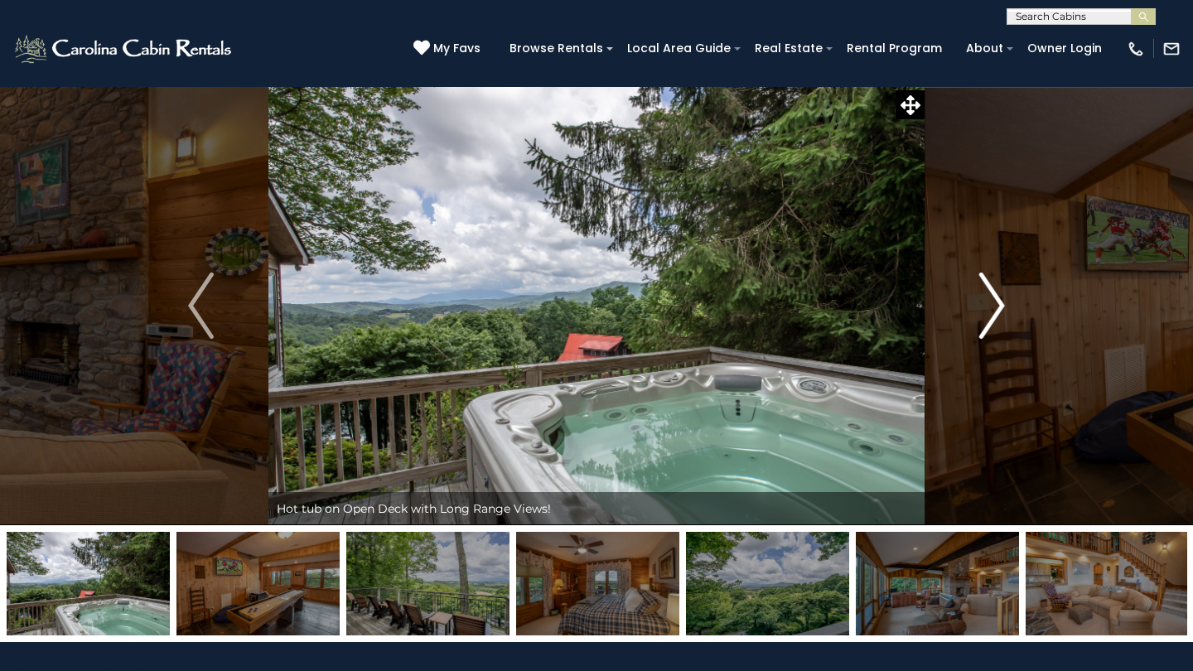
click at [992, 319] on img "Next" at bounding box center [991, 306] width 25 height 66
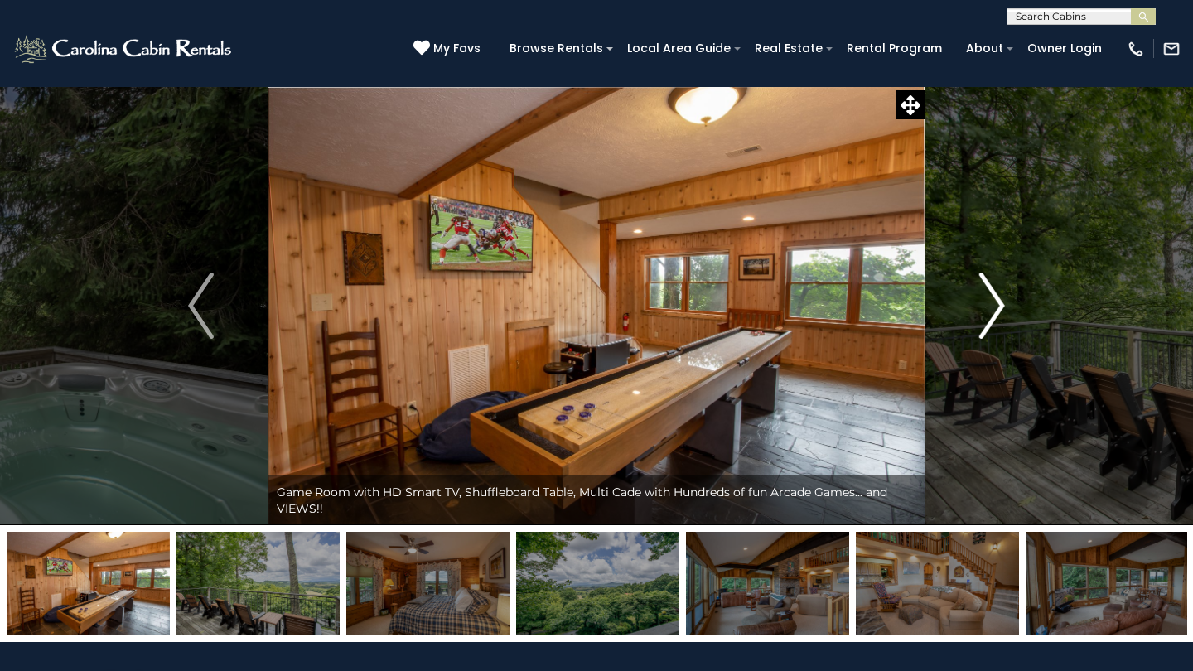
click at [992, 319] on img "Next" at bounding box center [991, 306] width 25 height 66
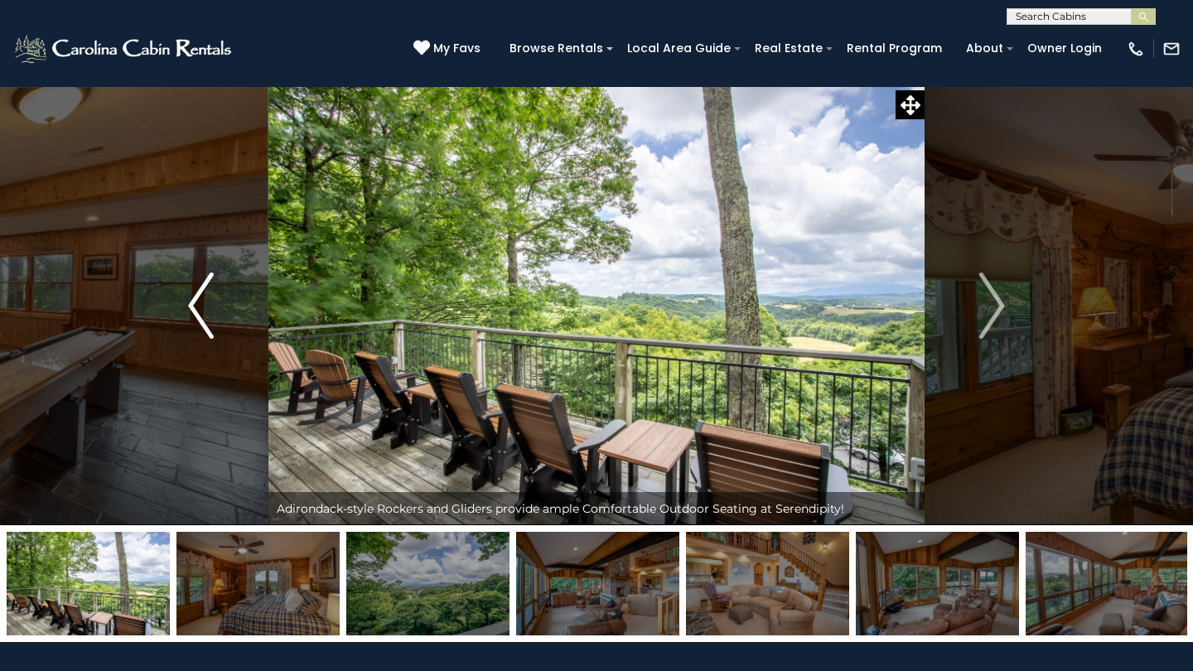
click at [220, 277] on button "Previous" at bounding box center [200, 305] width 135 height 439
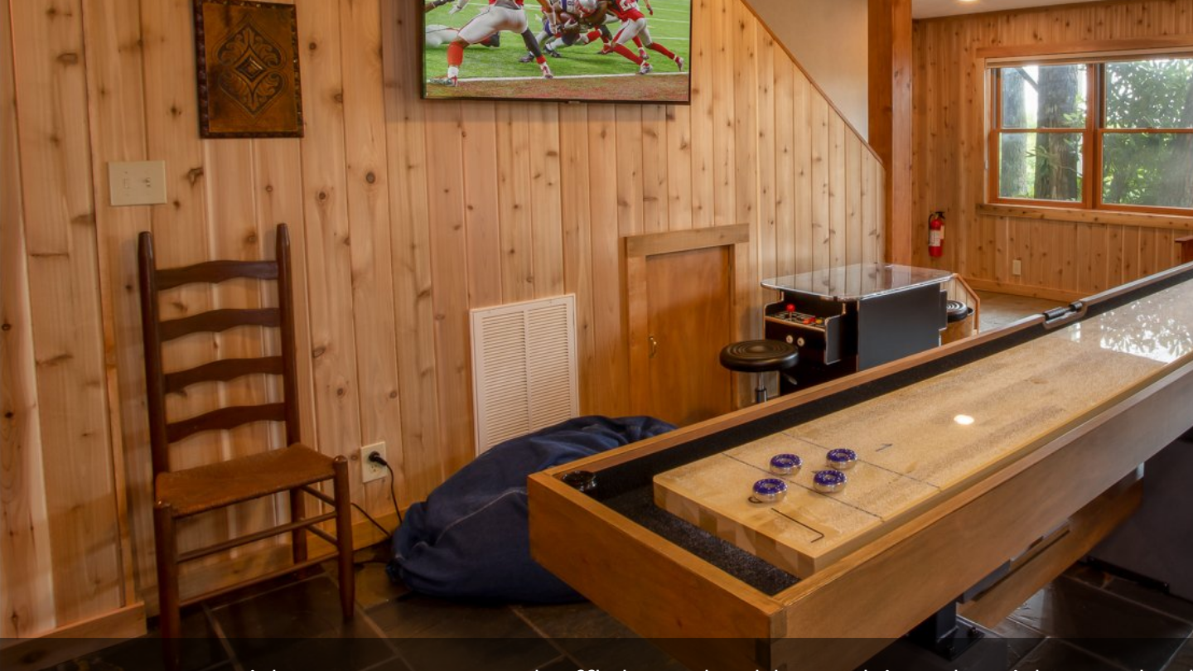
click at [268, 156] on img at bounding box center [596, 305] width 656 height 439
drag, startPoint x: 210, startPoint y: 94, endPoint x: 205, endPoint y: 149, distance: 55.7
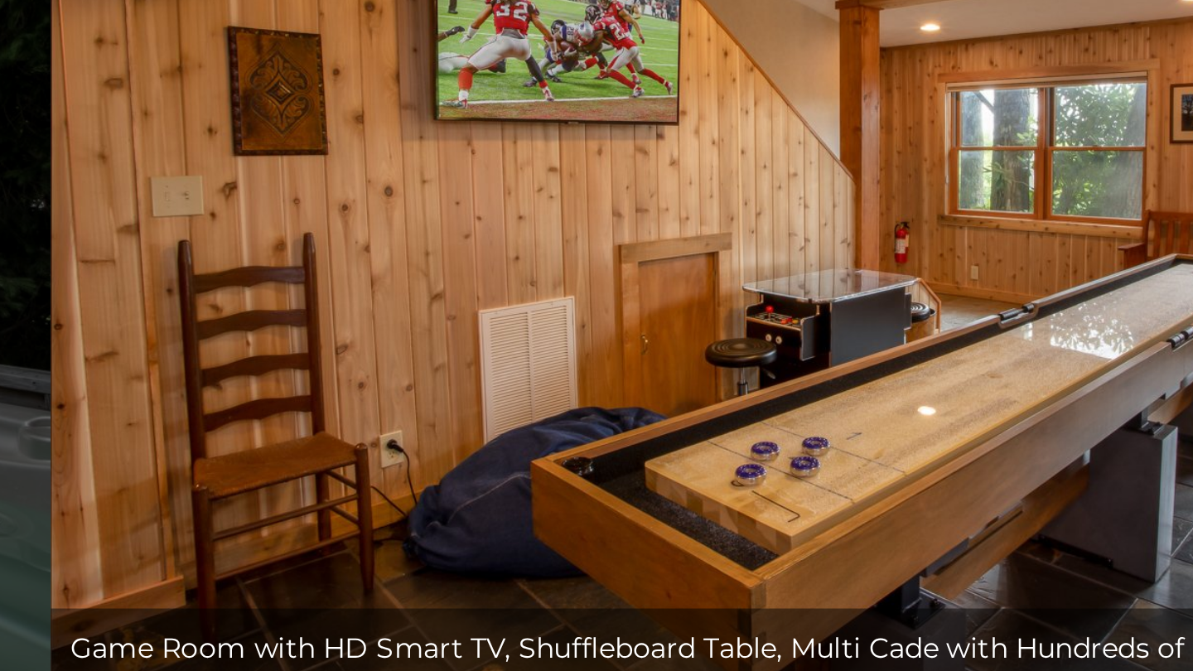
click at [268, 118] on img at bounding box center [596, 305] width 656 height 439
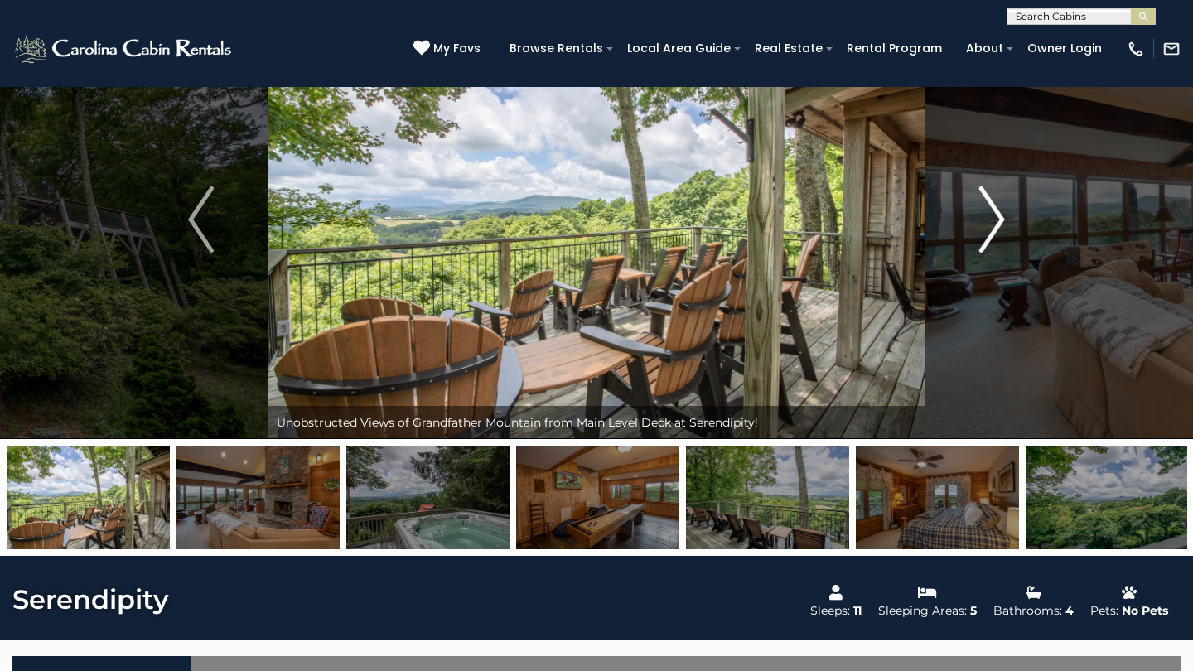
click at [997, 221] on img "Next" at bounding box center [991, 219] width 25 height 66
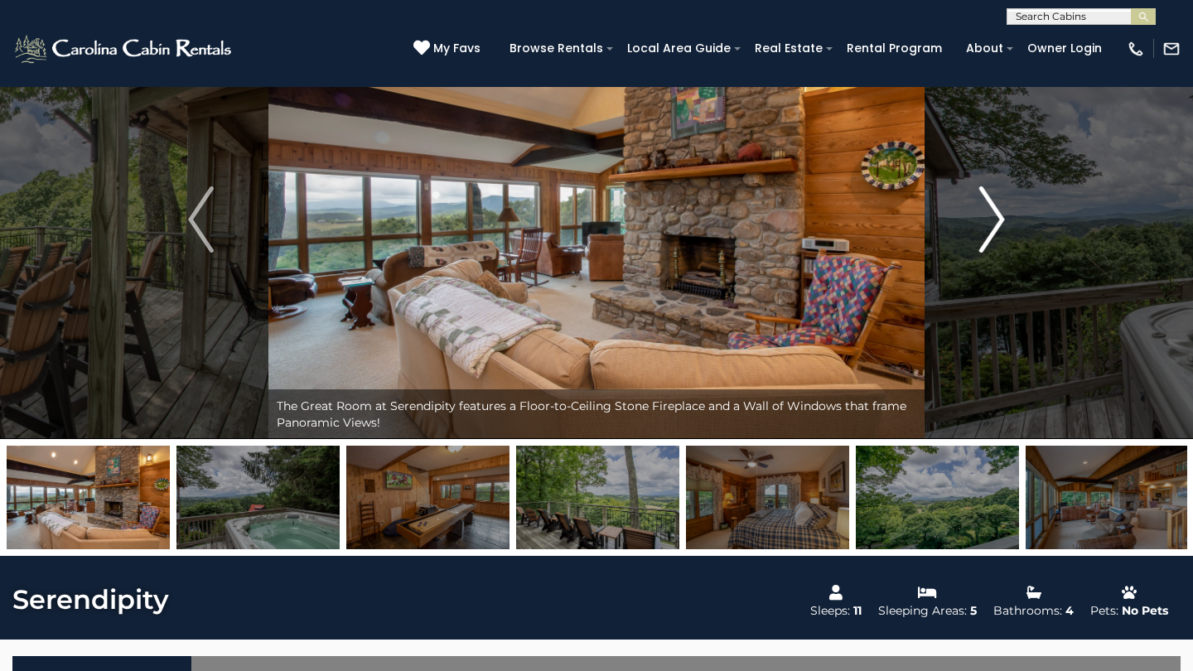
click at [998, 221] on img "Next" at bounding box center [991, 219] width 25 height 66
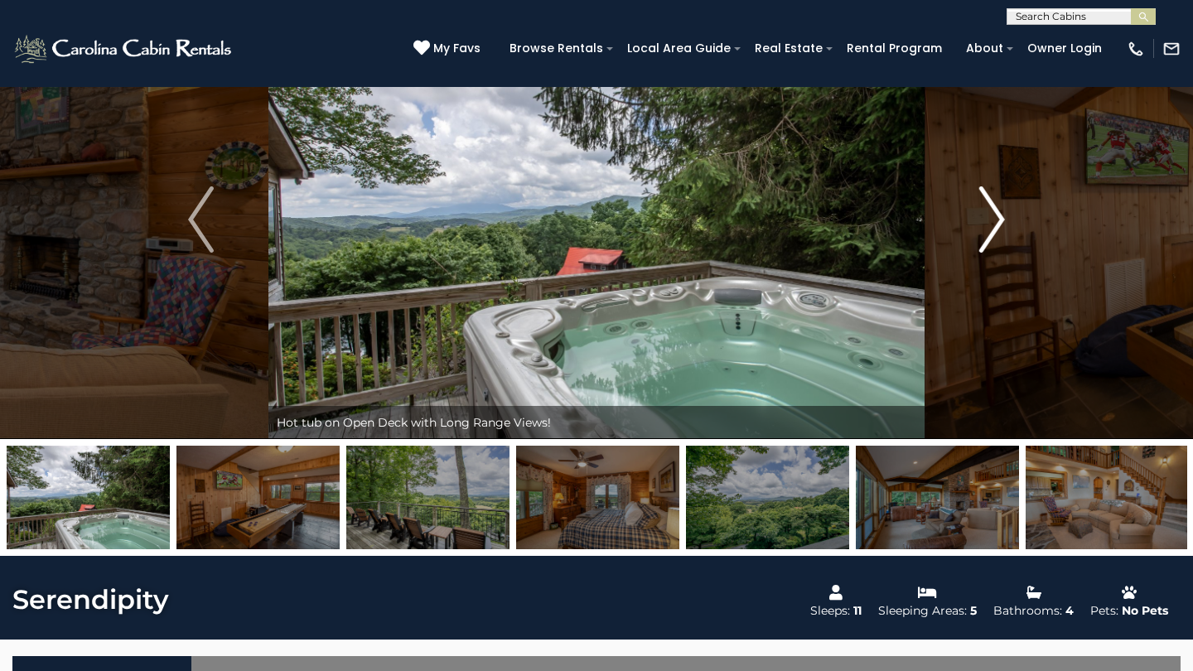
click at [998, 220] on img "Next" at bounding box center [991, 219] width 25 height 66
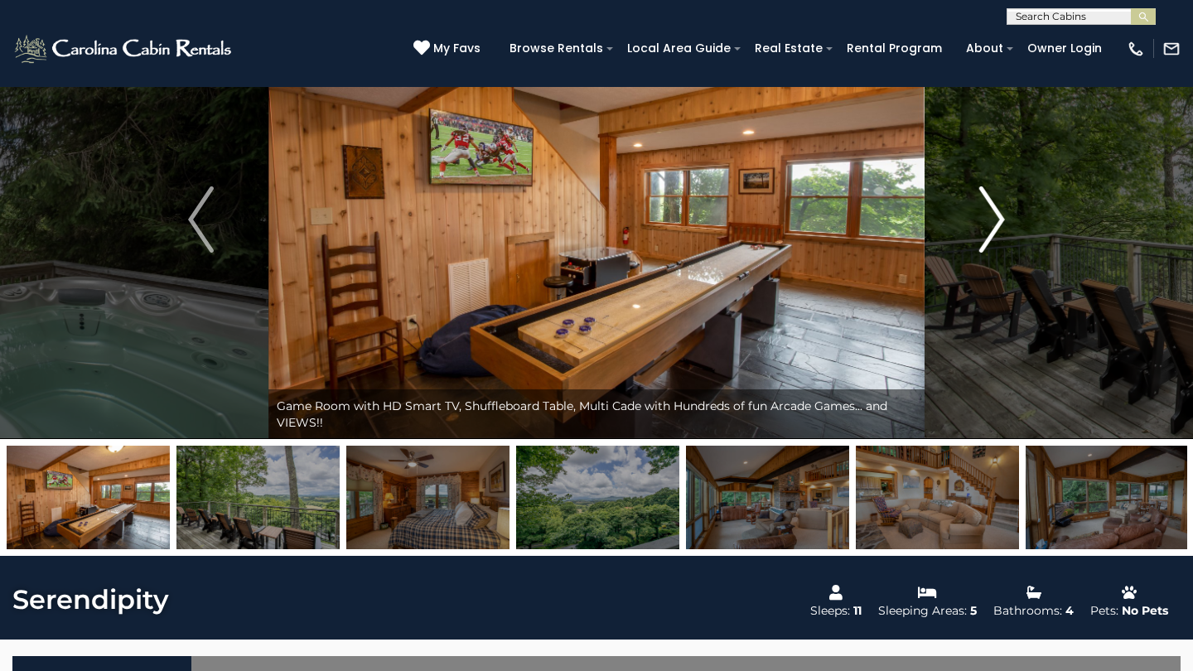
click at [998, 220] on img "Next" at bounding box center [991, 219] width 25 height 66
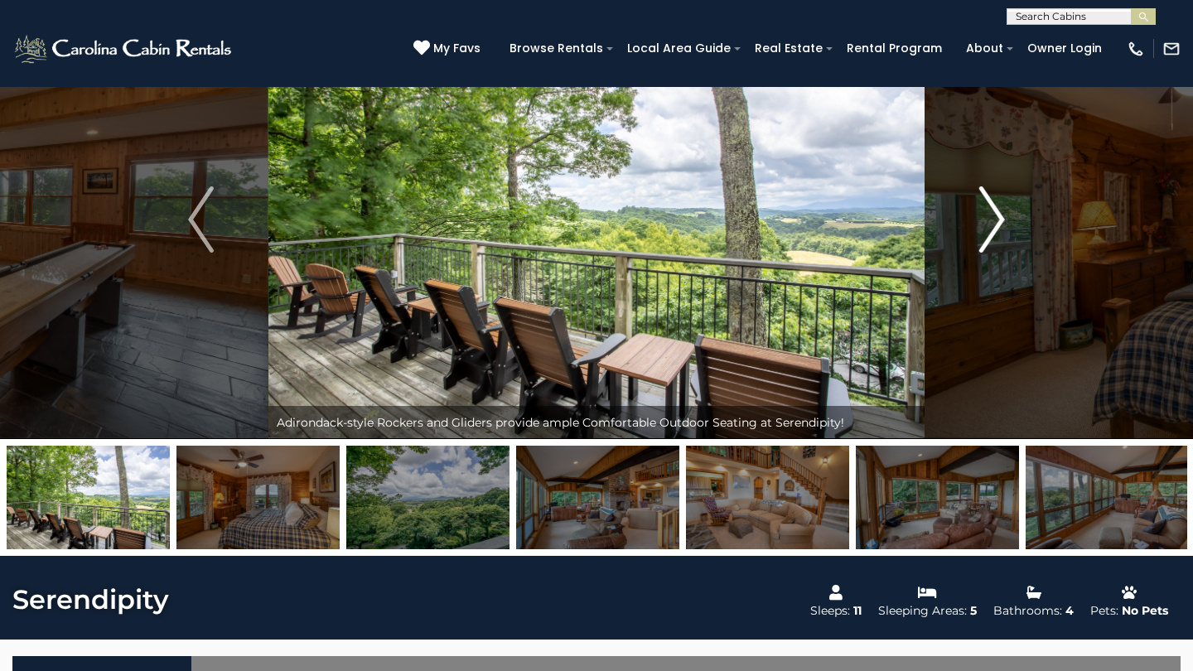
click at [998, 220] on img "Next" at bounding box center [991, 219] width 25 height 66
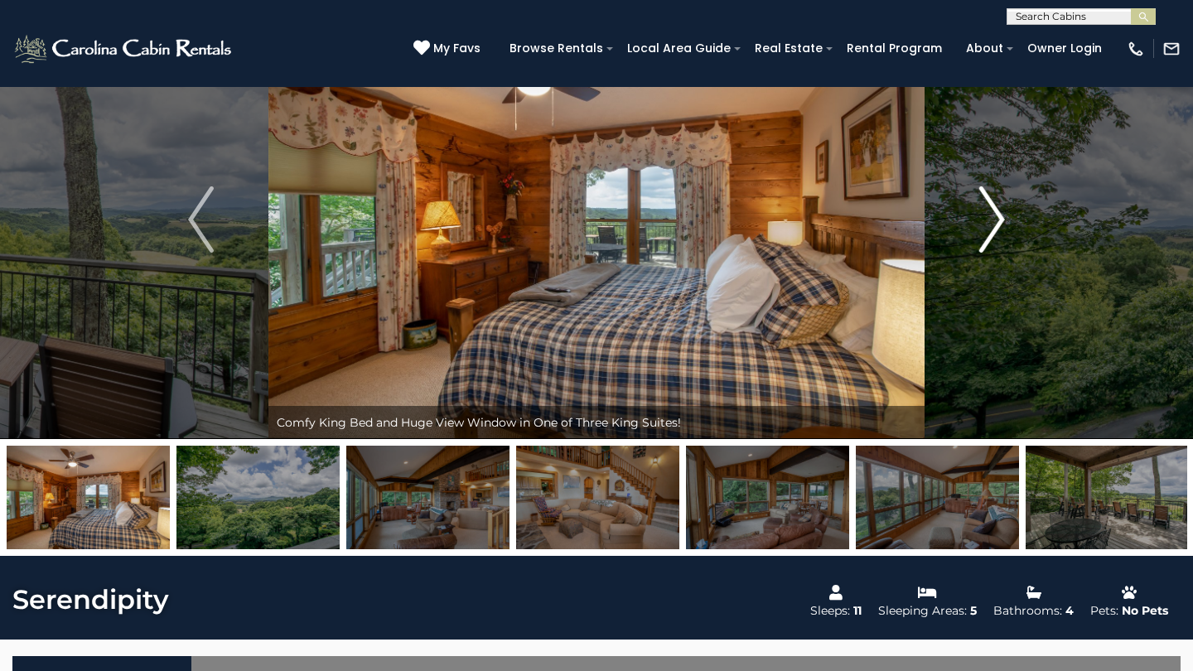
click at [998, 221] on img "Next" at bounding box center [991, 219] width 25 height 66
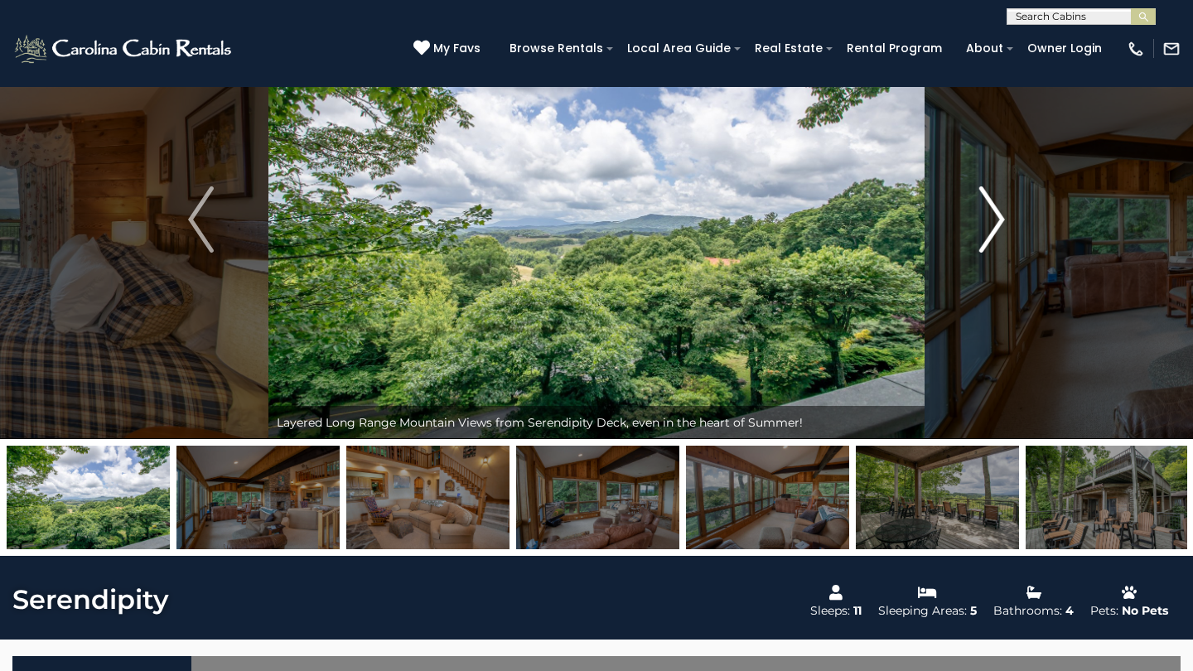
click at [998, 222] on img "Next" at bounding box center [991, 219] width 25 height 66
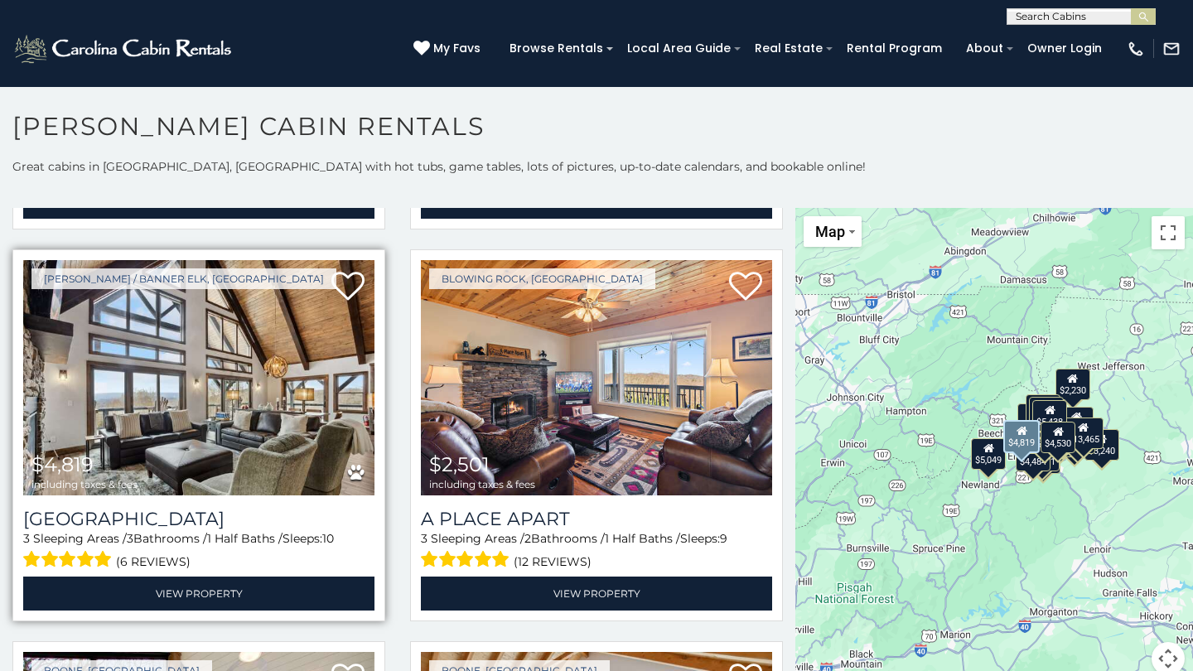
scroll to position [3130, 0]
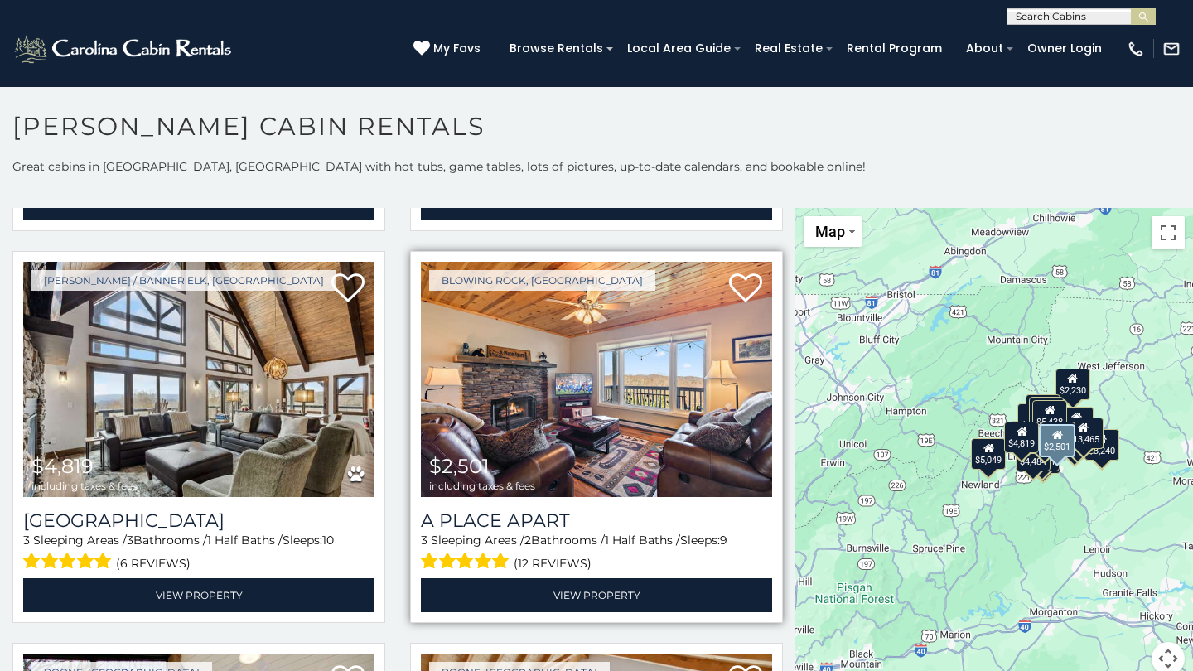
click at [504, 379] on img at bounding box center [596, 379] width 351 height 235
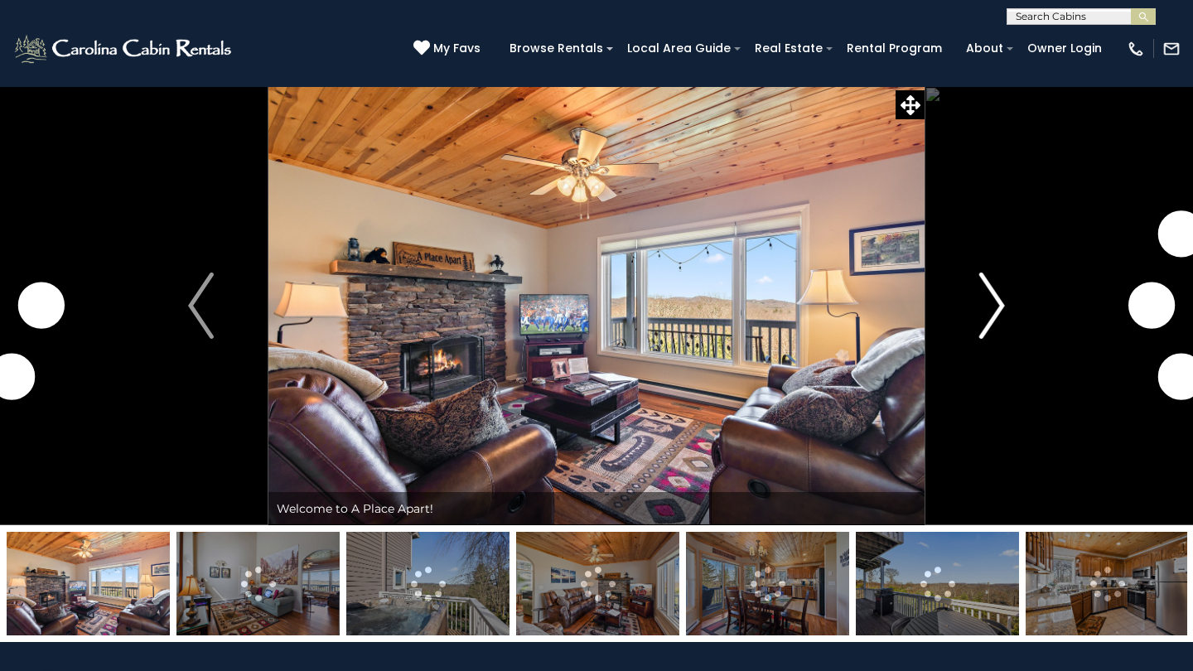
click at [999, 307] on img "Next" at bounding box center [991, 306] width 25 height 66
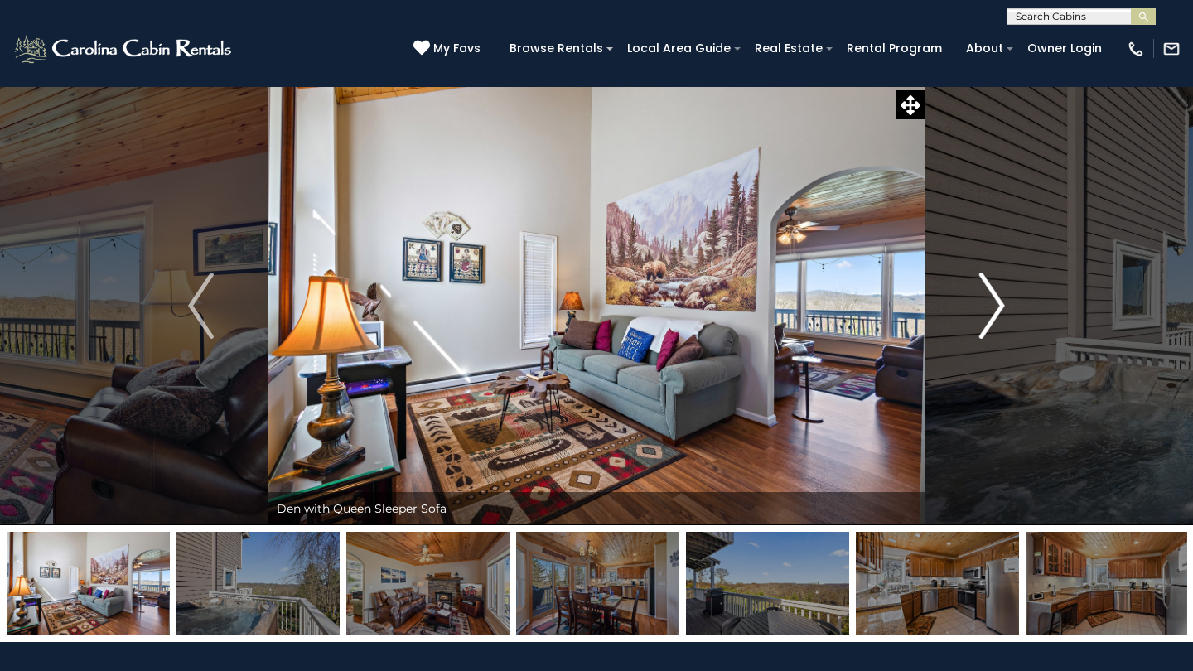
click at [999, 308] on img "Next" at bounding box center [991, 306] width 25 height 66
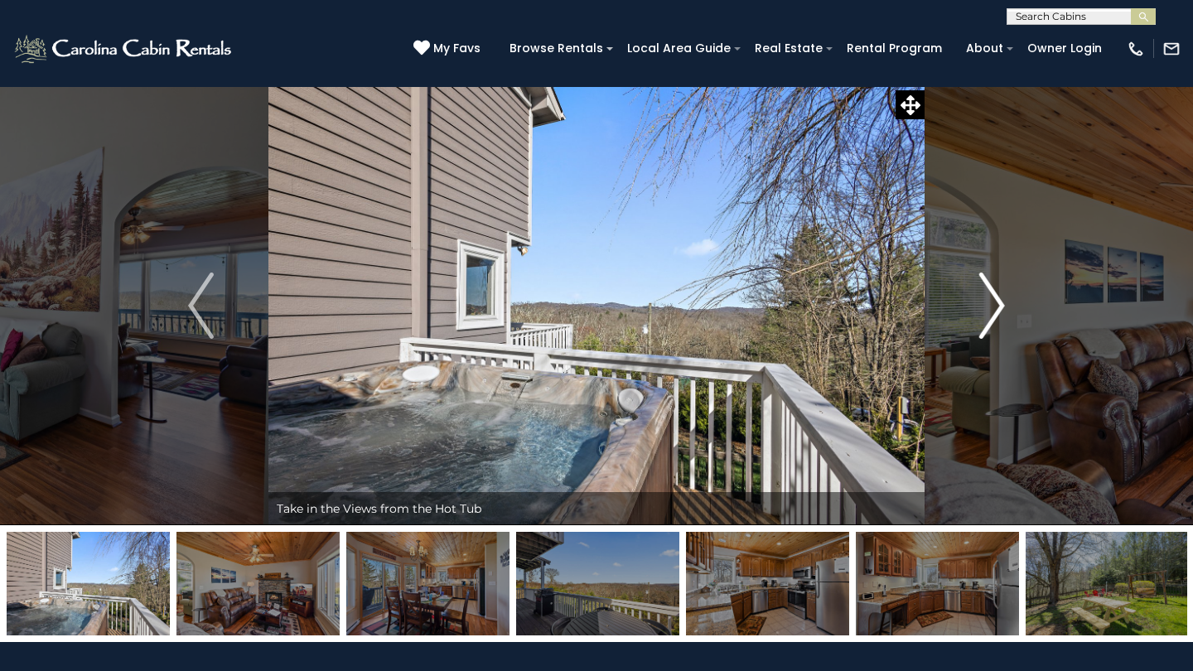
click at [1000, 308] on img "Next" at bounding box center [991, 306] width 25 height 66
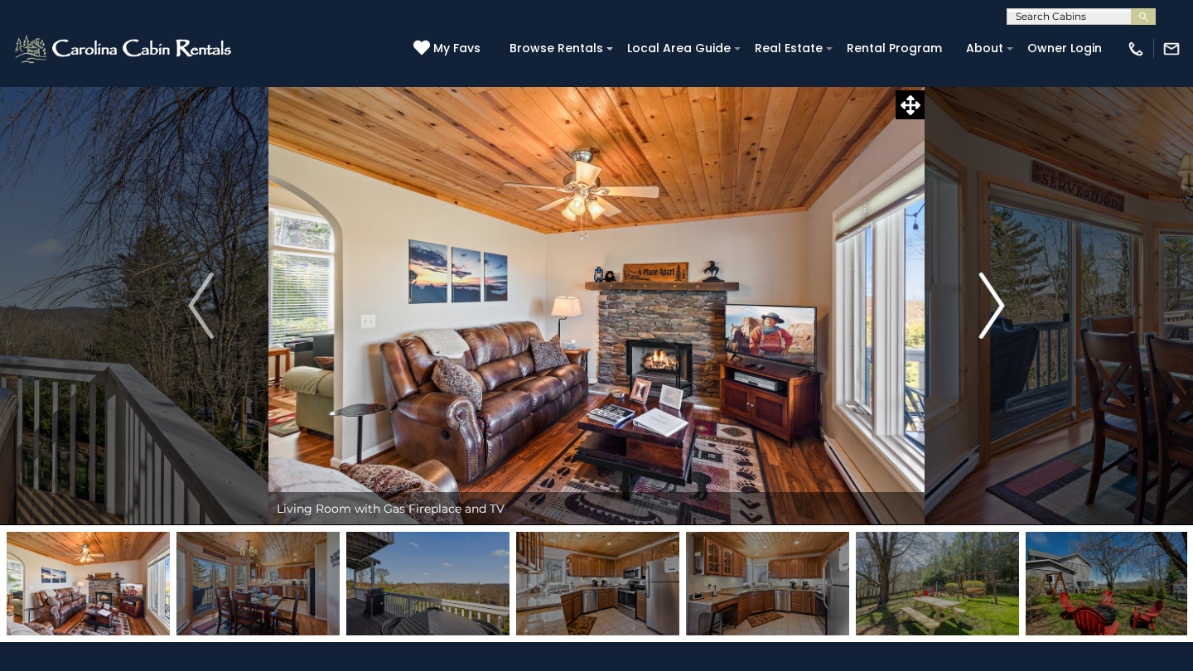
click at [1000, 308] on img "Next" at bounding box center [991, 306] width 25 height 66
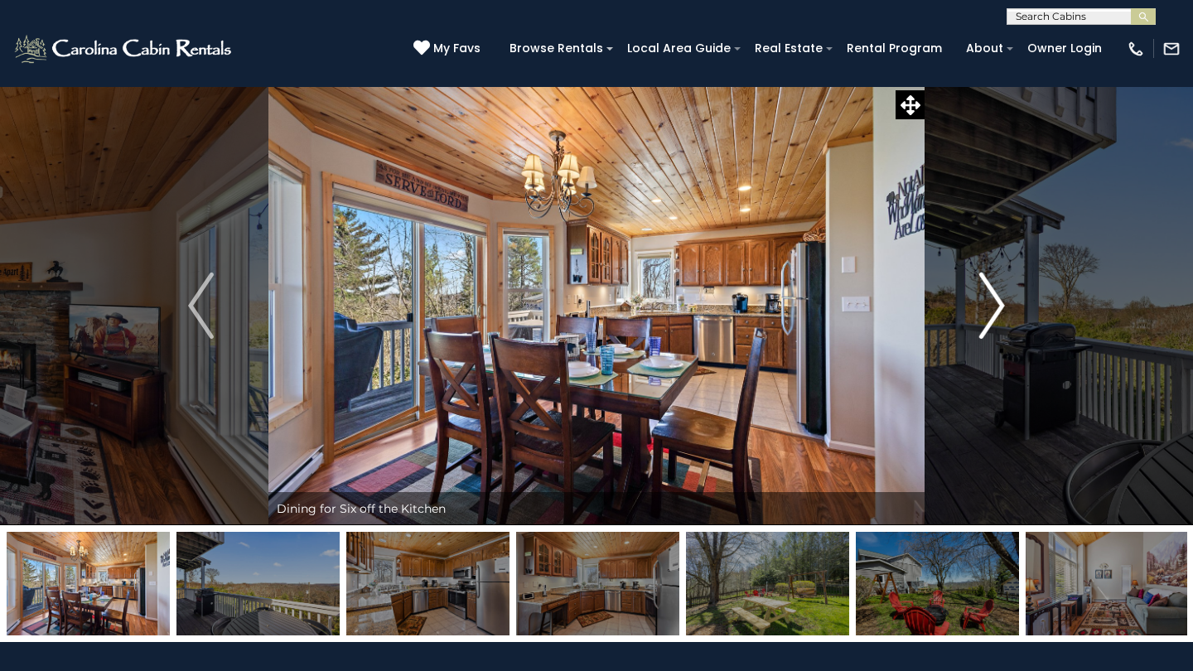
click at [1000, 308] on img "Next" at bounding box center [991, 306] width 25 height 66
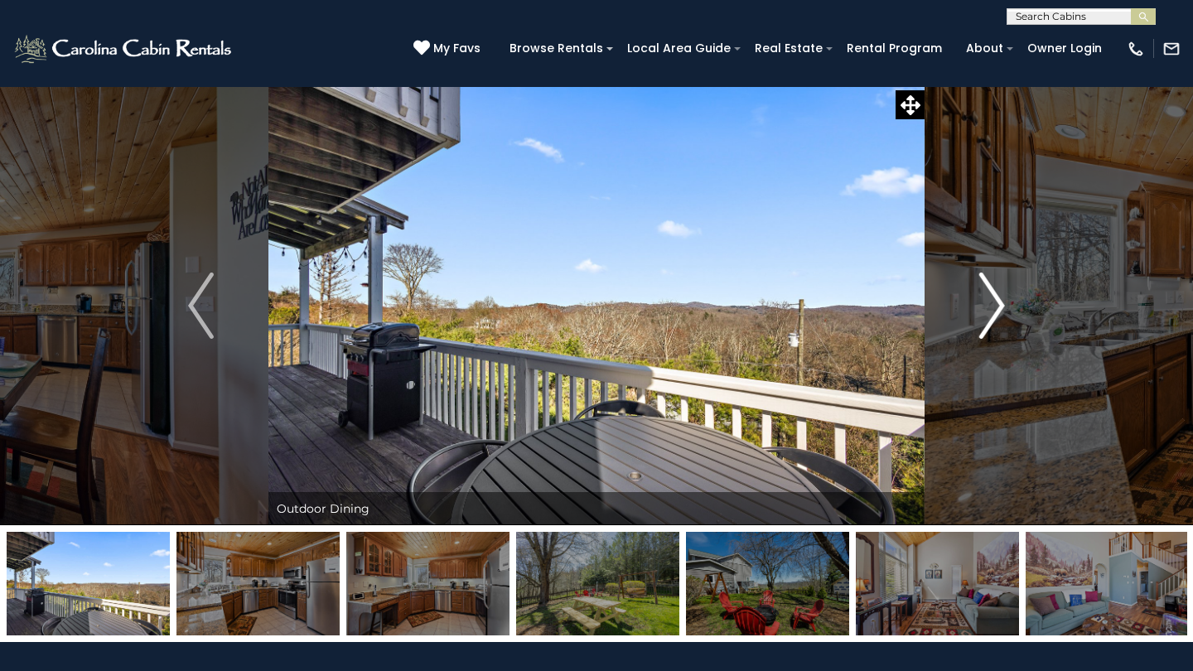
click at [1000, 308] on img "Next" at bounding box center [991, 306] width 25 height 66
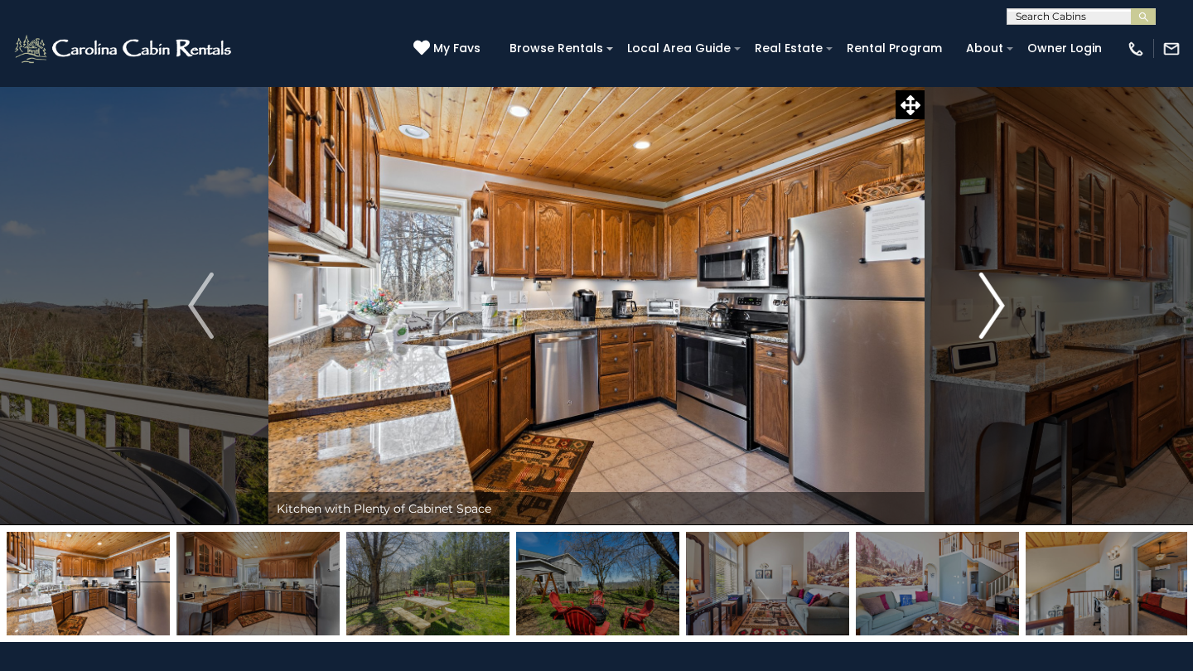
click at [1001, 308] on img "Next" at bounding box center [991, 306] width 25 height 66
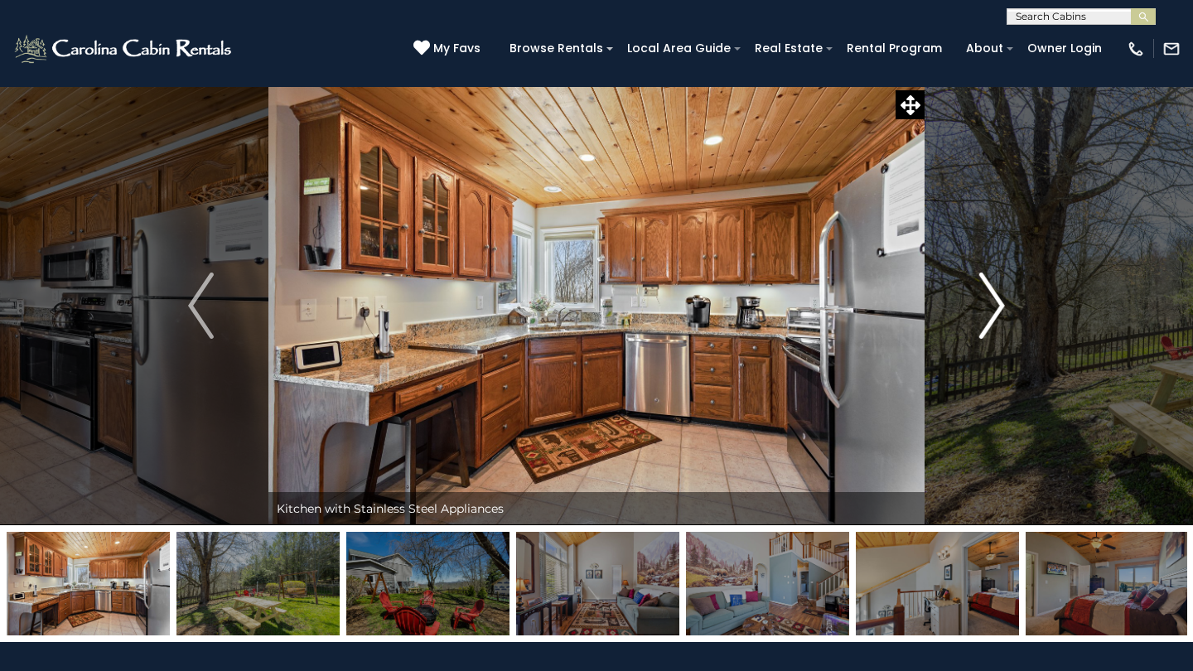
click at [1001, 308] on img "Next" at bounding box center [991, 306] width 25 height 66
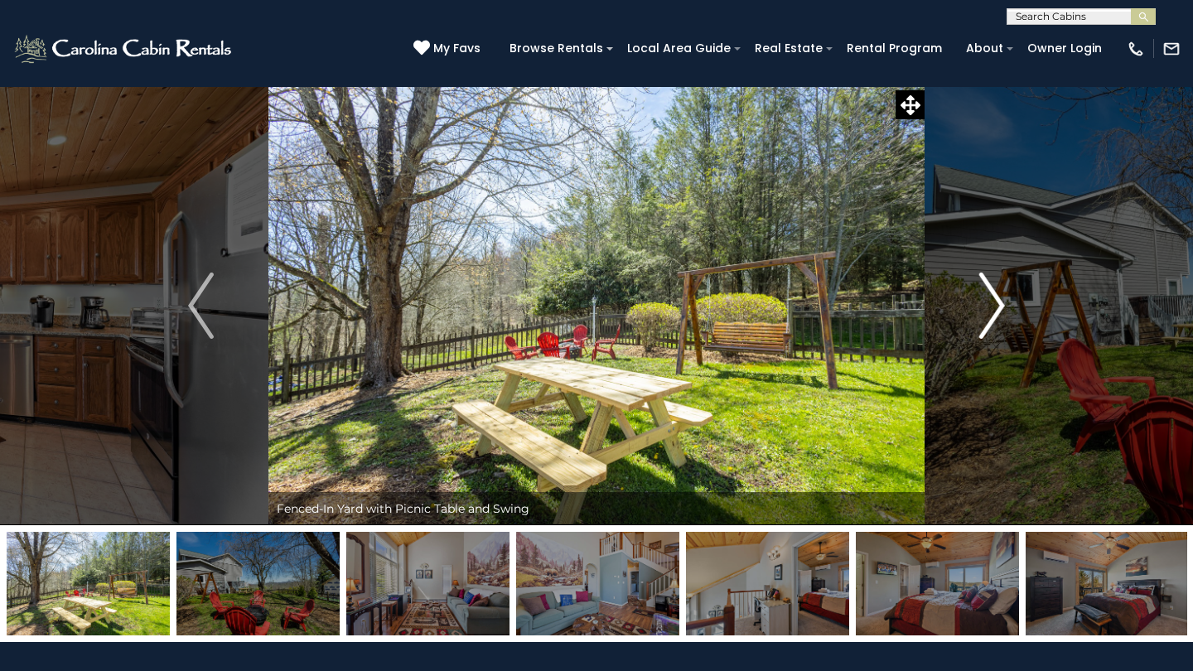
click at [1001, 308] on img "Next" at bounding box center [991, 306] width 25 height 66
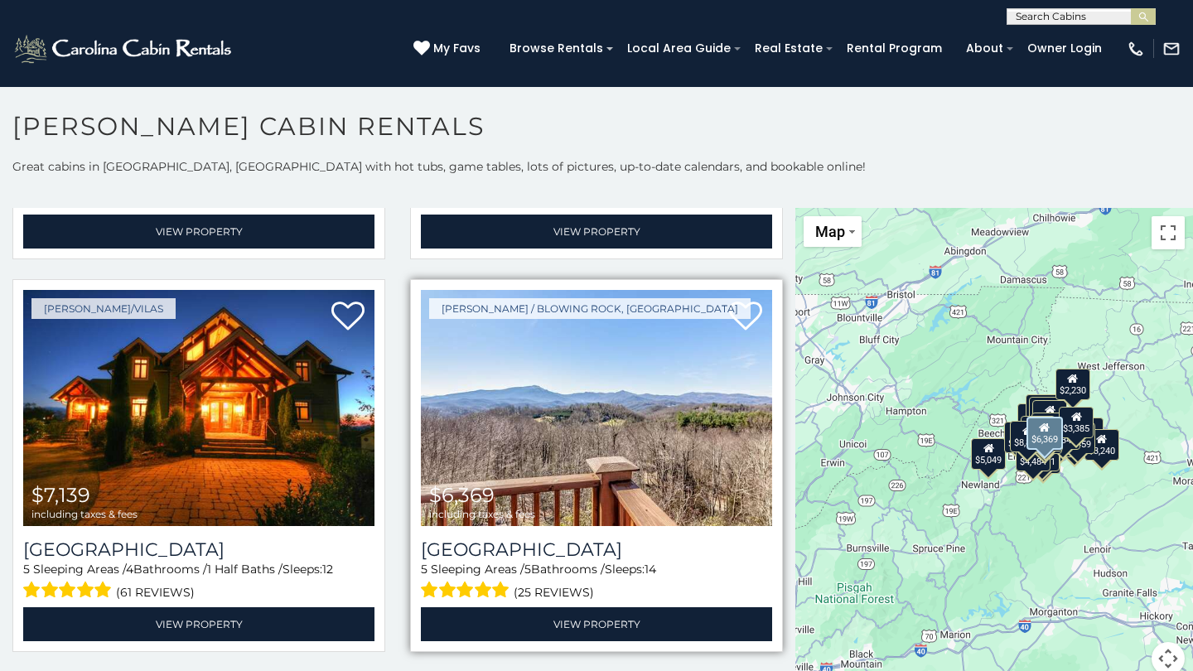
scroll to position [730, 0]
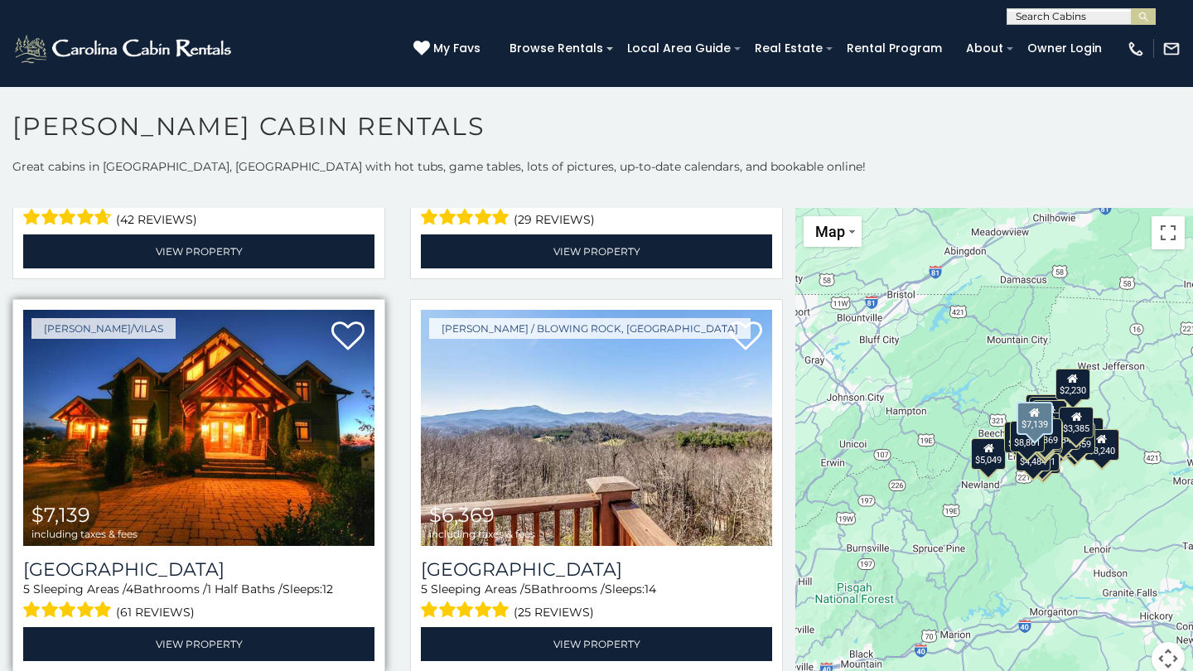
click at [283, 490] on img at bounding box center [198, 427] width 351 height 235
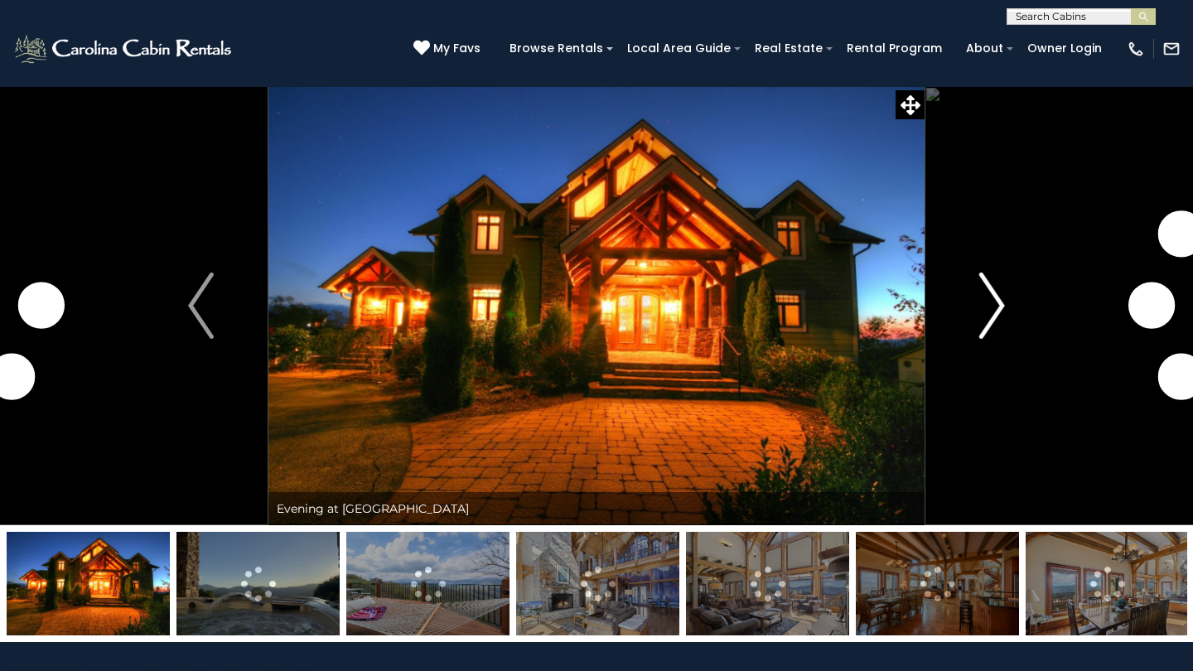
click at [997, 319] on img "Next" at bounding box center [991, 306] width 25 height 66
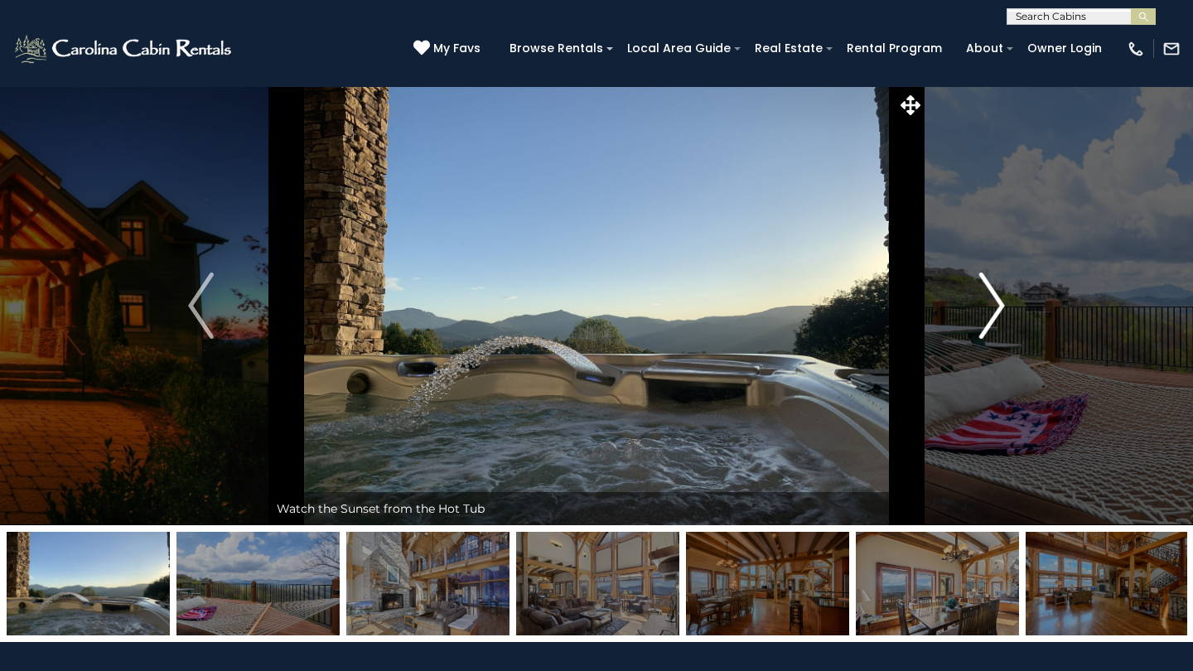
click at [997, 319] on img "Next" at bounding box center [991, 306] width 25 height 66
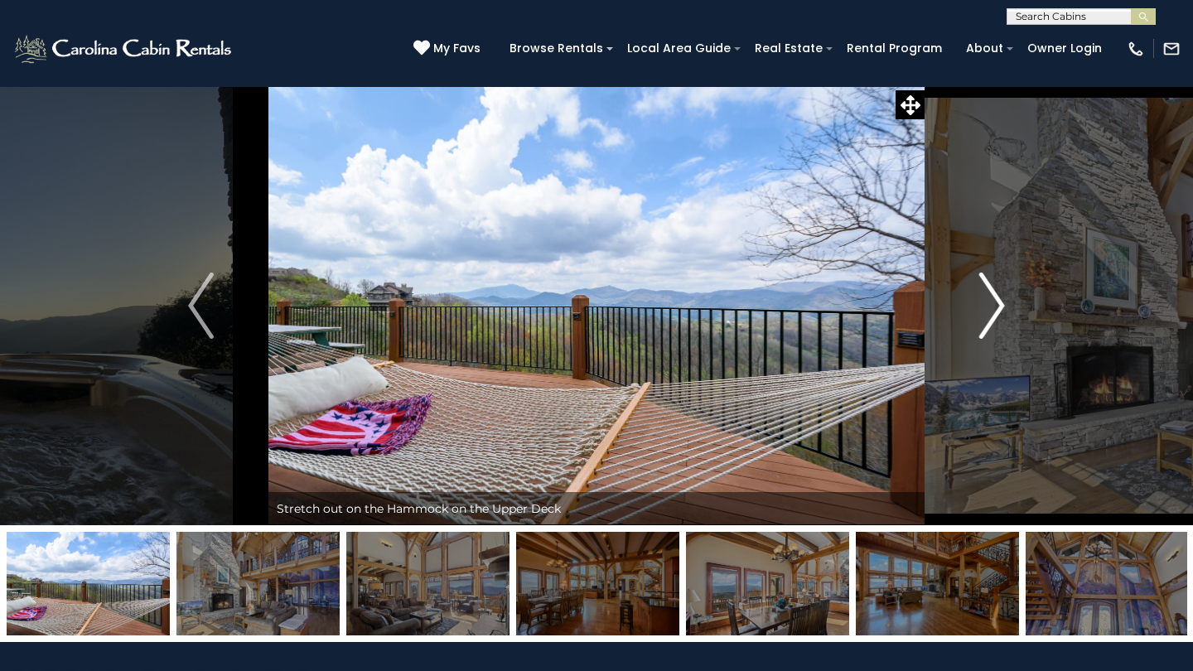
click at [997, 320] on img "Next" at bounding box center [991, 306] width 25 height 66
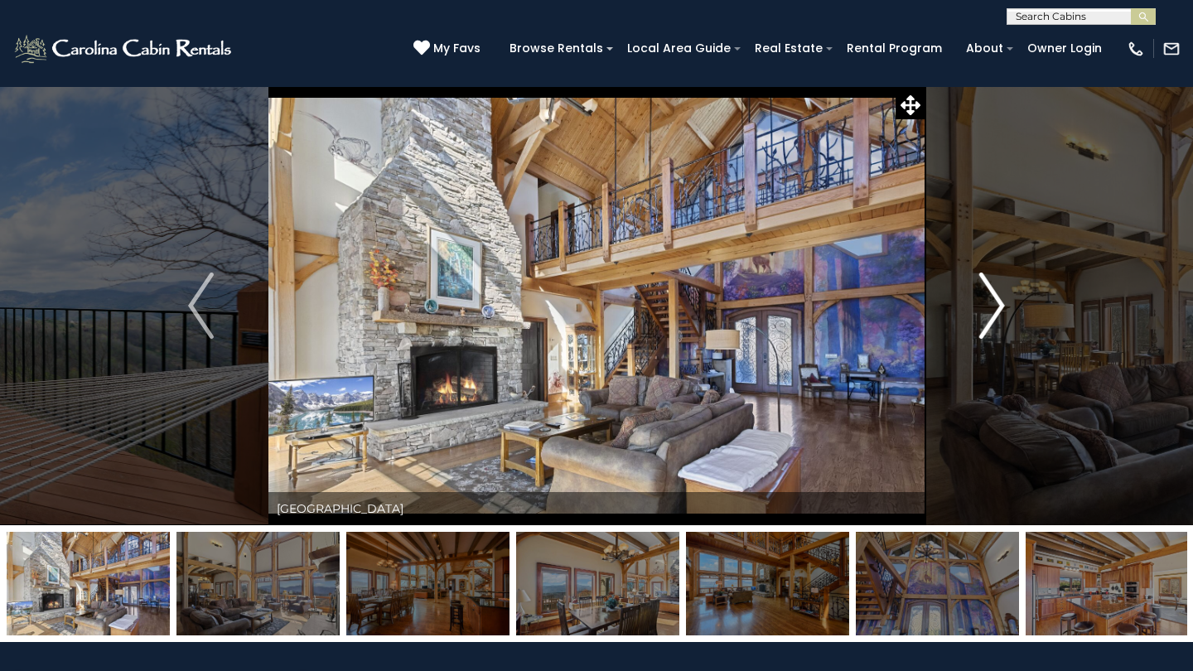
click at [1014, 312] on button "Next" at bounding box center [991, 305] width 135 height 439
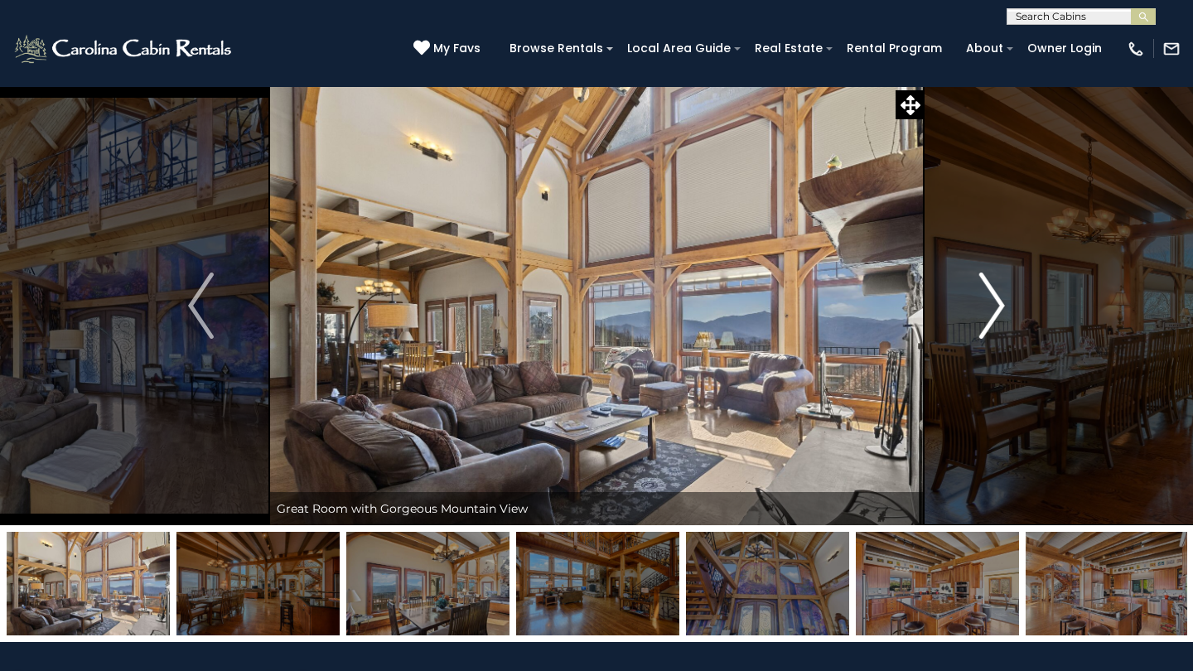
click at [1012, 312] on button "Next" at bounding box center [991, 305] width 135 height 439
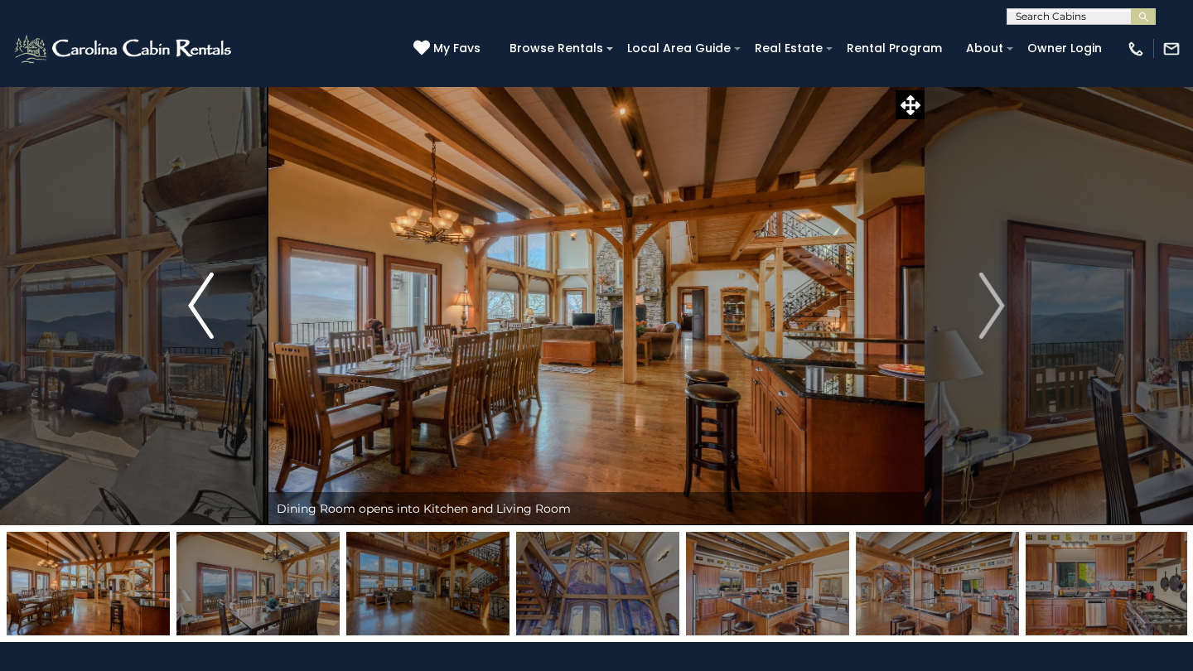
click at [203, 292] on img "Previous" at bounding box center [200, 306] width 25 height 66
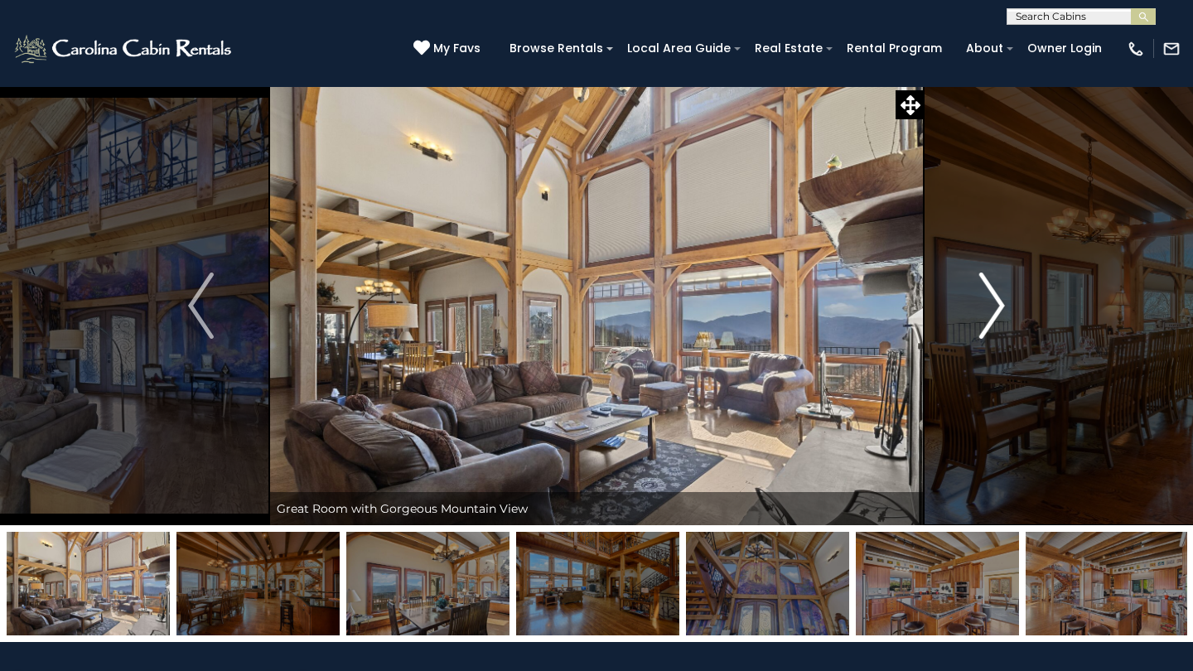
click at [1006, 299] on button "Next" at bounding box center [991, 305] width 135 height 439
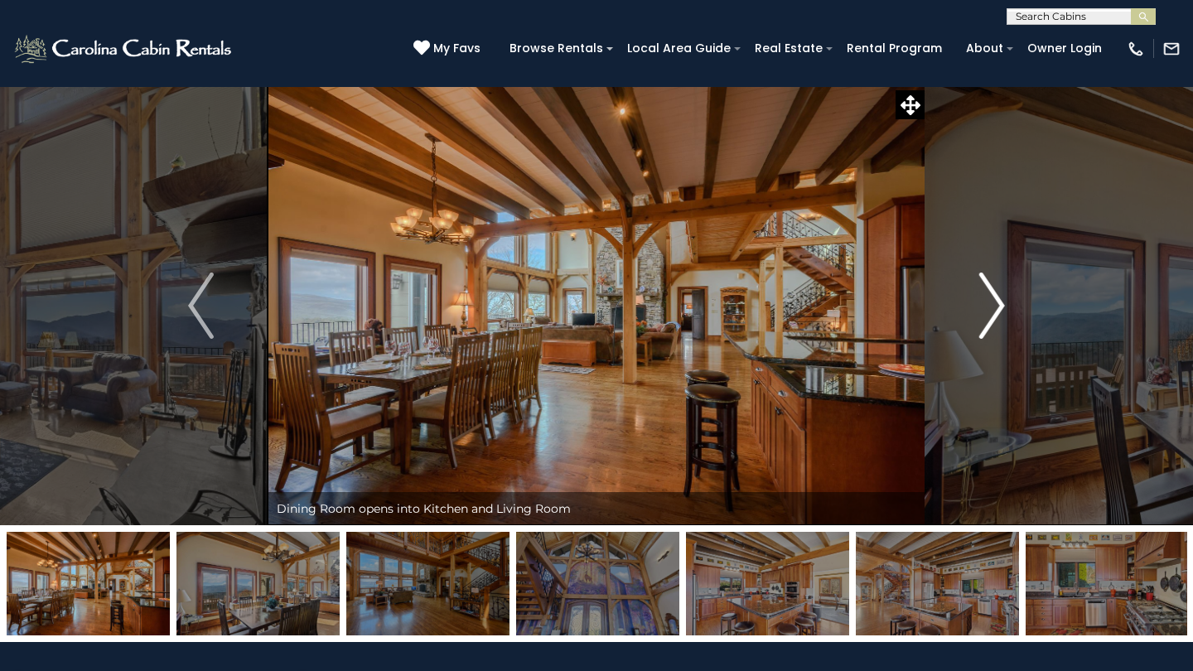
click at [1007, 299] on button "Next" at bounding box center [991, 305] width 135 height 439
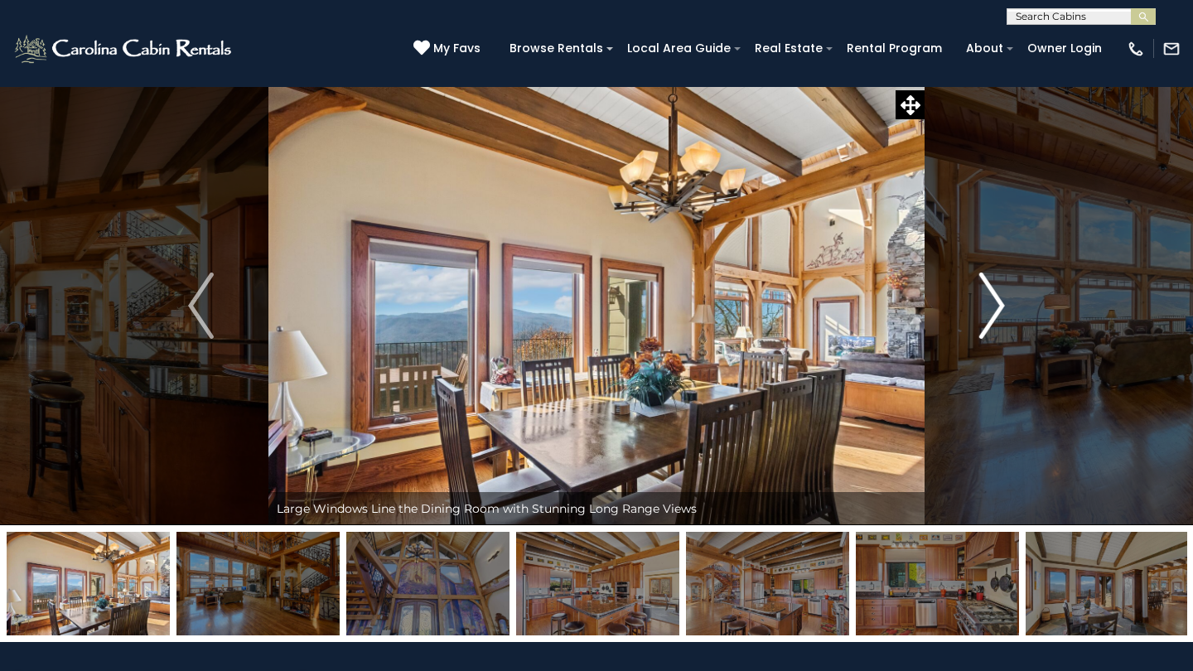
click at [1006, 299] on button "Next" at bounding box center [991, 305] width 135 height 439
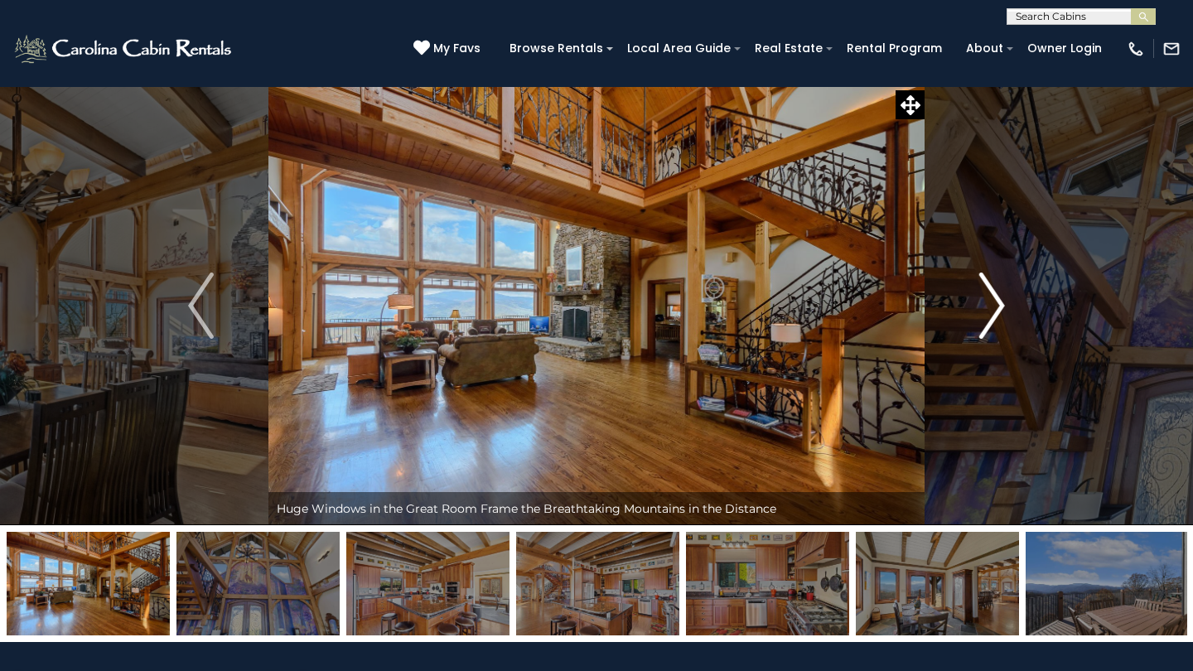
click at [1006, 299] on button "Next" at bounding box center [991, 305] width 135 height 439
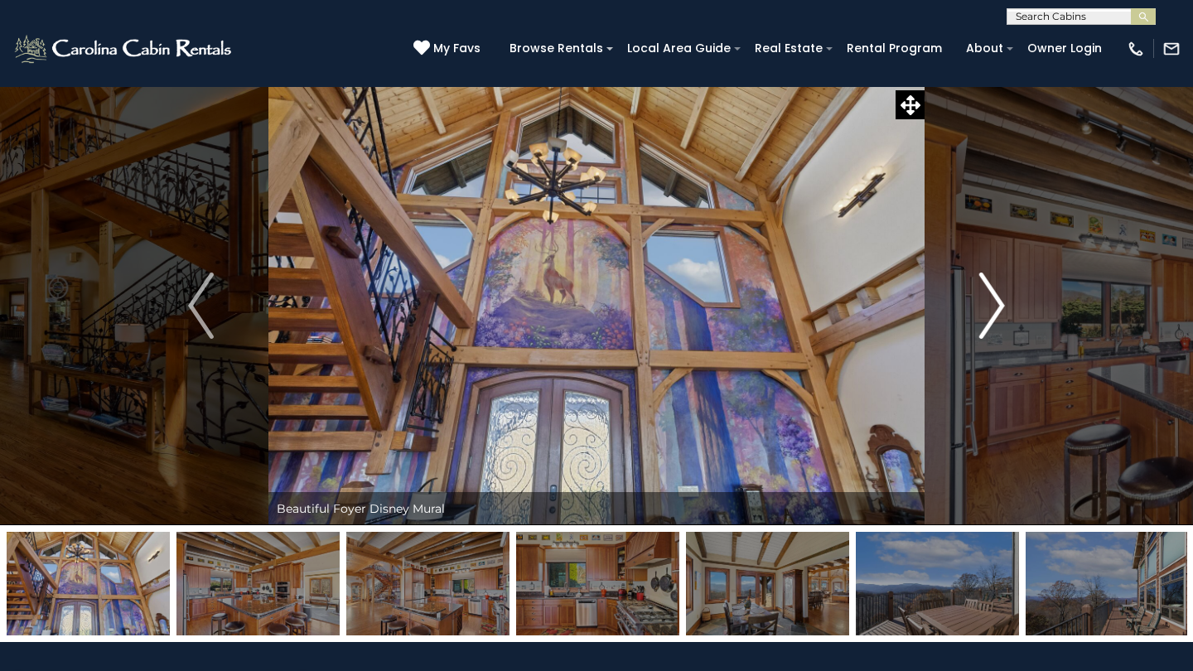
click at [1006, 298] on button "Next" at bounding box center [991, 305] width 135 height 439
